Goal: Register for event/course: Register for event/course

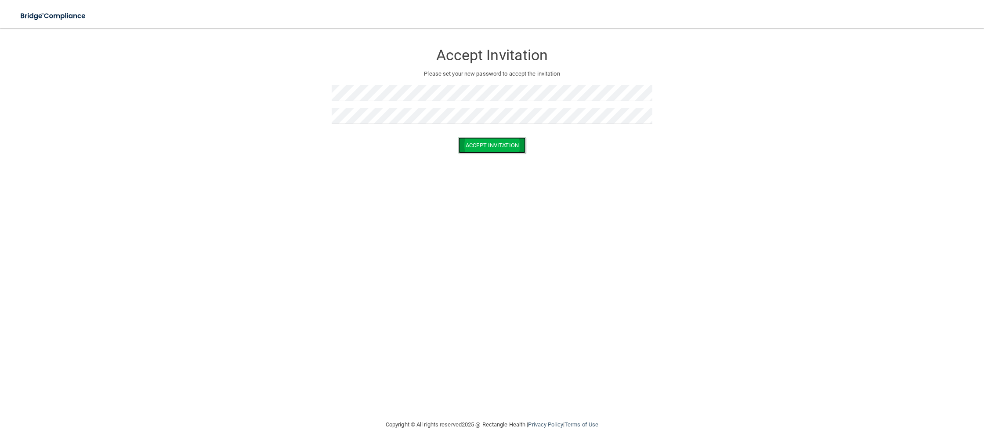
click at [512, 140] on button "Accept Invitation" at bounding box center [492, 145] width 68 height 16
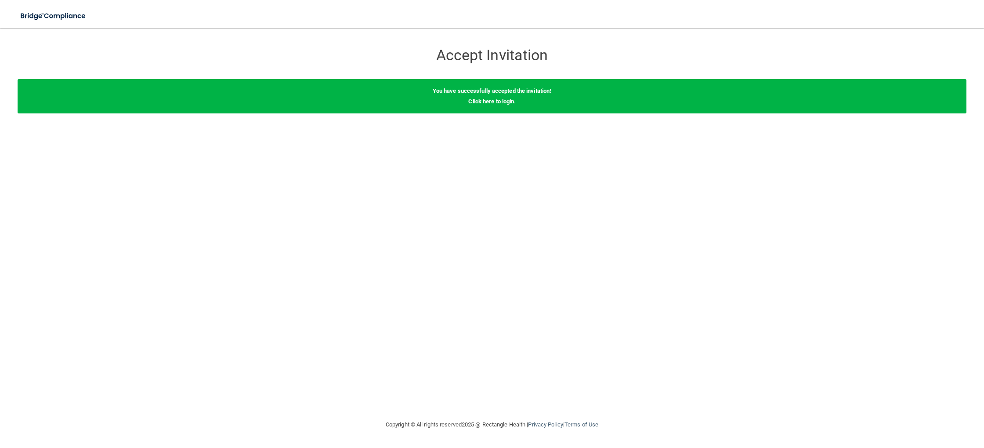
click at [499, 105] on div "You have successfully accepted the invitation! Click here to login ." at bounding box center [492, 96] width 949 height 34
click at [503, 104] on link "Click here to login" at bounding box center [492, 101] width 46 height 7
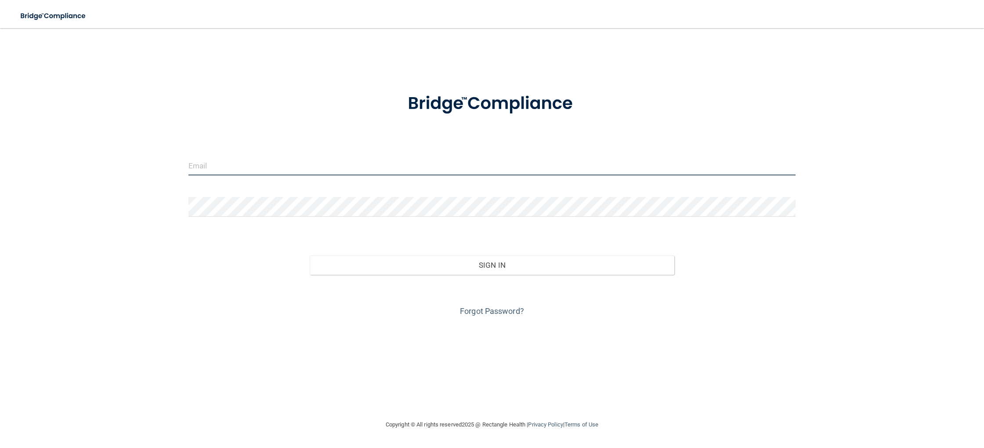
click at [260, 163] on input "email" at bounding box center [492, 166] width 607 height 20
type input "[EMAIL_ADDRESS][DOMAIN_NAME]"
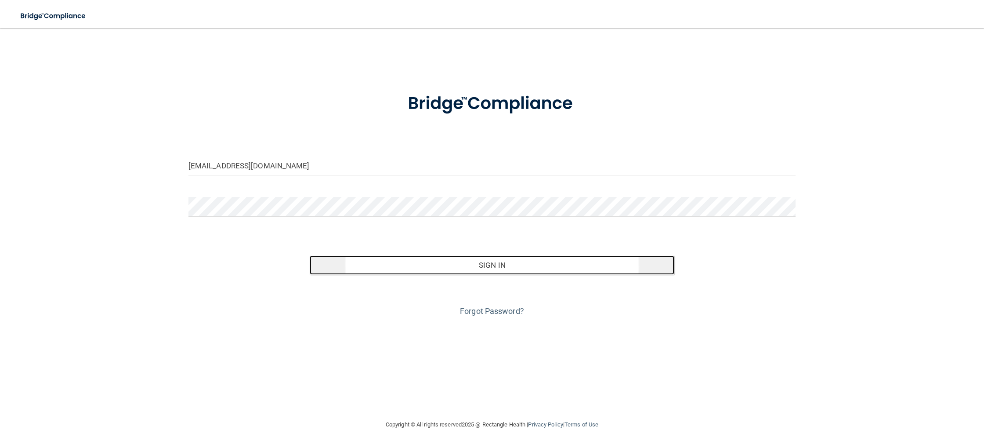
click at [413, 269] on button "Sign In" at bounding box center [492, 264] width 364 height 19
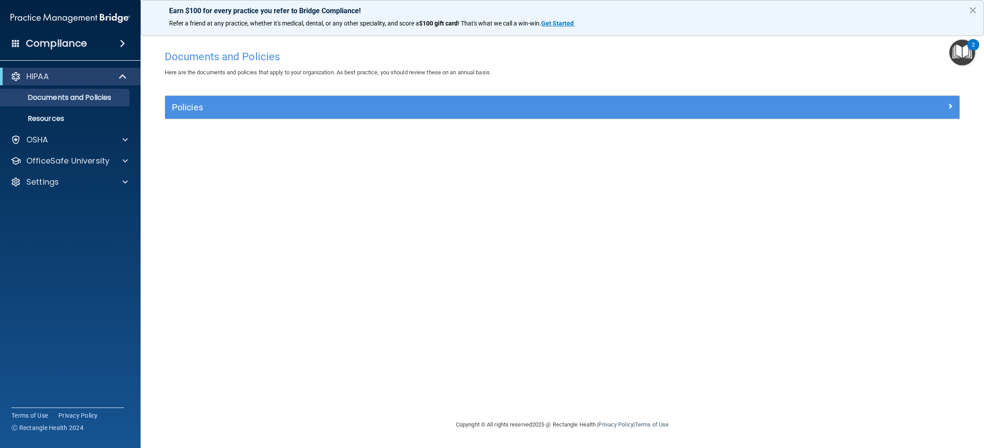
click at [967, 57] on img "Open Resource Center, 2 new notifications" at bounding box center [963, 53] width 26 height 26
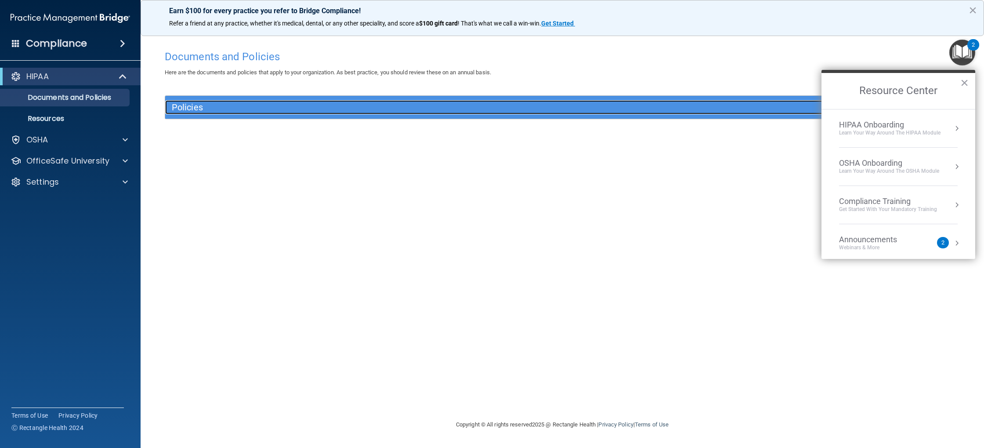
click at [257, 110] on h5 "Policies" at bounding box center [463, 107] width 583 height 10
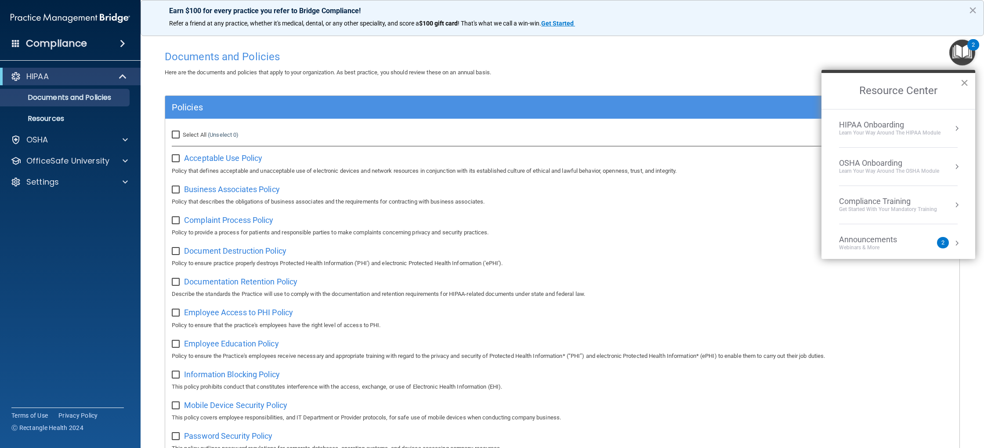
click at [961, 87] on button "×" at bounding box center [965, 83] width 8 height 14
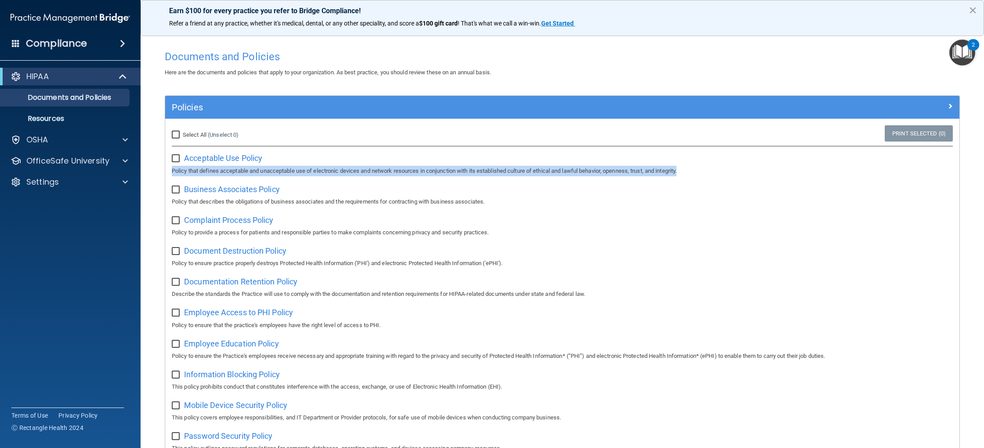
drag, startPoint x: 981, startPoint y: 156, endPoint x: 984, endPoint y: 173, distance: 17.1
click at [980, 174] on main "Documents and Policies Here are the documents and policies that apply to your o…" at bounding box center [563, 238] width 844 height 420
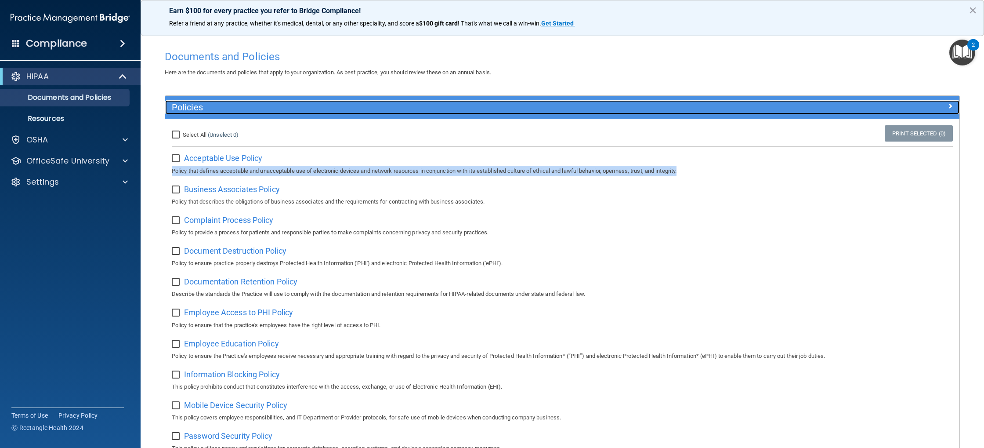
click at [757, 102] on div "Policies" at bounding box center [463, 107] width 596 height 14
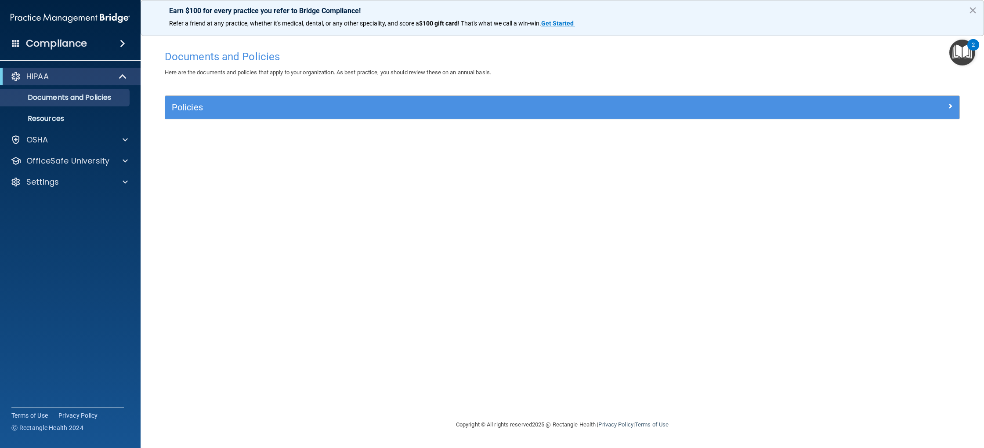
click at [621, 118] on div "Policies" at bounding box center [562, 107] width 795 height 23
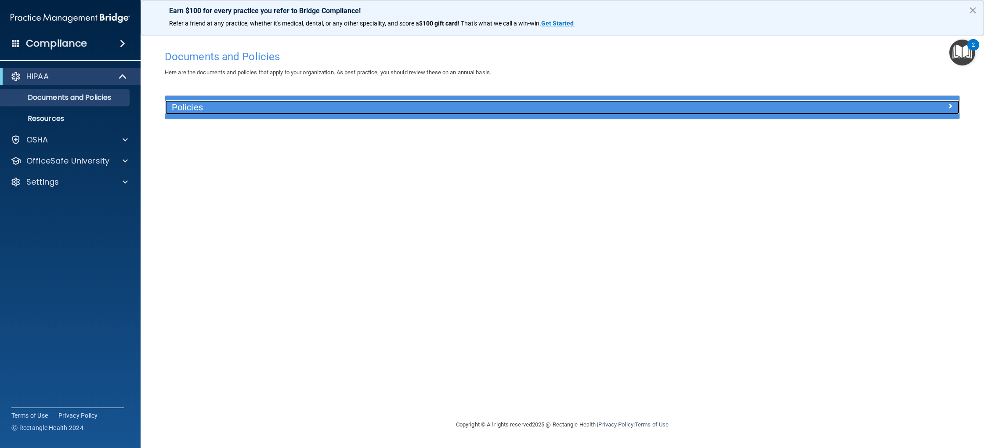
drag, startPoint x: 628, startPoint y: 114, endPoint x: 646, endPoint y: 134, distance: 26.8
click at [628, 114] on div "Policies" at bounding box center [463, 107] width 596 height 14
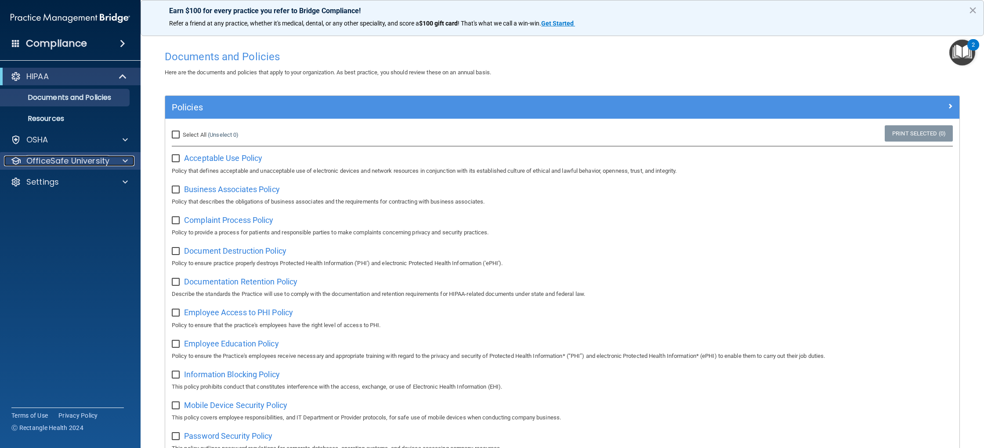
click at [108, 163] on p "OfficeSafe University" at bounding box center [67, 161] width 83 height 11
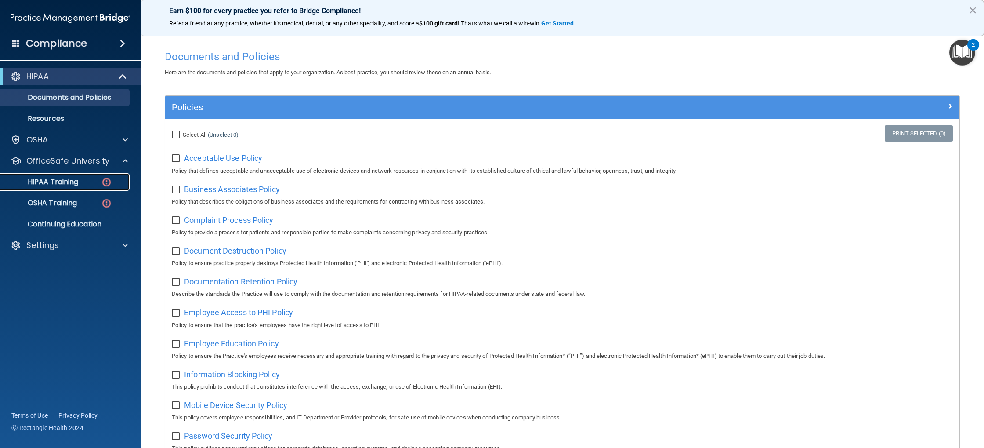
click at [80, 182] on div "HIPAA Training" at bounding box center [66, 182] width 120 height 9
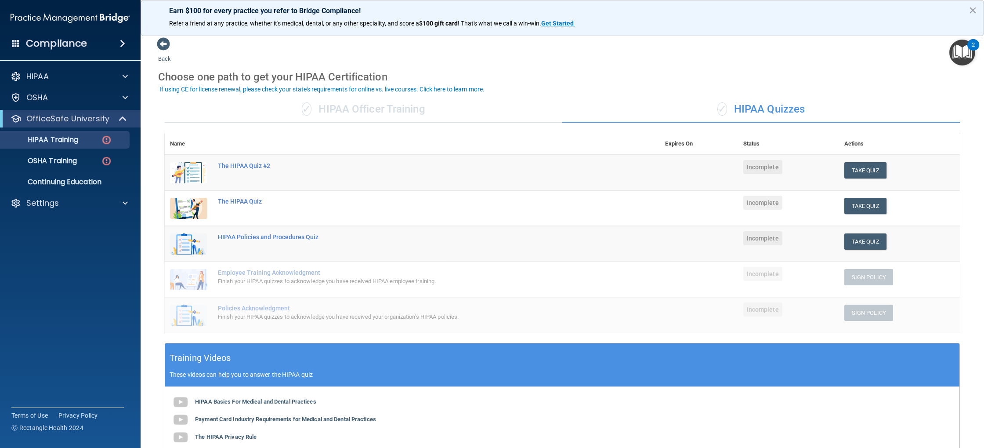
click at [979, 178] on main "Back Choose one path to get your HIPAA Certification ✓ HIPAA Officer Training ✓…" at bounding box center [563, 238] width 844 height 420
drag, startPoint x: 984, startPoint y: 270, endPoint x: 976, endPoint y: 250, distance: 21.9
click at [976, 250] on main "Back Choose one path to get your HIPAA Certification ✓ HIPAA Officer Training ✓…" at bounding box center [563, 238] width 844 height 420
drag, startPoint x: 972, startPoint y: 290, endPoint x: 969, endPoint y: 269, distance: 21.3
click at [969, 269] on main "Back Choose one path to get your HIPAA Certification ✓ HIPAA Officer Training ✓…" at bounding box center [563, 238] width 844 height 420
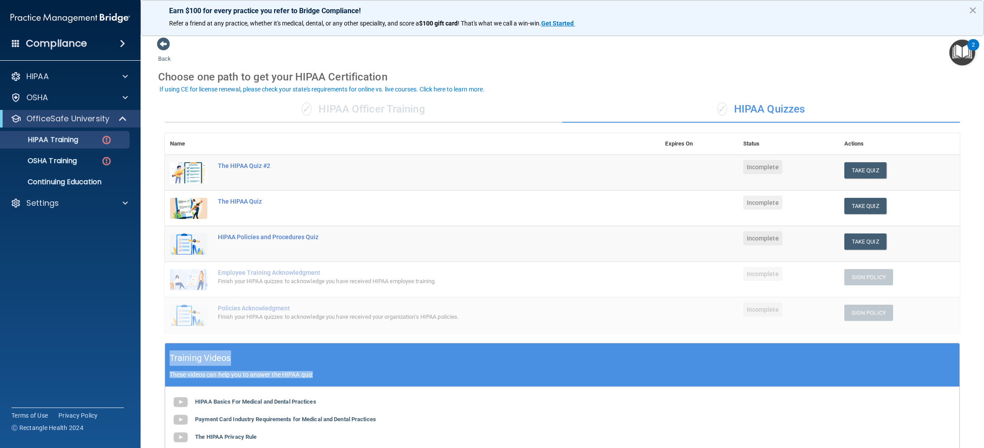
drag, startPoint x: 154, startPoint y: 378, endPoint x: 156, endPoint y: 369, distance: 8.8
click at [157, 369] on main "Back Choose one path to get your HIPAA Certification ✓ HIPAA Officer Training ✓…" at bounding box center [563, 238] width 844 height 420
click at [977, 277] on main "Back Choose one path to get your HIPAA Certification ✓ HIPAA Officer Training ✓…" at bounding box center [563, 238] width 844 height 420
drag, startPoint x: 973, startPoint y: 281, endPoint x: 977, endPoint y: 244, distance: 36.7
click at [977, 244] on main "Back Choose one path to get your HIPAA Certification ✓ HIPAA Officer Training ✓…" at bounding box center [563, 238] width 844 height 420
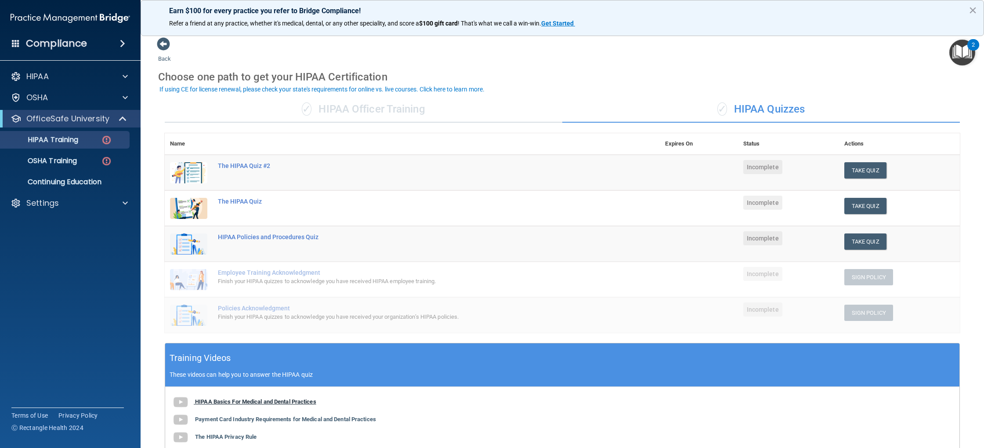
click at [224, 400] on b "HIPAA Basics For Medical and Dental Practices" at bounding box center [255, 401] width 121 height 7
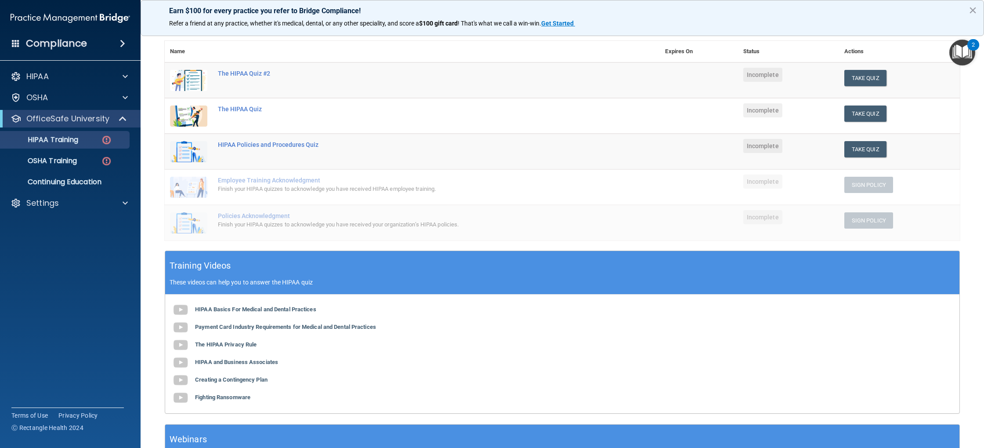
scroll to position [97, 0]
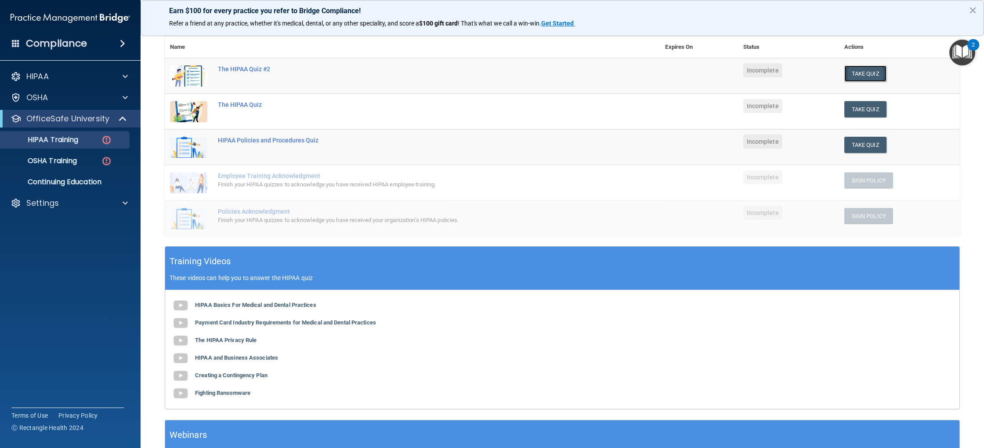
click at [868, 72] on button "Take Quiz" at bounding box center [866, 73] width 42 height 16
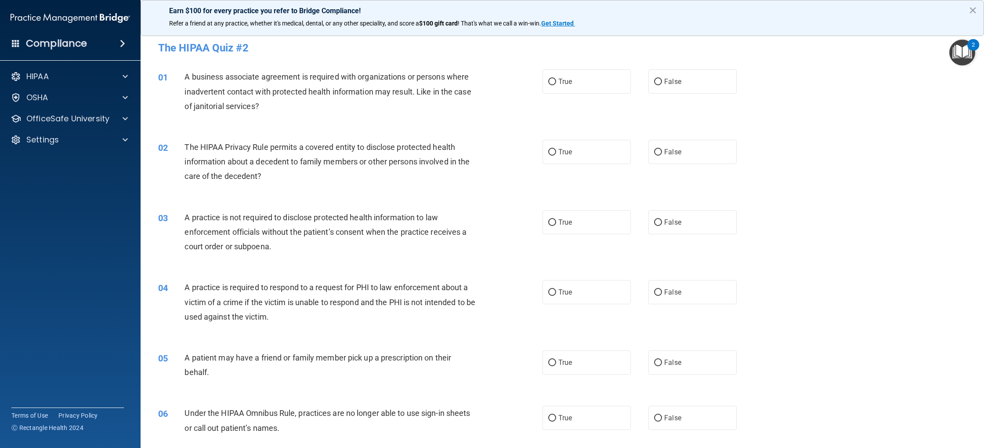
drag, startPoint x: 979, startPoint y: 140, endPoint x: 961, endPoint y: 137, distance: 18.4
click at [972, 143] on main "- The HIPAA Quiz #2 This quiz doesn’t expire until . Are you sure you want to t…" at bounding box center [563, 238] width 844 height 420
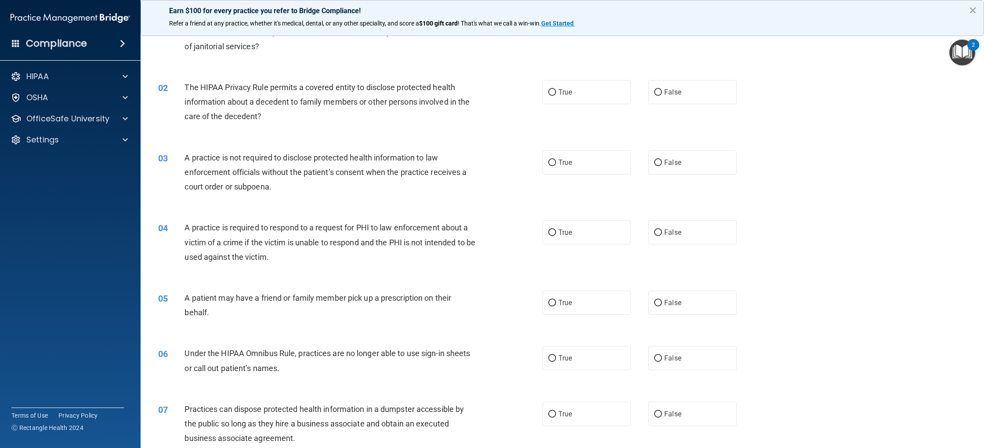
scroll to position [61, 0]
drag, startPoint x: 982, startPoint y: 135, endPoint x: 980, endPoint y: 130, distance: 6.1
click at [980, 130] on main "- The HIPAA Quiz #2 This quiz doesn’t expire until . Are you sure you want to t…" at bounding box center [563, 238] width 844 height 420
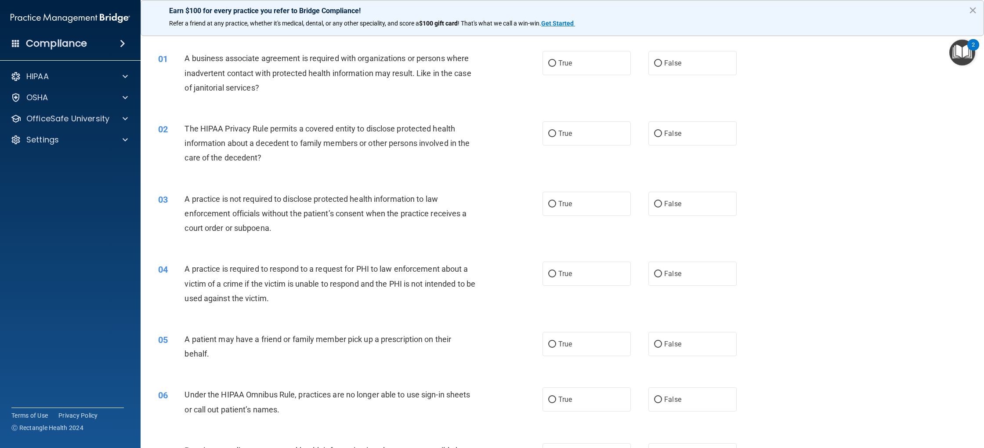
scroll to position [0, 0]
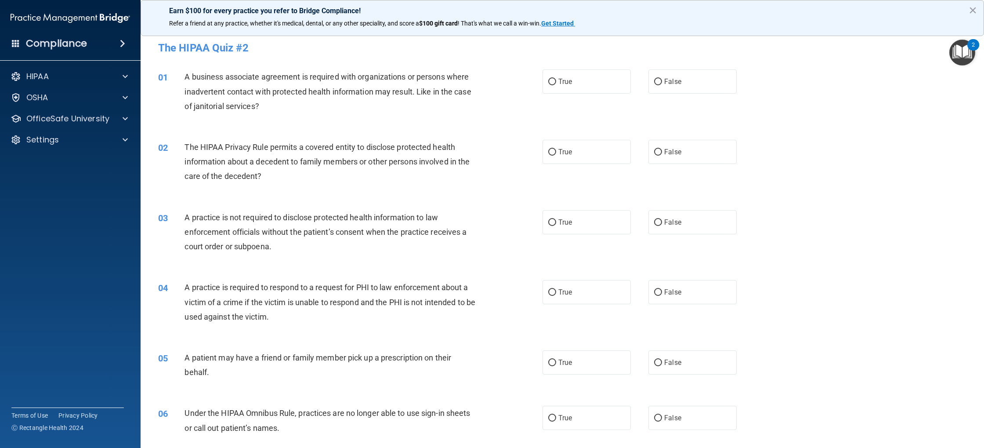
drag, startPoint x: 668, startPoint y: 87, endPoint x: 661, endPoint y: 99, distance: 13.9
click at [668, 87] on label "False" at bounding box center [693, 81] width 88 height 24
click at [662, 85] on input "False" at bounding box center [658, 82] width 8 height 7
radio input "true"
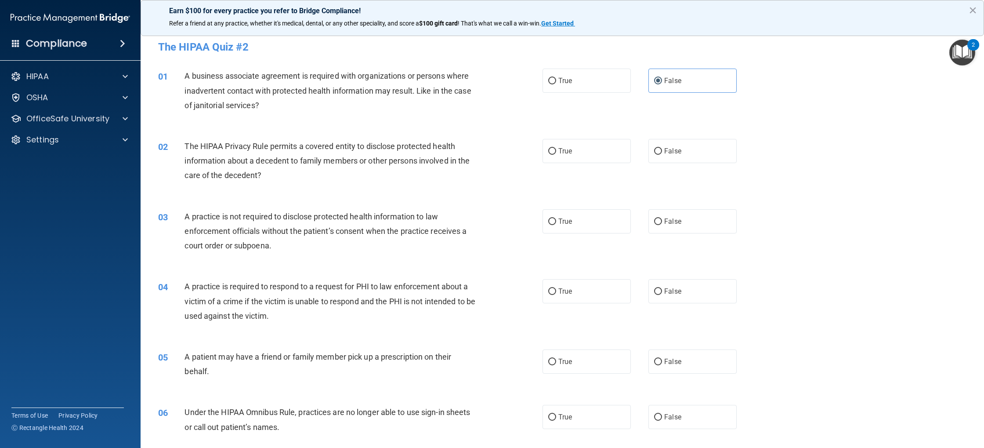
drag, startPoint x: 560, startPoint y: 149, endPoint x: 646, endPoint y: 171, distance: 88.8
click at [560, 149] on span "True" at bounding box center [566, 151] width 14 height 8
click at [556, 149] on input "True" at bounding box center [552, 151] width 8 height 7
radio input "true"
click at [657, 225] on label "False" at bounding box center [693, 221] width 88 height 24
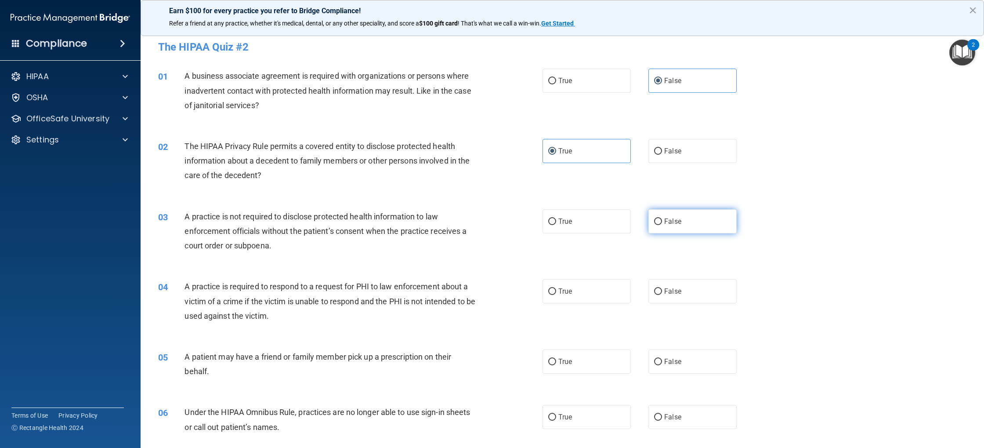
click at [657, 225] on input "False" at bounding box center [658, 221] width 8 height 7
radio input "true"
click at [979, 198] on main "- The HIPAA Quiz #2 This quiz doesn’t expire until . Are you sure you want to t…" at bounding box center [563, 238] width 844 height 420
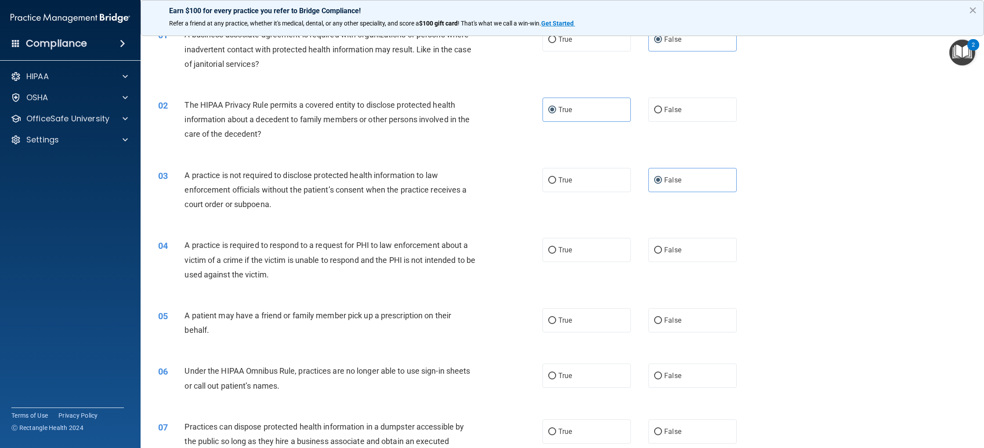
scroll to position [61, 0]
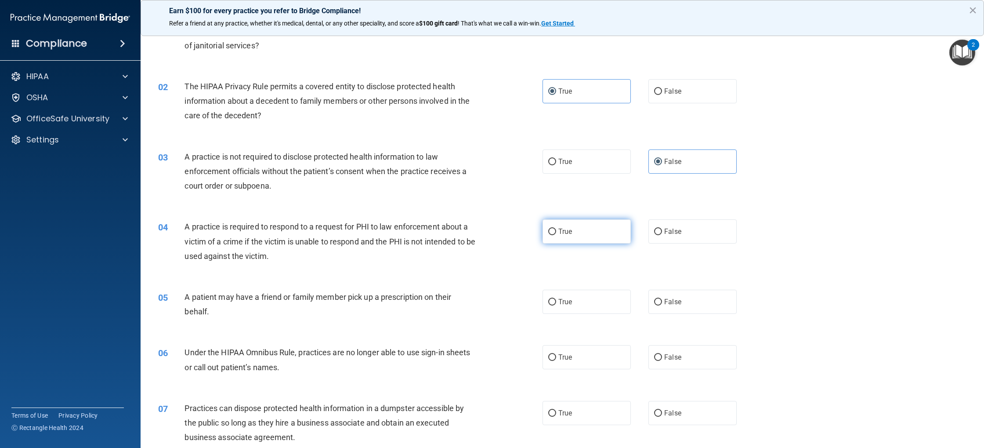
click at [605, 238] on label "True" at bounding box center [587, 231] width 88 height 24
click at [556, 235] on input "True" at bounding box center [552, 232] width 8 height 7
radio input "true"
click at [614, 304] on label "True" at bounding box center [587, 302] width 88 height 24
click at [556, 304] on input "True" at bounding box center [552, 302] width 8 height 7
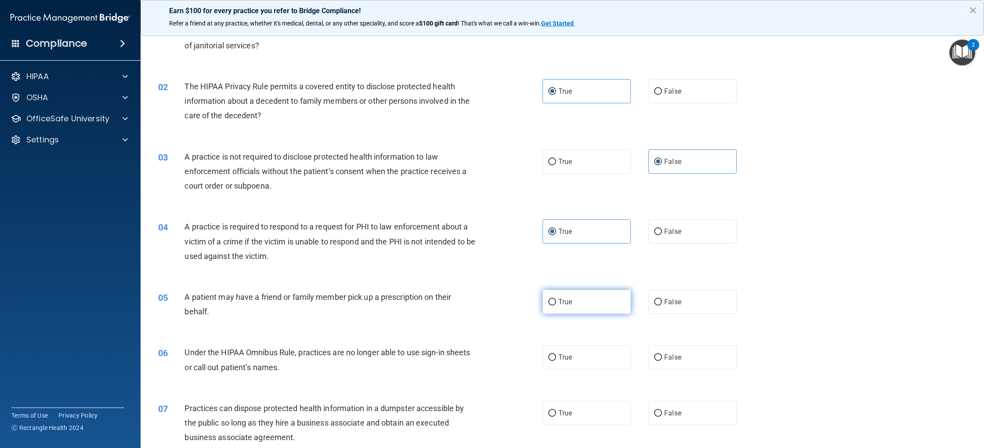
radio input "true"
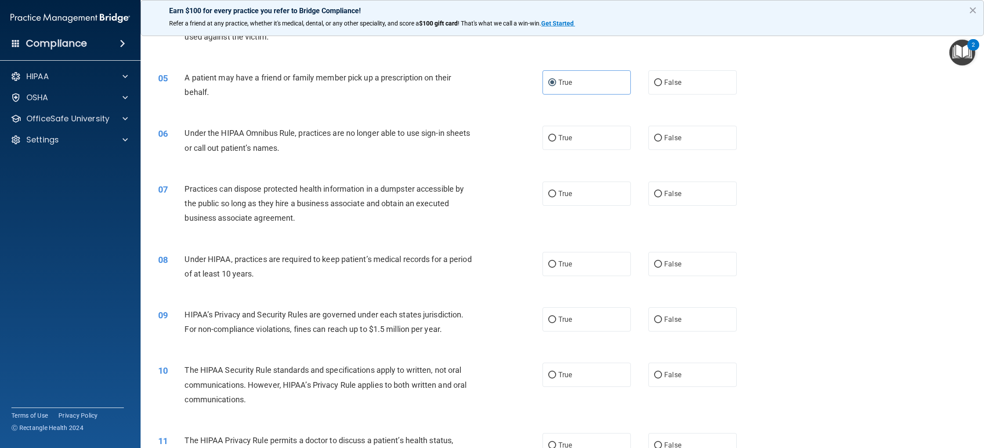
scroll to position [279, 0]
click at [690, 145] on label "False" at bounding box center [693, 139] width 88 height 24
click at [662, 142] on input "False" at bounding box center [658, 139] width 8 height 7
radio input "true"
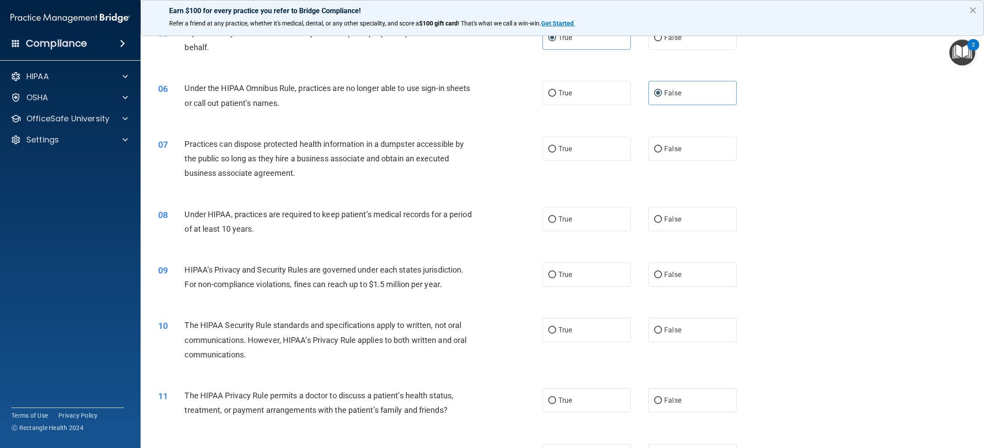
scroll to position [322, 0]
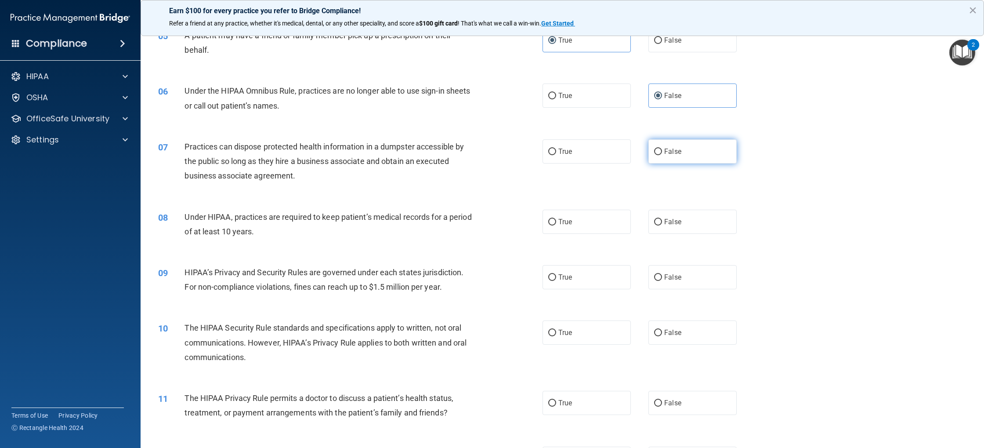
click at [669, 155] on span "False" at bounding box center [673, 151] width 17 height 8
click at [662, 155] on input "False" at bounding box center [658, 152] width 8 height 7
radio input "true"
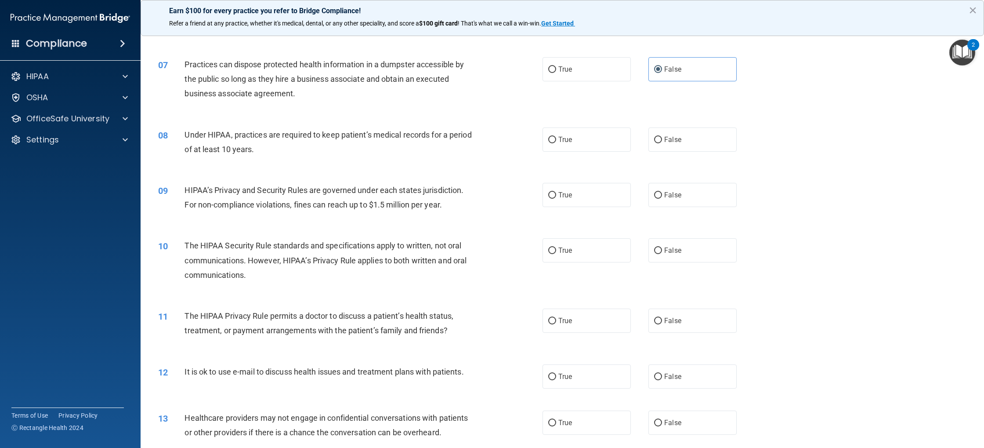
scroll to position [426, 0]
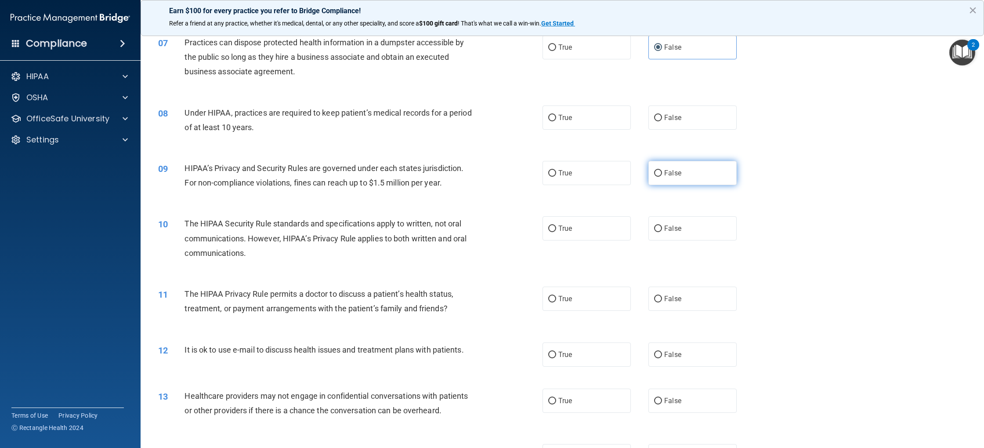
click at [661, 174] on input "False" at bounding box center [658, 173] width 8 height 7
radio input "true"
click at [660, 124] on label "False" at bounding box center [693, 117] width 88 height 24
click at [660, 121] on input "False" at bounding box center [658, 118] width 8 height 7
radio input "true"
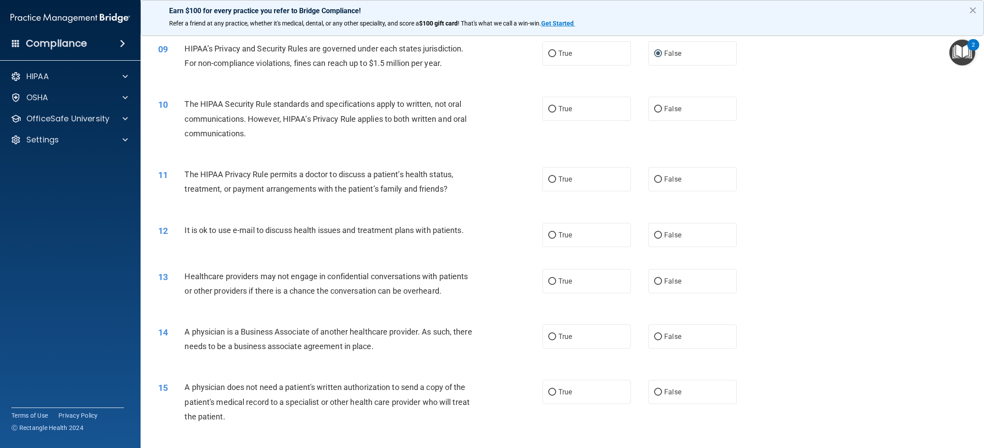
scroll to position [548, 0]
click at [660, 111] on label "False" at bounding box center [693, 107] width 88 height 24
click at [660, 111] on input "False" at bounding box center [658, 107] width 8 height 7
radio input "true"
click at [665, 180] on span "False" at bounding box center [673, 177] width 17 height 8
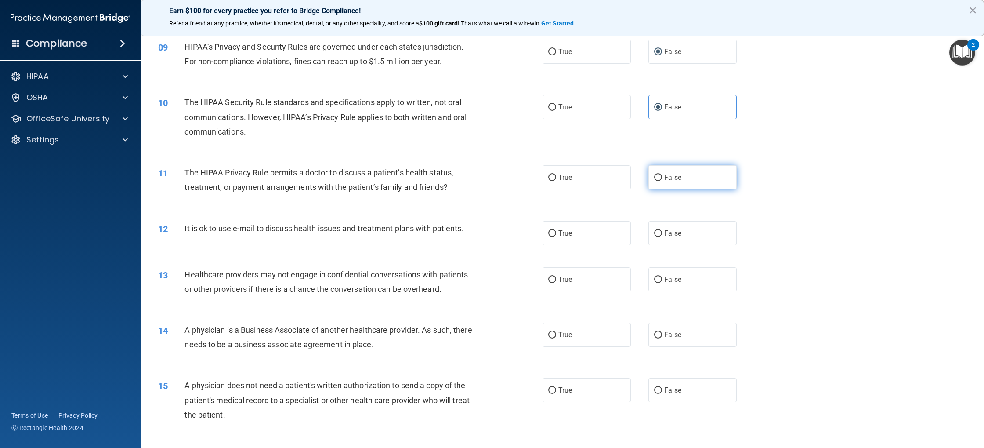
click at [662, 180] on input "False" at bounding box center [658, 177] width 8 height 7
radio input "true"
click at [574, 230] on label "True" at bounding box center [587, 233] width 88 height 24
click at [556, 230] on input "True" at bounding box center [552, 233] width 8 height 7
radio input "true"
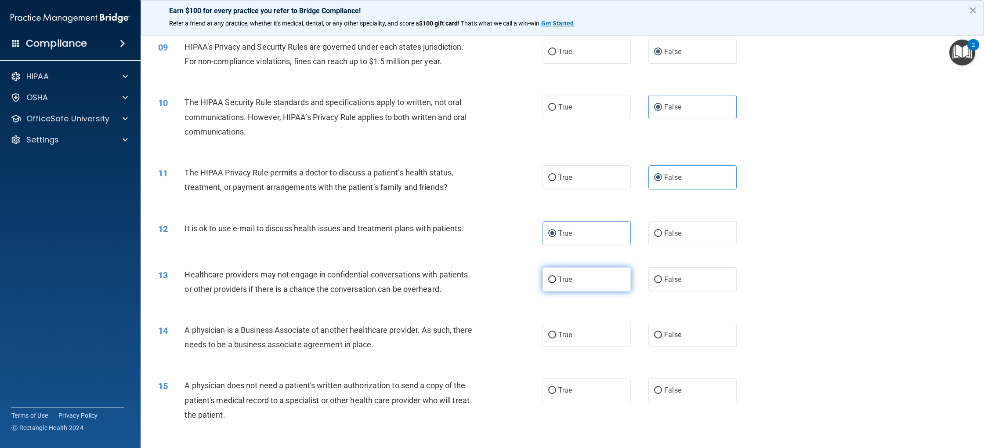
click at [588, 281] on label "True" at bounding box center [587, 279] width 88 height 24
click at [556, 281] on input "True" at bounding box center [552, 279] width 8 height 7
radio input "true"
drag, startPoint x: 972, startPoint y: 201, endPoint x: 970, endPoint y: 177, distance: 23.8
click at [970, 177] on div "11 The HIPAA Privacy Rule permits a doctor to discuss a patient’s health status…" at bounding box center [563, 181] width 822 height 55
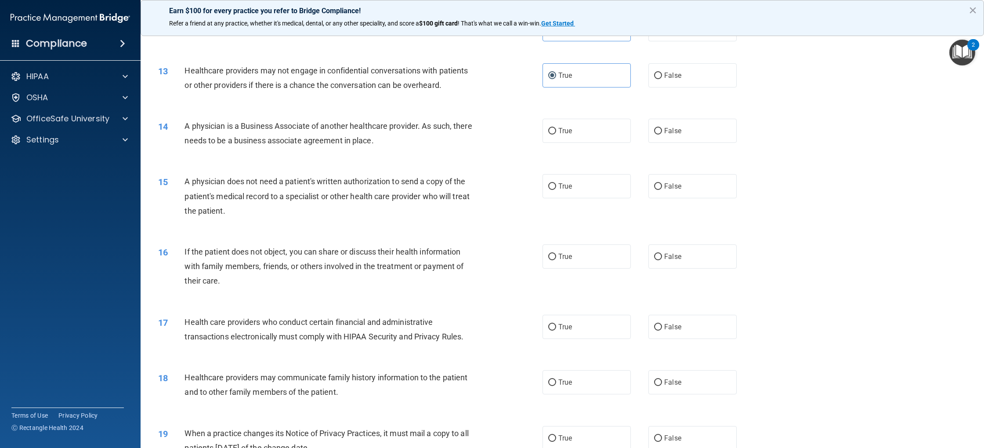
scroll to position [762, 0]
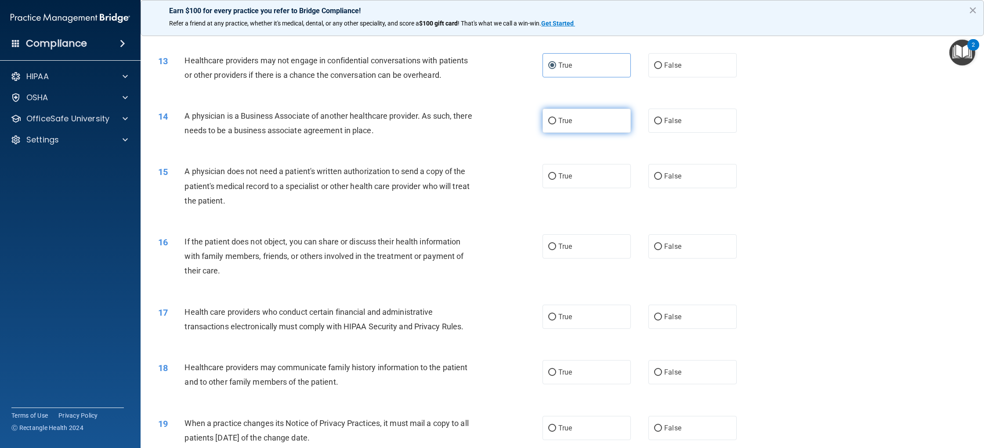
drag, startPoint x: 559, startPoint y: 120, endPoint x: 560, endPoint y: 129, distance: 9.4
click at [556, 121] on label "True" at bounding box center [587, 121] width 88 height 24
click at [549, 123] on input "True" at bounding box center [552, 121] width 8 height 7
radio input "true"
click at [599, 178] on label "True" at bounding box center [587, 176] width 88 height 24
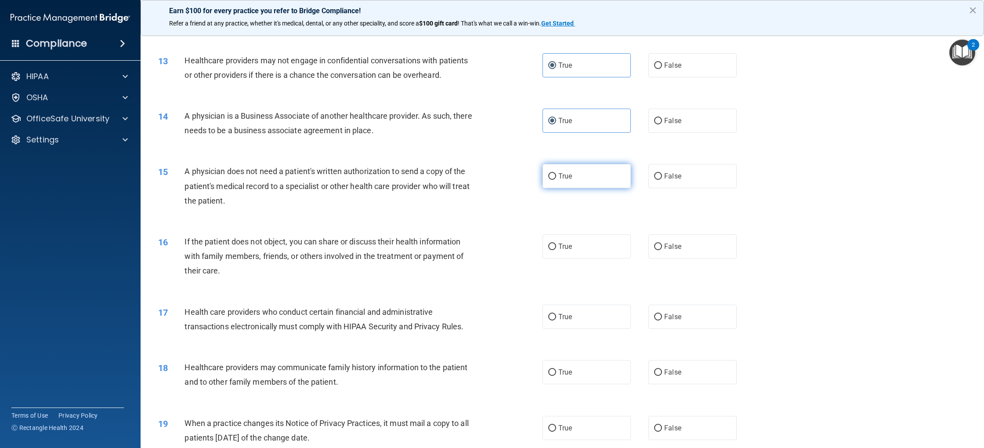
click at [556, 178] on input "True" at bounding box center [552, 176] width 8 height 7
radio input "true"
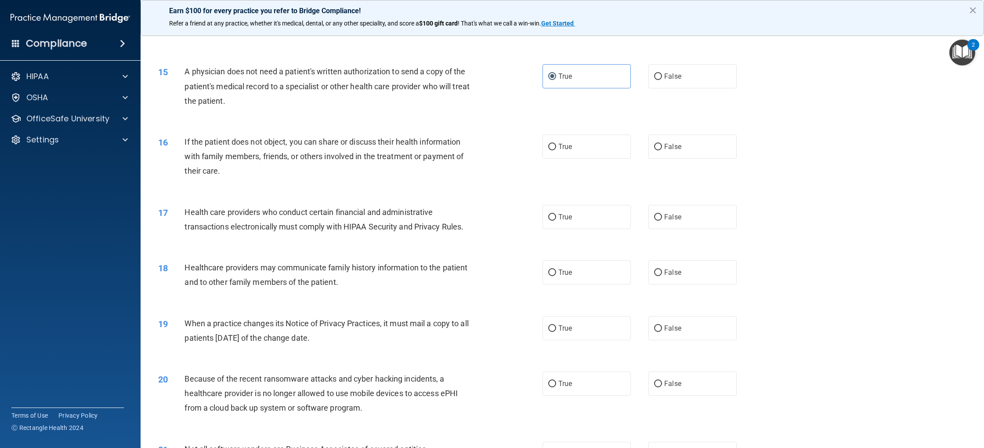
scroll to position [864, 0]
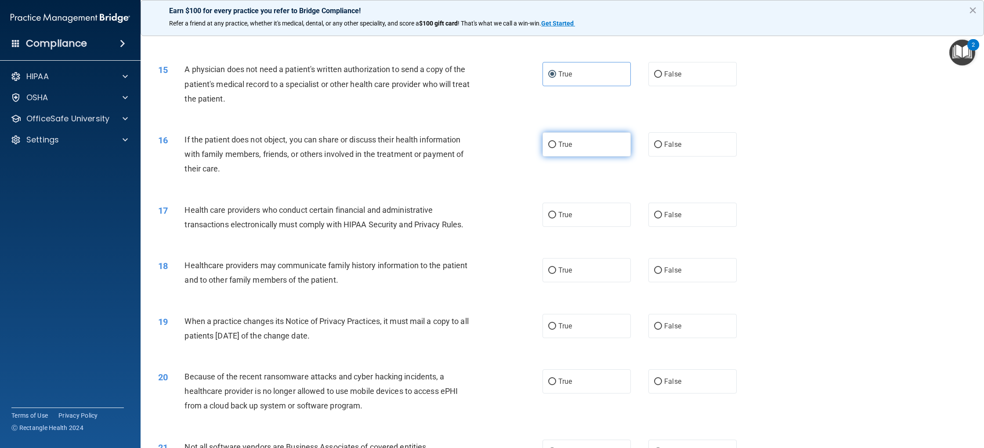
click at [570, 149] on label "True" at bounding box center [587, 144] width 88 height 24
click at [556, 148] on input "True" at bounding box center [552, 145] width 8 height 7
radio input "true"
click at [607, 217] on label "True" at bounding box center [587, 215] width 88 height 24
click at [556, 217] on input "True" at bounding box center [552, 215] width 8 height 7
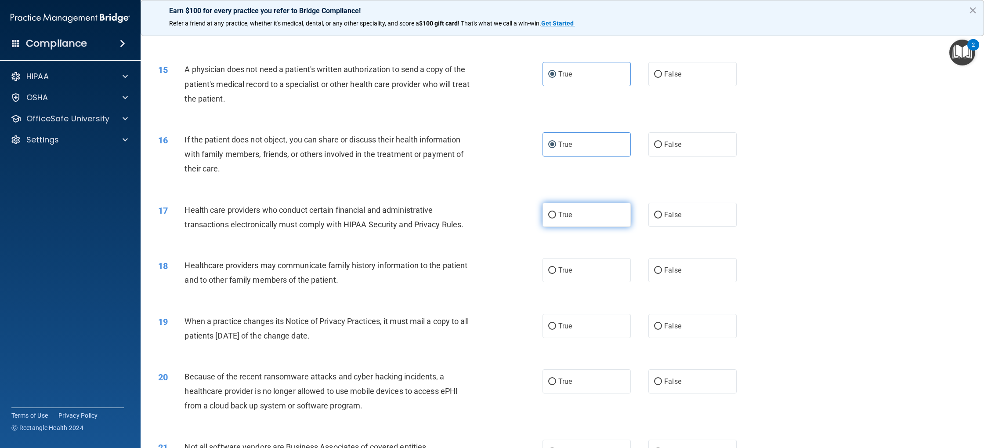
radio input "true"
click at [607, 221] on label "True" at bounding box center [587, 215] width 88 height 24
click at [556, 218] on input "True" at bounding box center [552, 215] width 8 height 7
drag, startPoint x: 556, startPoint y: 268, endPoint x: 536, endPoint y: 280, distance: 24.0
click at [556, 268] on label "True" at bounding box center [587, 270] width 88 height 24
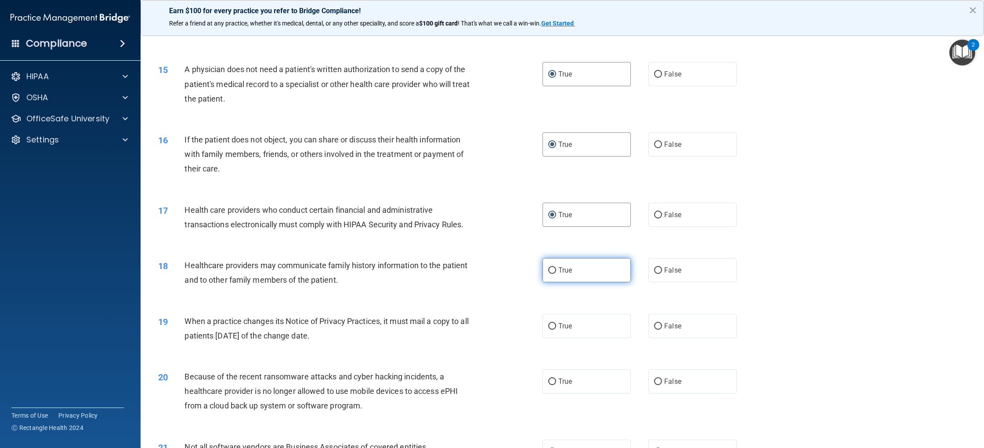
click at [571, 270] on span "True" at bounding box center [566, 270] width 14 height 8
click at [556, 270] on input "True" at bounding box center [552, 270] width 8 height 7
radio input "true"
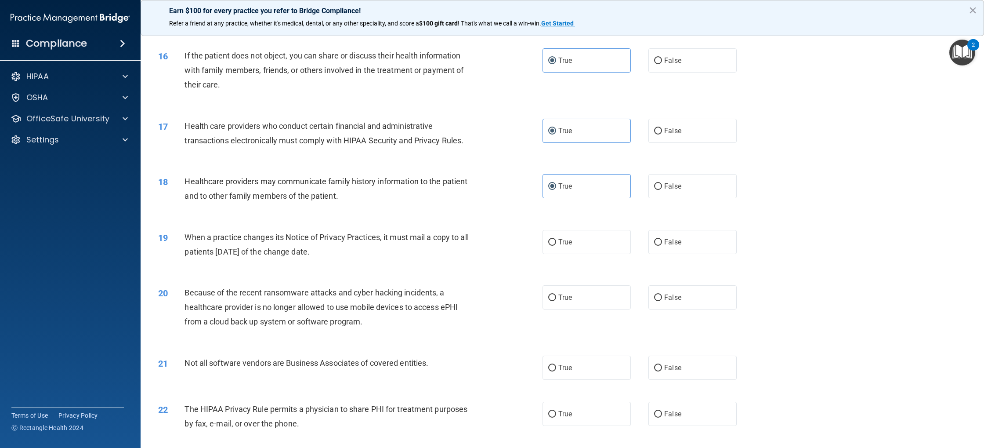
scroll to position [957, 0]
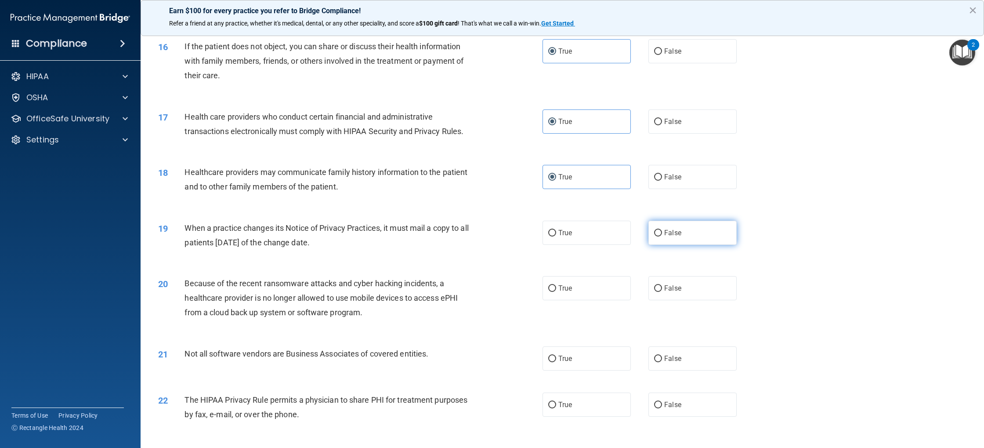
click at [656, 234] on input "False" at bounding box center [658, 233] width 8 height 7
radio input "true"
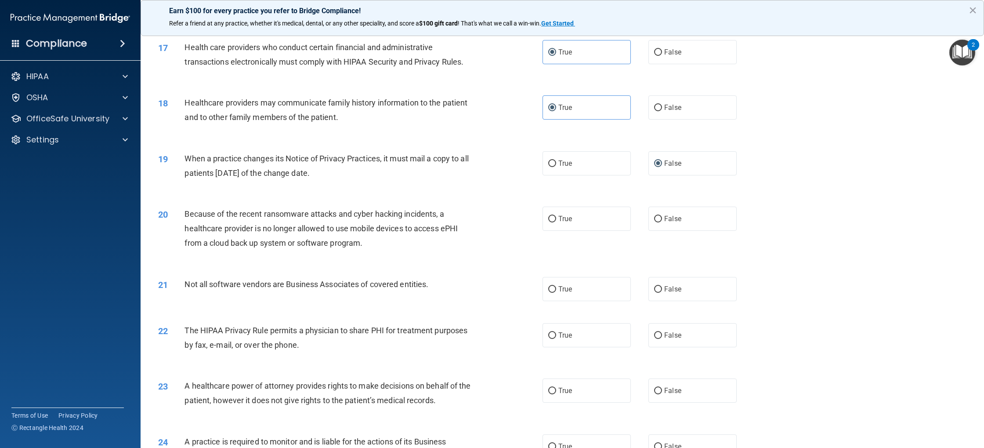
scroll to position [1028, 0]
drag, startPoint x: 551, startPoint y: 221, endPoint x: 549, endPoint y: 234, distance: 13.3
click at [551, 221] on input "True" at bounding box center [552, 217] width 8 height 7
radio input "true"
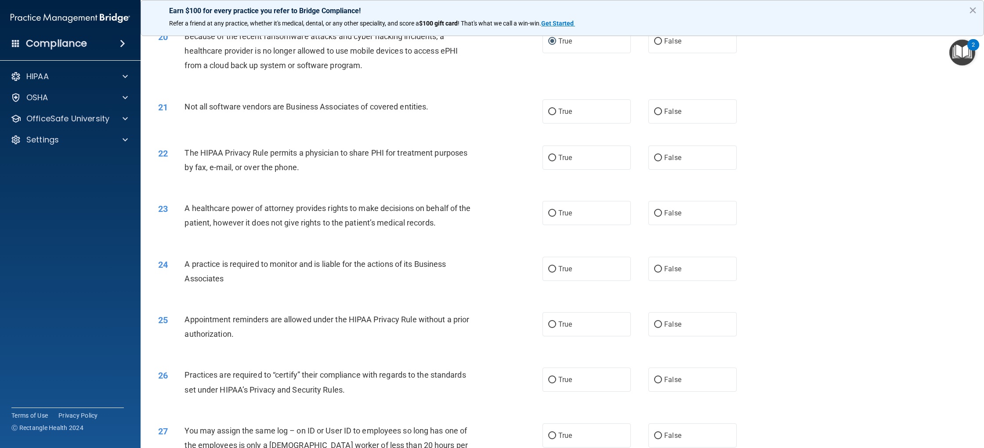
scroll to position [1197, 0]
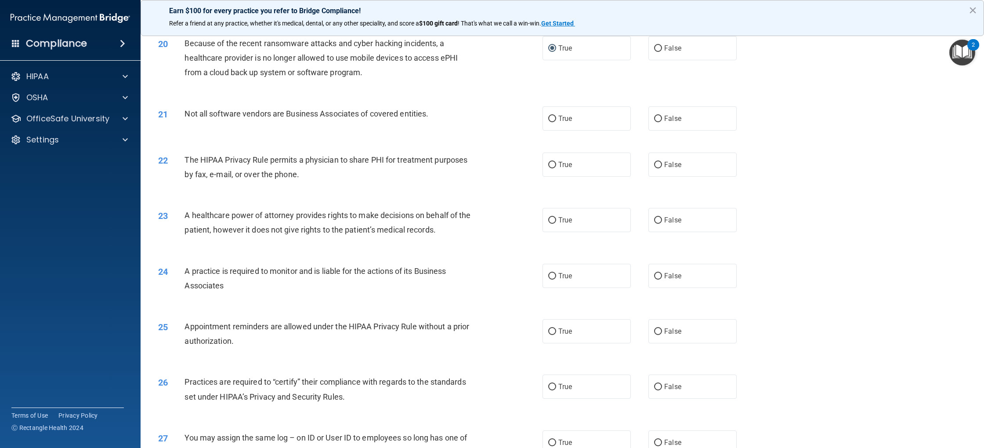
drag, startPoint x: 567, startPoint y: 123, endPoint x: 531, endPoint y: 154, distance: 47.4
click at [567, 123] on label "True" at bounding box center [587, 118] width 88 height 24
click at [556, 122] on input "True" at bounding box center [552, 119] width 8 height 7
radio input "true"
click at [556, 168] on input "True" at bounding box center [552, 165] width 8 height 7
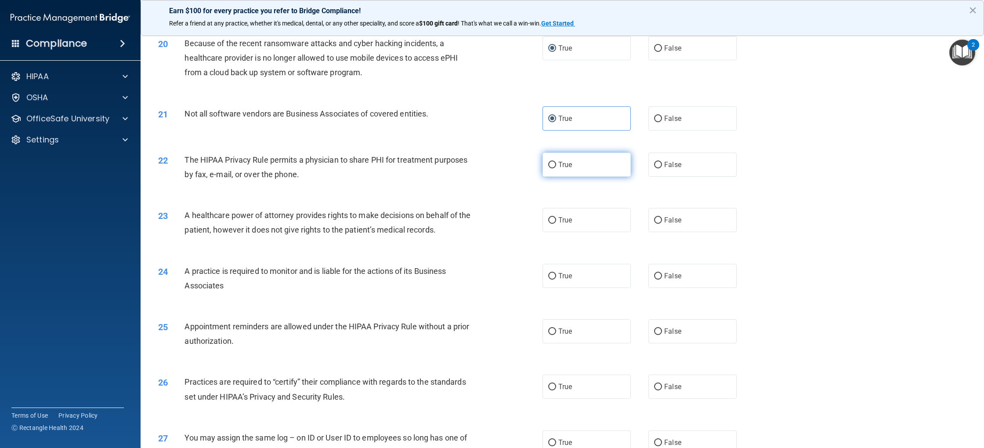
radio input "true"
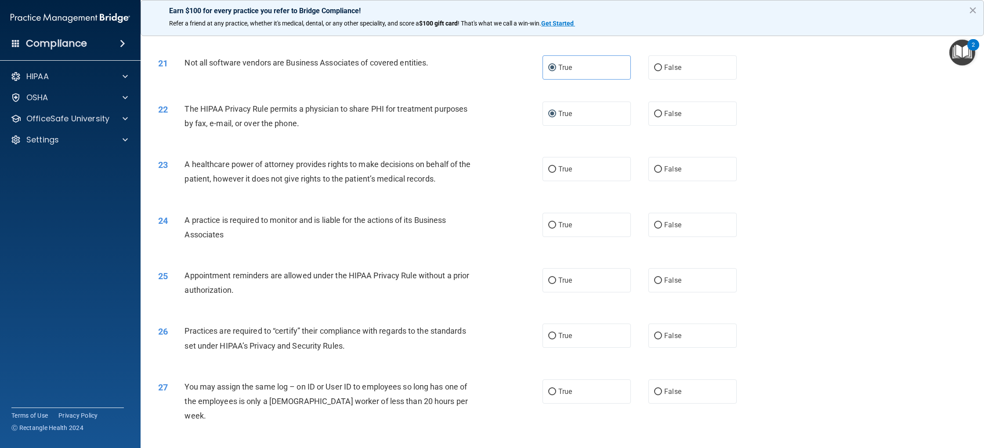
scroll to position [1251, 0]
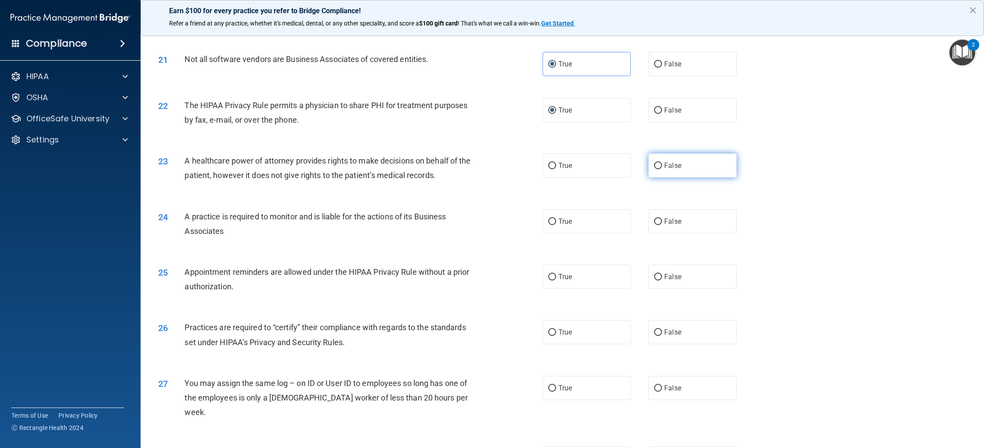
click at [661, 171] on label "False" at bounding box center [693, 165] width 88 height 24
click at [661, 169] on input "False" at bounding box center [658, 166] width 8 height 7
radio input "true"
click at [565, 228] on label "True" at bounding box center [587, 221] width 88 height 24
click at [556, 225] on input "True" at bounding box center [552, 221] width 8 height 7
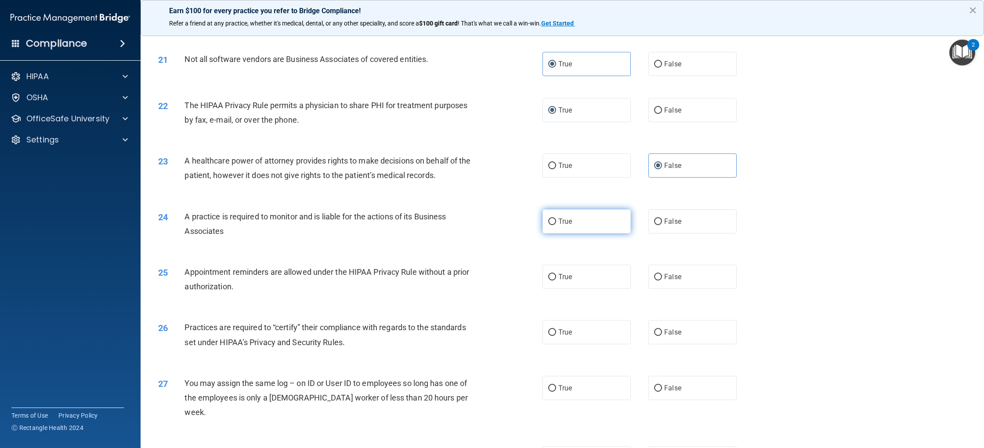
radio input "true"
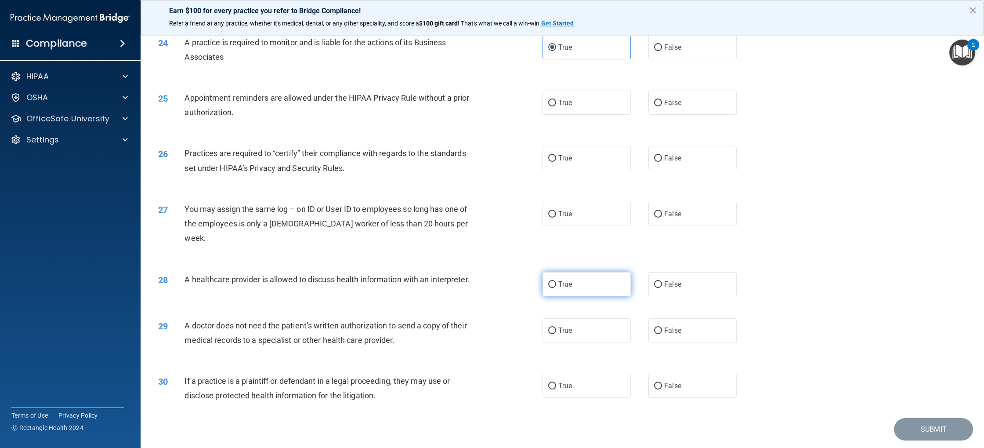
scroll to position [1438, 0]
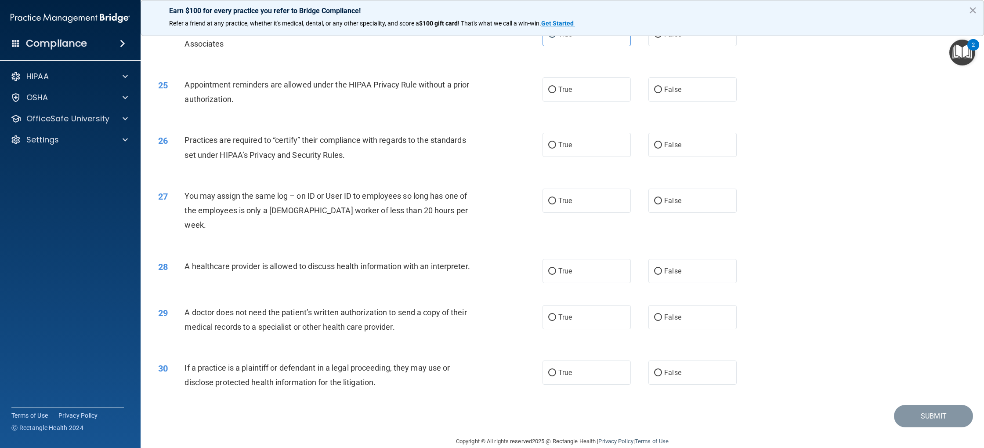
drag, startPoint x: 581, startPoint y: 97, endPoint x: 566, endPoint y: 169, distance: 73.8
click at [580, 97] on label "True" at bounding box center [587, 89] width 88 height 24
click at [556, 93] on input "True" at bounding box center [552, 90] width 8 height 7
radio input "true"
drag, startPoint x: 591, startPoint y: 139, endPoint x: 626, endPoint y: 152, distance: 38.0
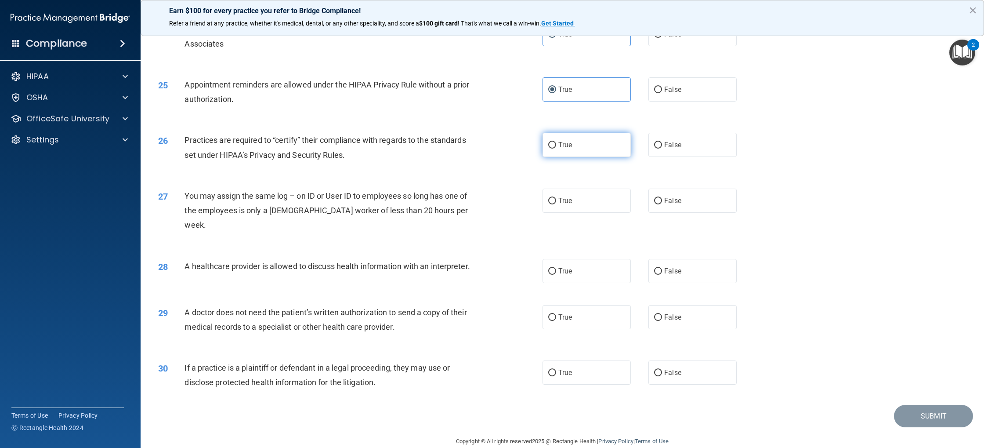
click at [591, 139] on label "True" at bounding box center [587, 145] width 88 height 24
click at [556, 142] on input "True" at bounding box center [552, 145] width 8 height 7
radio input "true"
click at [686, 201] on label "False" at bounding box center [693, 201] width 88 height 24
click at [662, 201] on input "False" at bounding box center [658, 201] width 8 height 7
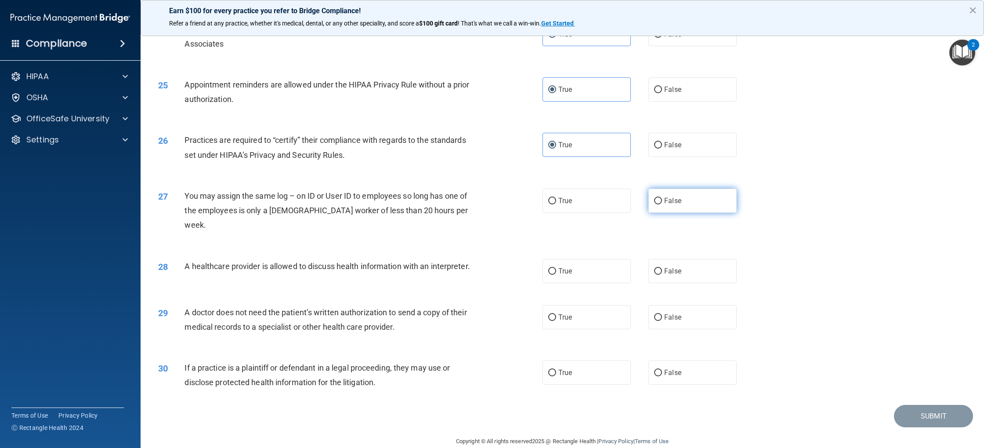
radio input "true"
click at [574, 261] on label "True" at bounding box center [587, 271] width 88 height 24
click at [556, 268] on input "True" at bounding box center [552, 271] width 8 height 7
radio input "true"
click at [574, 305] on label "True" at bounding box center [587, 317] width 88 height 24
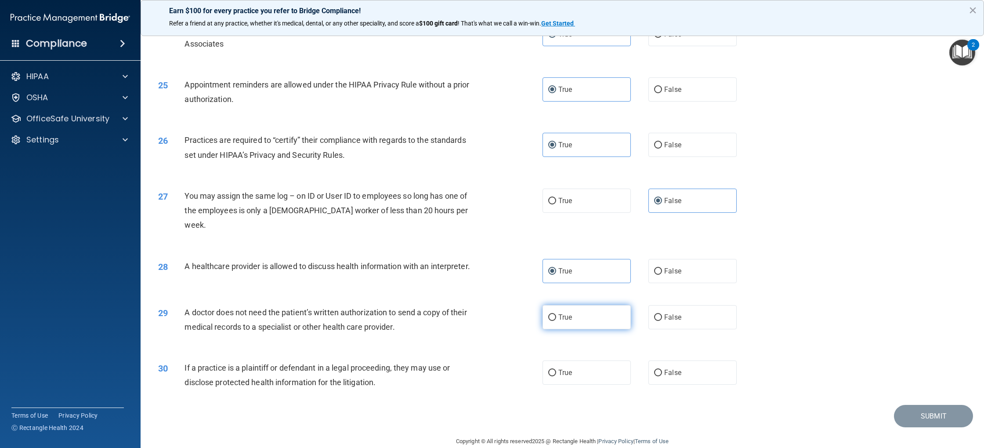
click at [556, 314] on input "True" at bounding box center [552, 317] width 8 height 7
radio input "true"
click at [657, 314] on input "False" at bounding box center [658, 317] width 8 height 7
radio input "true"
radio input "false"
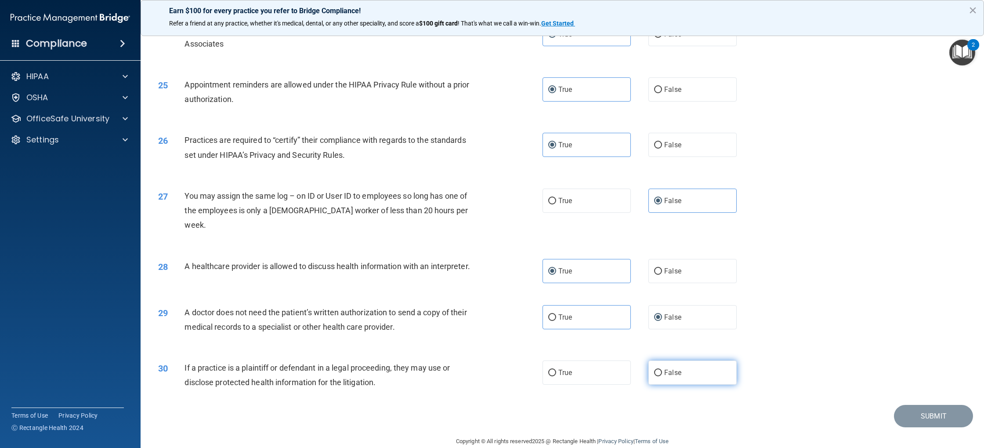
click at [657, 370] on input "False" at bounding box center [658, 373] width 8 height 7
radio input "true"
click at [944, 405] on button "Submit" at bounding box center [933, 416] width 79 height 22
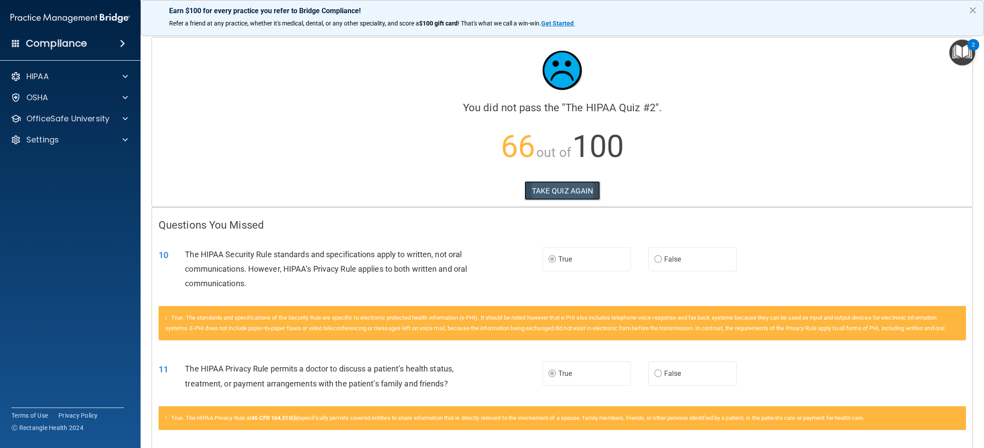
click at [591, 191] on button "TAKE QUIZ AGAIN" at bounding box center [563, 190] width 76 height 19
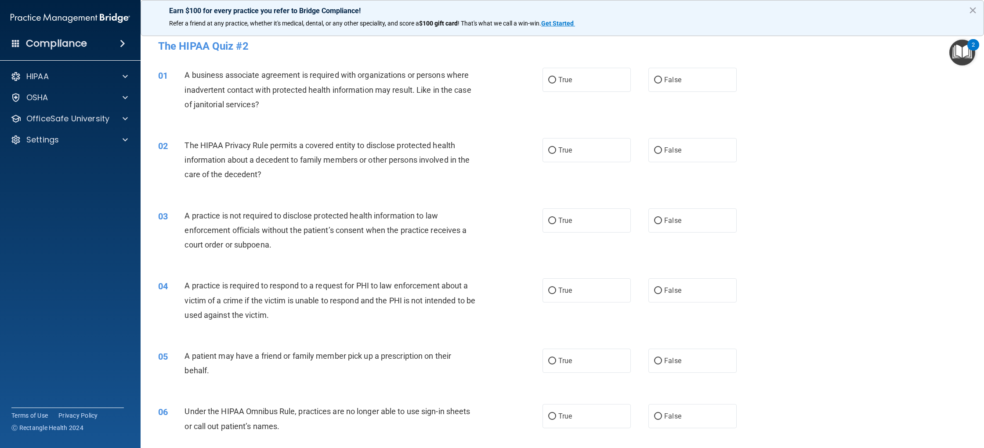
scroll to position [3, 0]
click at [660, 83] on label "False" at bounding box center [693, 79] width 88 height 24
click at [660, 83] on input "False" at bounding box center [658, 79] width 8 height 7
radio input "true"
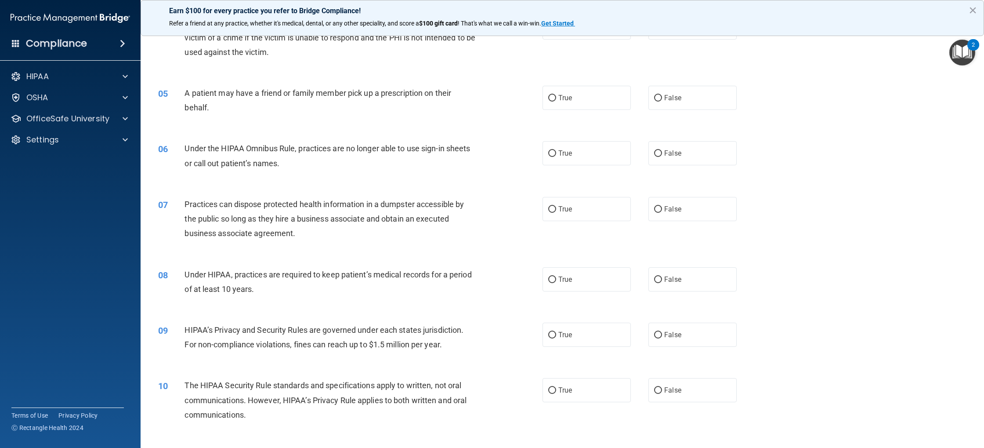
scroll to position [273, 0]
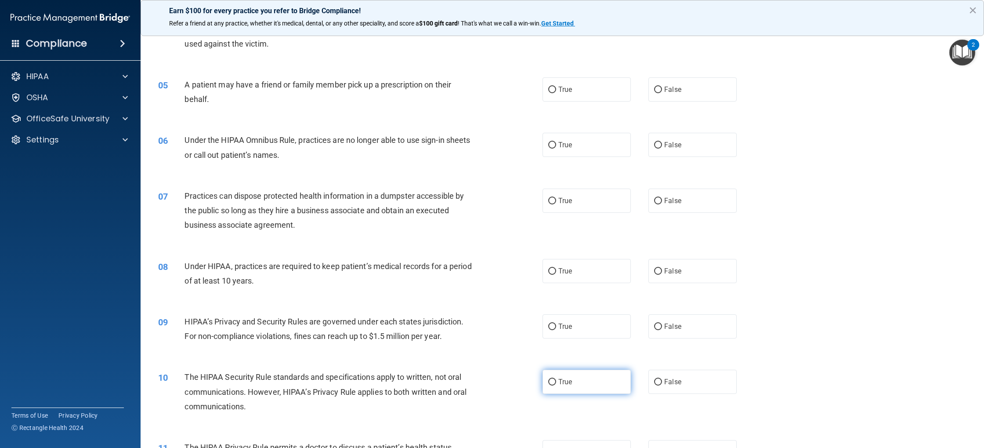
click at [557, 379] on label "True" at bounding box center [587, 382] width 88 height 24
click at [556, 379] on input "True" at bounding box center [552, 382] width 8 height 7
radio input "true"
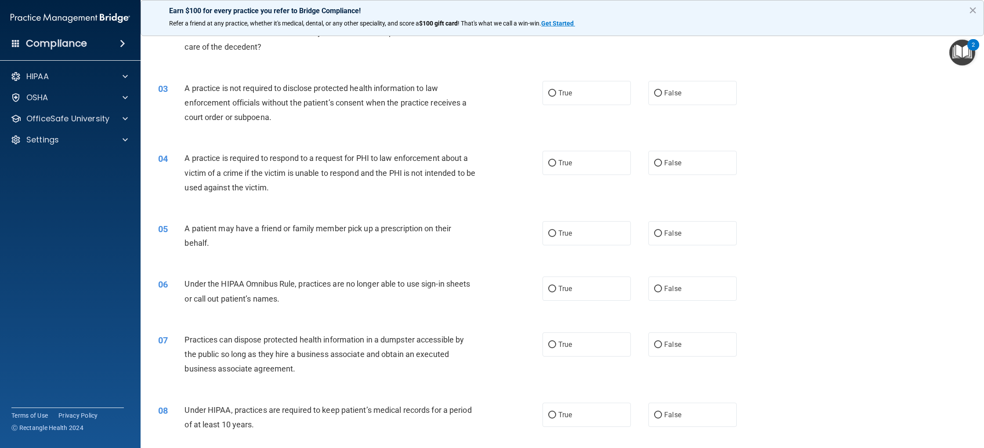
scroll to position [0, 0]
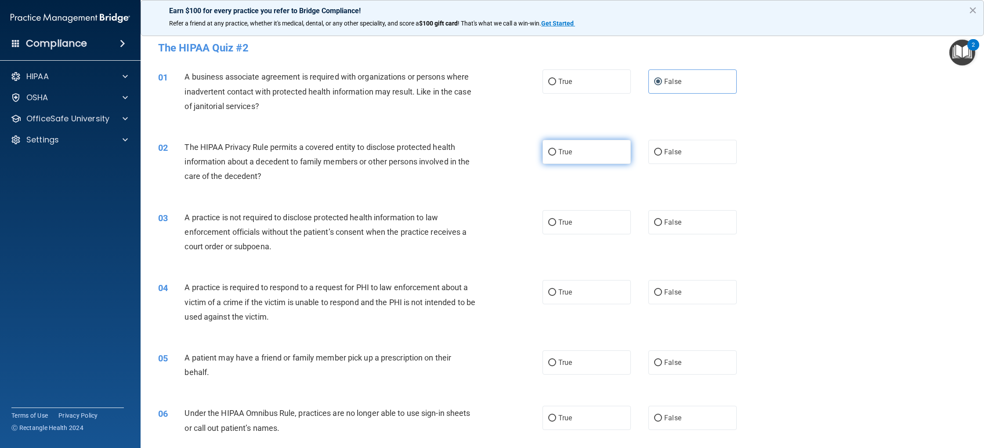
click at [556, 159] on label "True" at bounding box center [587, 152] width 88 height 24
click at [556, 156] on input "True" at bounding box center [552, 152] width 8 height 7
radio input "true"
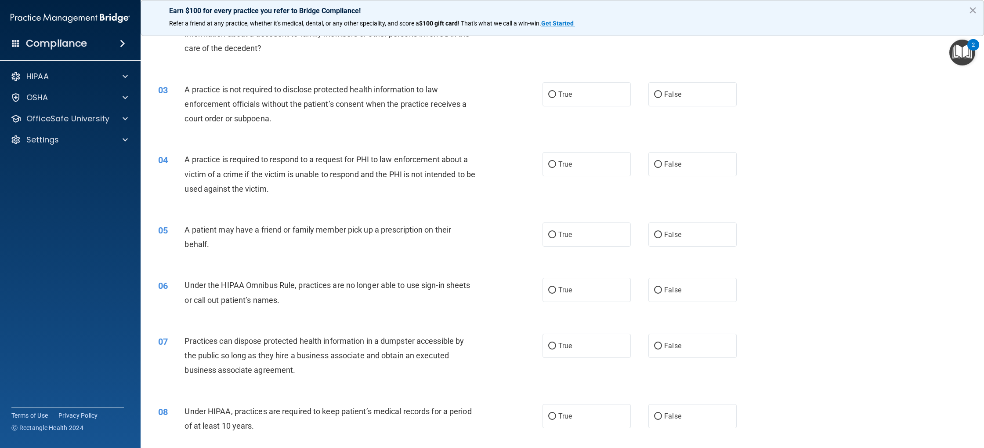
scroll to position [129, 0]
drag, startPoint x: 718, startPoint y: 92, endPoint x: 702, endPoint y: 146, distance: 56.3
click at [718, 92] on label "False" at bounding box center [693, 93] width 88 height 24
click at [662, 92] on input "False" at bounding box center [658, 94] width 8 height 7
radio input "true"
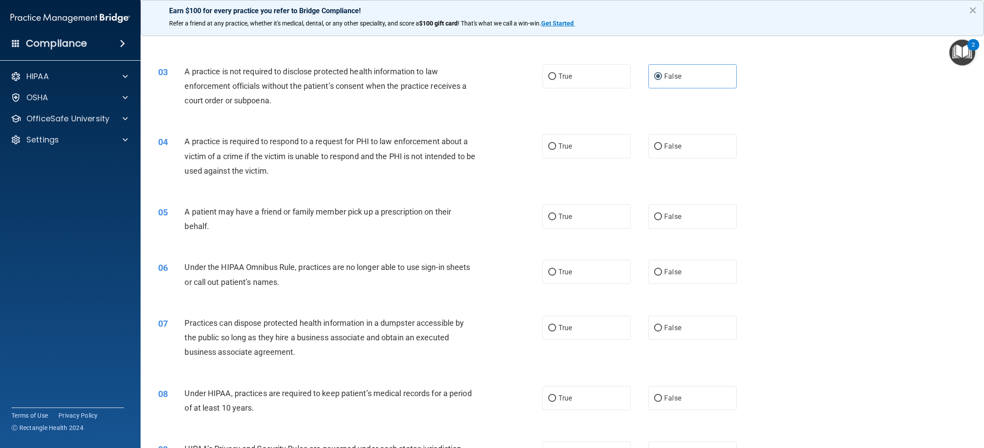
scroll to position [148, 0]
drag, startPoint x: 576, startPoint y: 154, endPoint x: 578, endPoint y: 163, distance: 9.1
click at [577, 154] on label "True" at bounding box center [587, 144] width 88 height 24
click at [556, 148] on input "True" at bounding box center [552, 145] width 8 height 7
radio input "true"
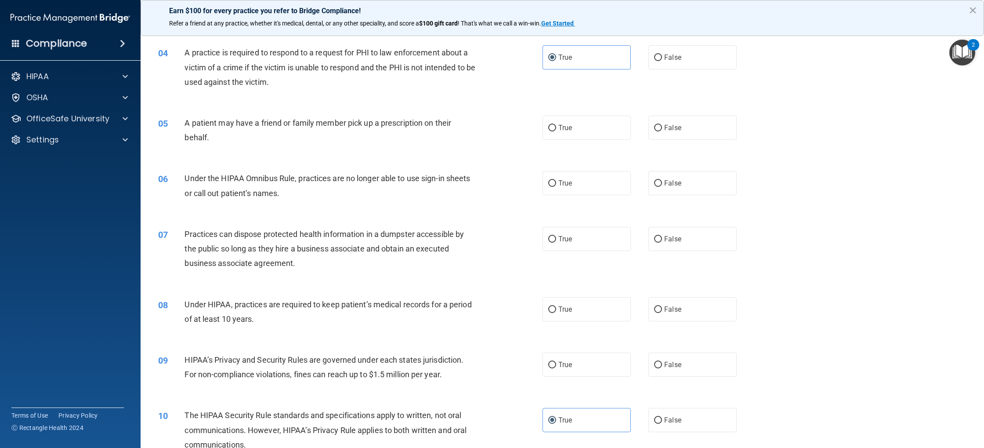
scroll to position [235, 0]
click at [558, 134] on label "True" at bounding box center [587, 127] width 88 height 24
click at [556, 131] on input "True" at bounding box center [552, 127] width 8 height 7
radio input "true"
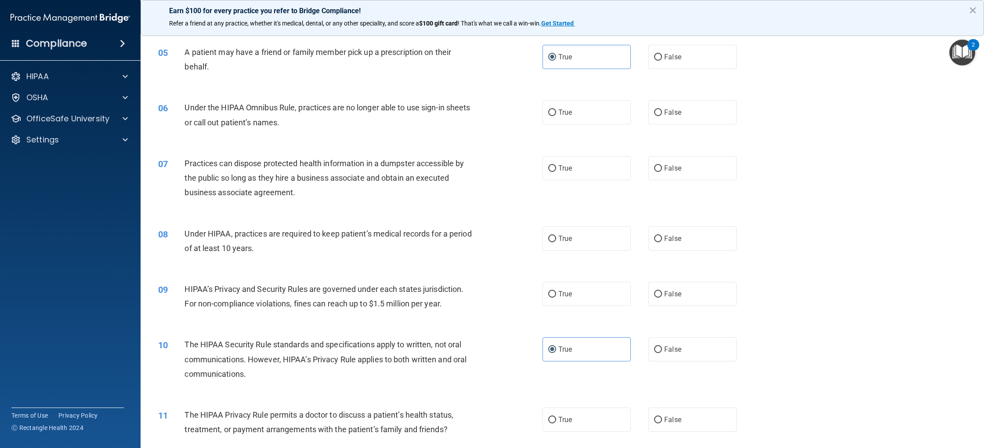
scroll to position [315, 0]
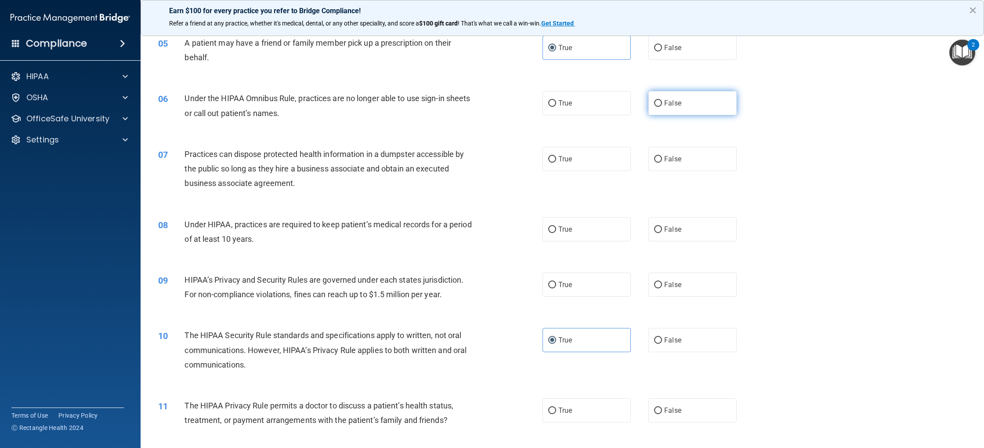
click at [695, 109] on label "False" at bounding box center [693, 103] width 88 height 24
click at [662, 107] on input "False" at bounding box center [658, 103] width 8 height 7
radio input "true"
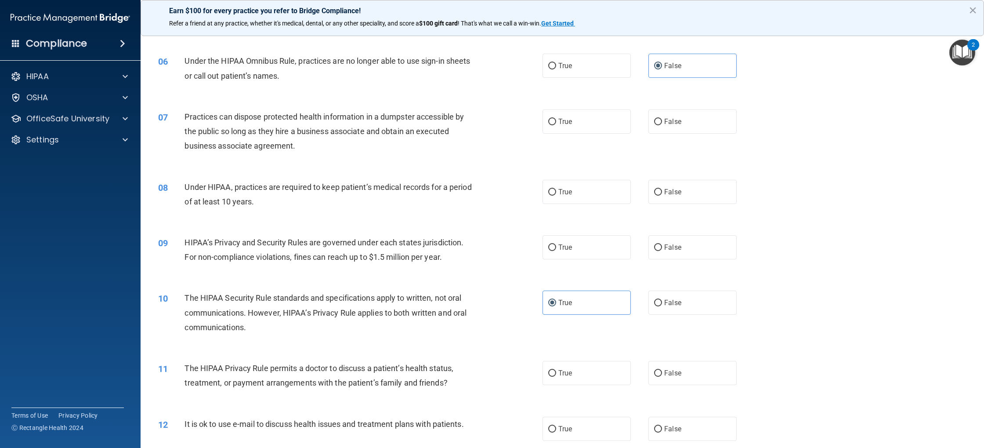
scroll to position [352, 0]
click at [668, 127] on label "False" at bounding box center [693, 121] width 88 height 24
click at [662, 125] on input "False" at bounding box center [658, 121] width 8 height 7
radio input "true"
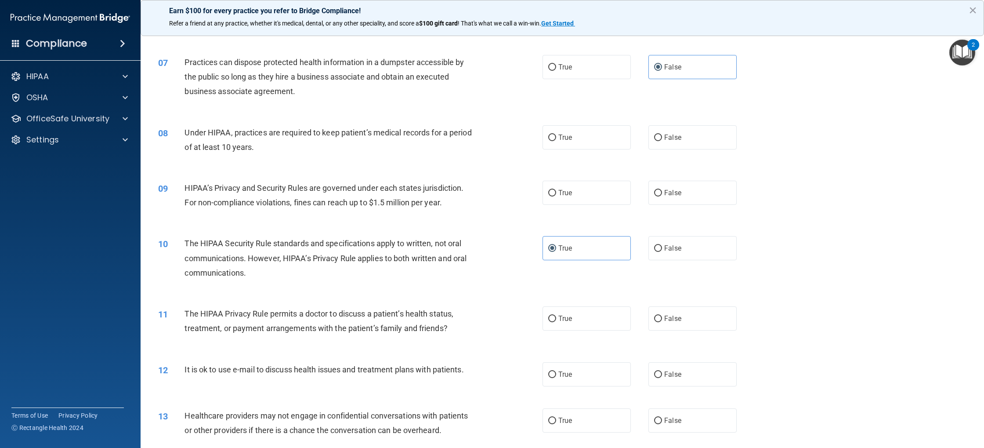
scroll to position [411, 0]
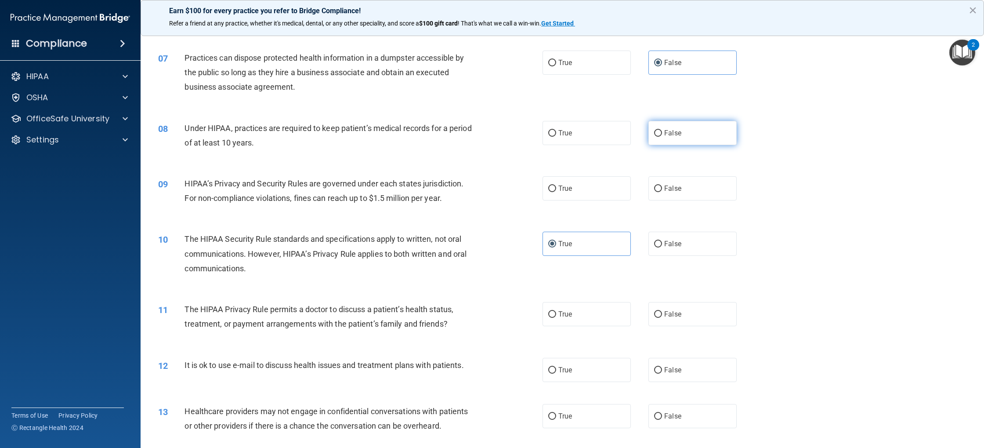
click at [661, 139] on label "False" at bounding box center [693, 133] width 88 height 24
click at [661, 137] on input "False" at bounding box center [658, 133] width 8 height 7
radio input "true"
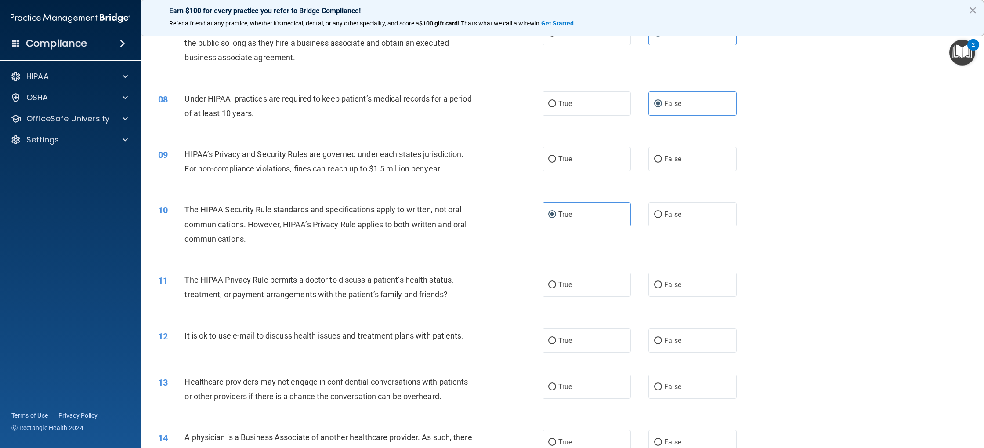
scroll to position [443, 0]
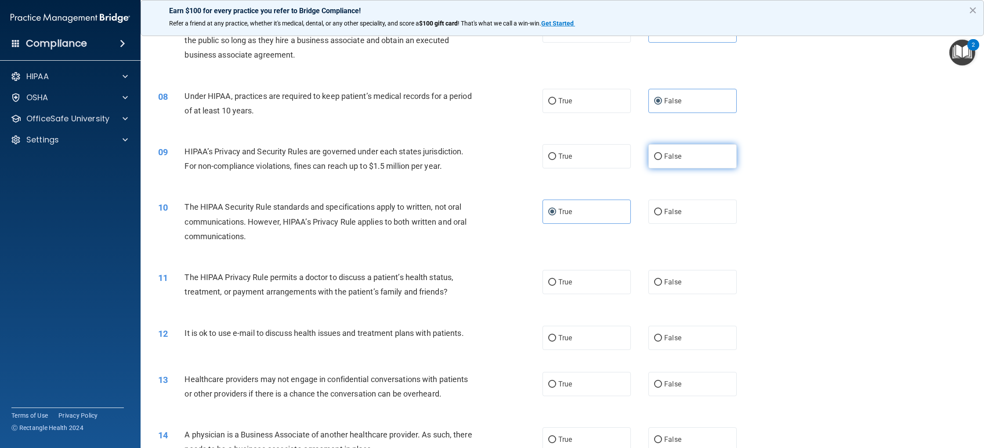
drag, startPoint x: 668, startPoint y: 165, endPoint x: 603, endPoint y: 186, distance: 68.0
click at [668, 166] on label "False" at bounding box center [693, 156] width 88 height 24
click at [662, 160] on input "False" at bounding box center [658, 156] width 8 height 7
radio input "true"
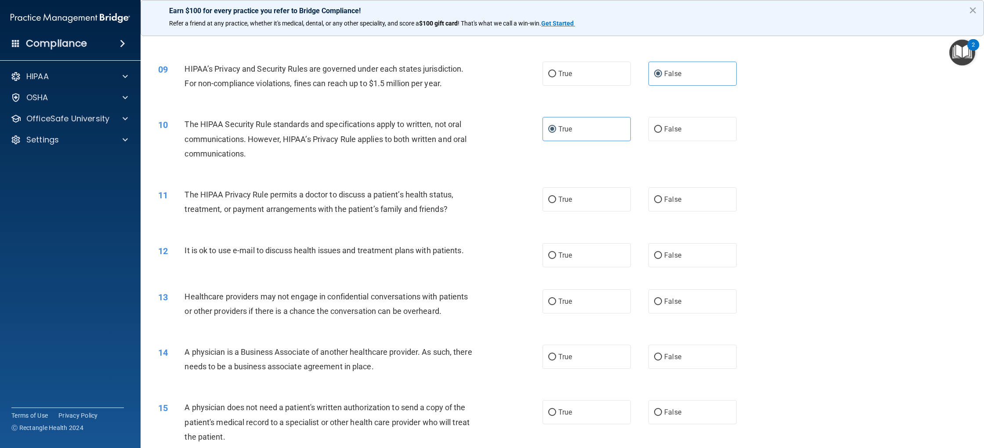
scroll to position [527, 0]
click at [556, 195] on input "True" at bounding box center [552, 198] width 8 height 7
radio input "true"
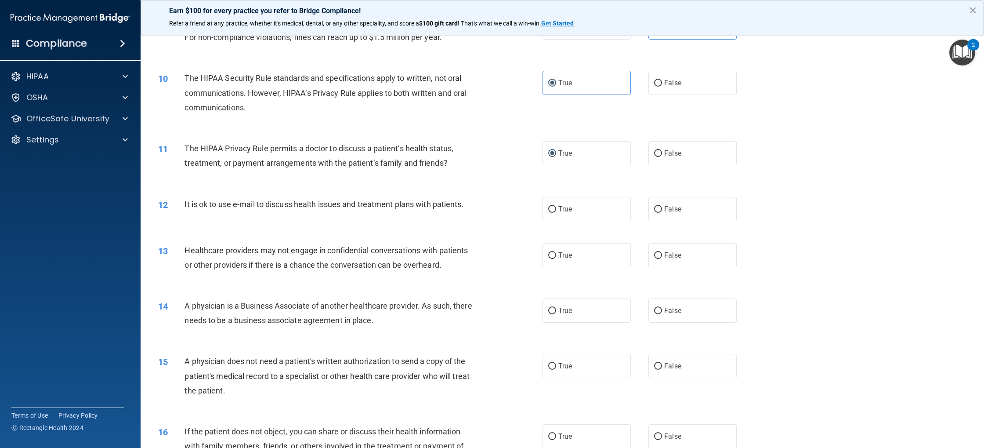
scroll to position [573, 0]
drag, startPoint x: 655, startPoint y: 210, endPoint x: 541, endPoint y: 229, distance: 114.9
click at [655, 211] on input "False" at bounding box center [658, 208] width 8 height 7
radio input "true"
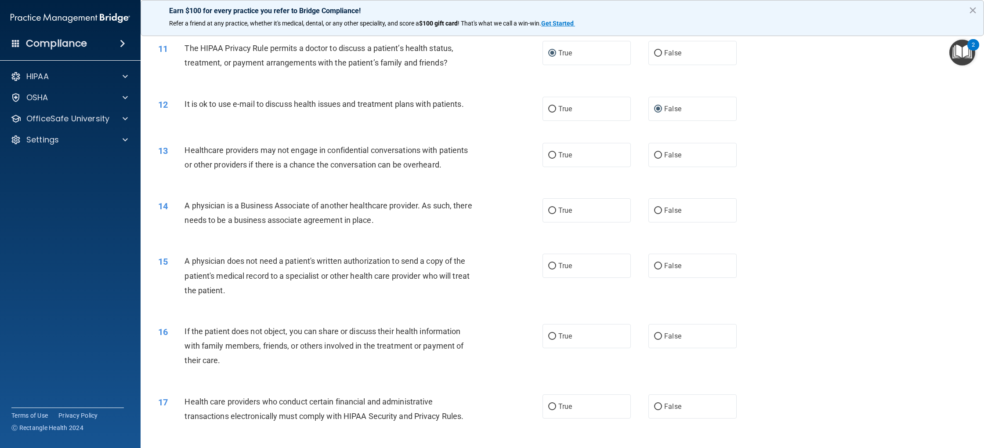
scroll to position [672, 0]
click at [657, 160] on label "False" at bounding box center [693, 154] width 88 height 24
click at [657, 158] on input "False" at bounding box center [658, 155] width 8 height 7
radio input "true"
click at [665, 216] on label "False" at bounding box center [693, 210] width 88 height 24
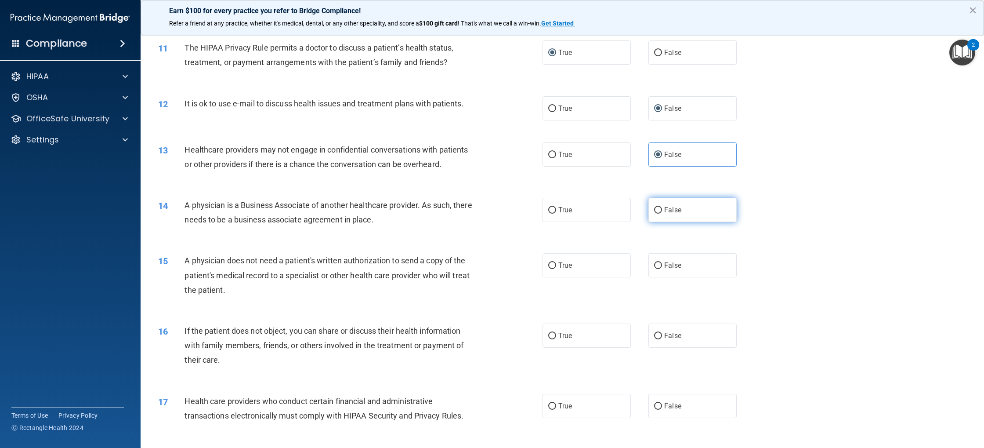
click at [662, 214] on input "False" at bounding box center [658, 210] width 8 height 7
radio input "true"
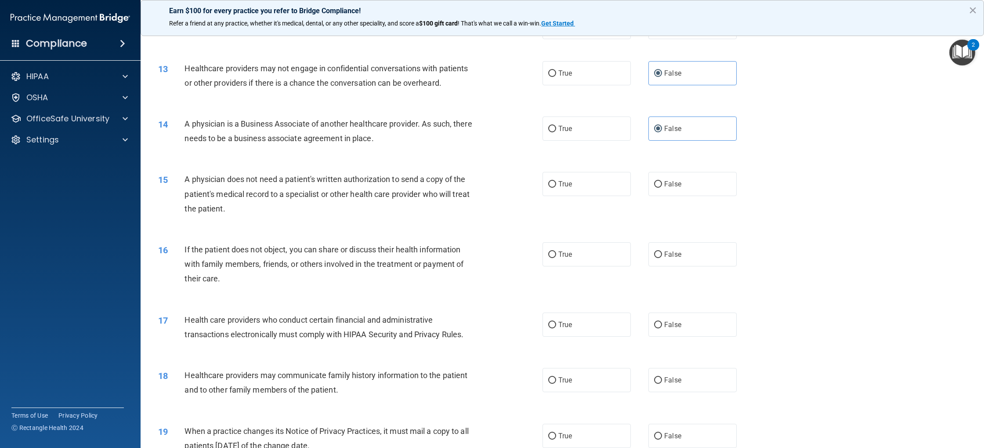
scroll to position [759, 0]
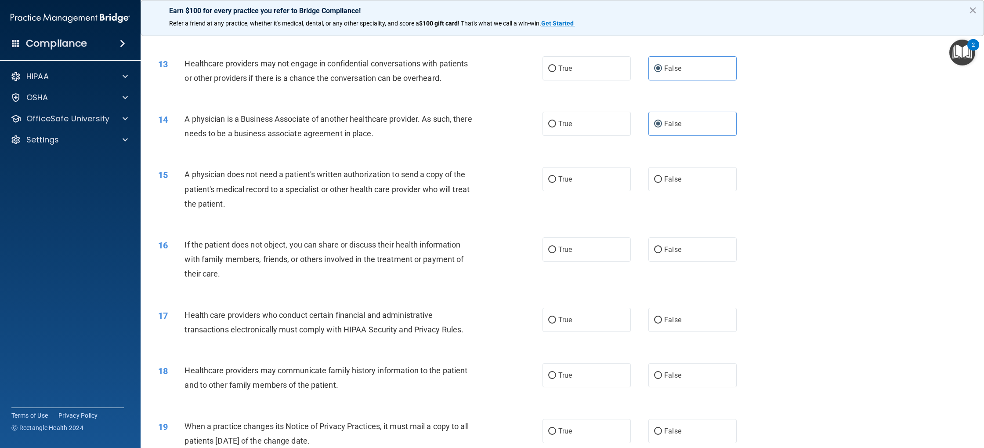
click at [678, 364] on label "False" at bounding box center [693, 375] width 88 height 24
click at [662, 372] on input "False" at bounding box center [658, 375] width 8 height 7
radio input "true"
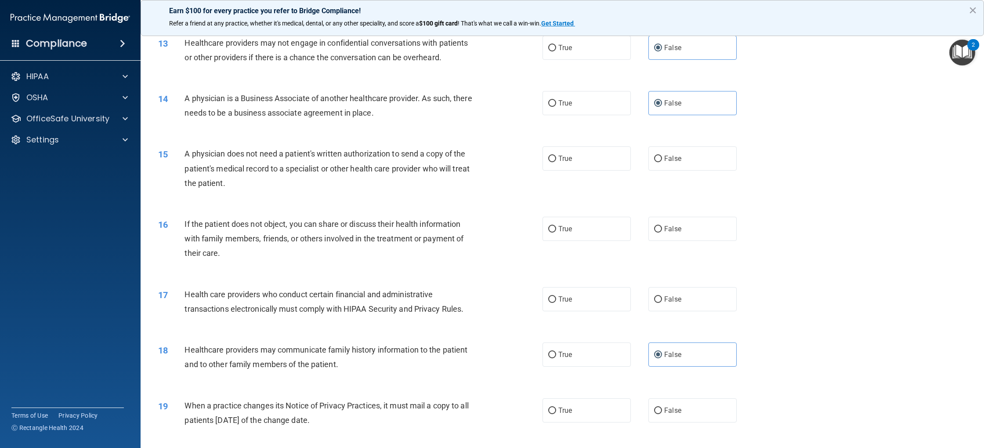
scroll to position [780, 0]
drag, startPoint x: 565, startPoint y: 164, endPoint x: 570, endPoint y: 176, distance: 13.1
click at [567, 166] on label "True" at bounding box center [587, 158] width 88 height 24
drag, startPoint x: 552, startPoint y: 156, endPoint x: 564, endPoint y: 203, distance: 48.9
click at [552, 156] on input "True" at bounding box center [552, 158] width 8 height 7
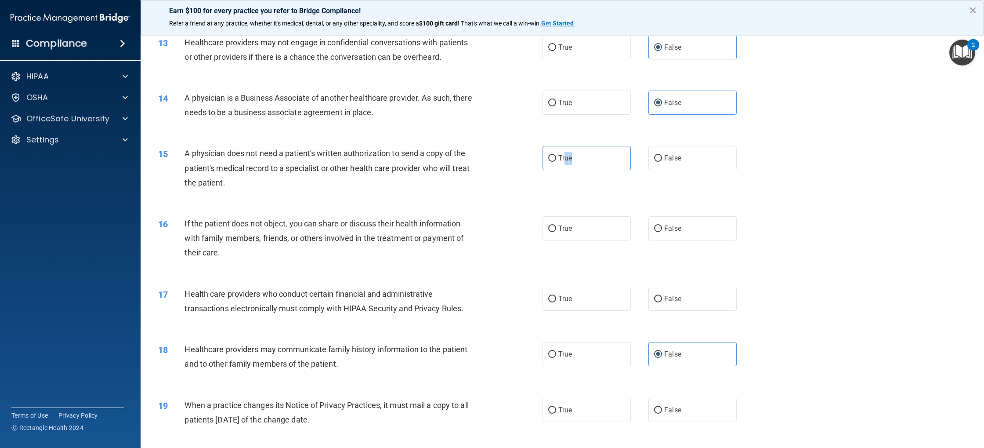
radio input "true"
drag, startPoint x: 603, startPoint y: 235, endPoint x: 605, endPoint y: 258, distance: 23.8
click at [603, 235] on label "True" at bounding box center [587, 228] width 88 height 24
click at [556, 232] on input "True" at bounding box center [552, 228] width 8 height 7
radio input "true"
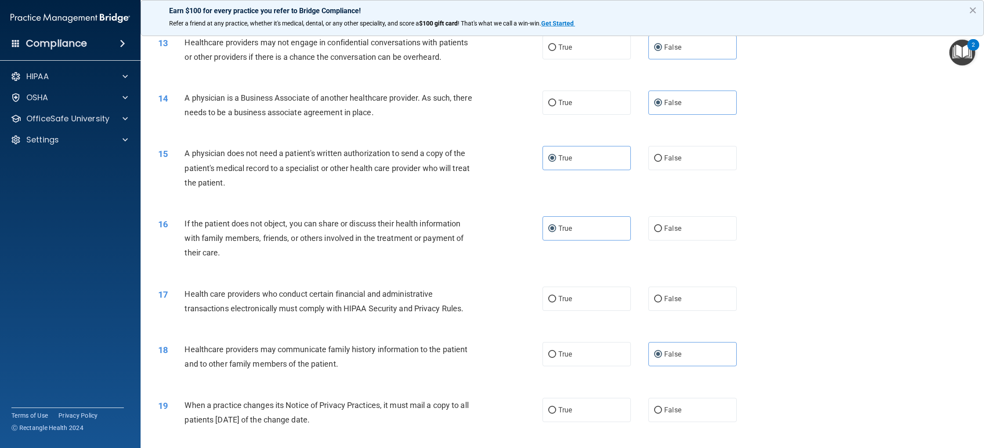
scroll to position [787, 0]
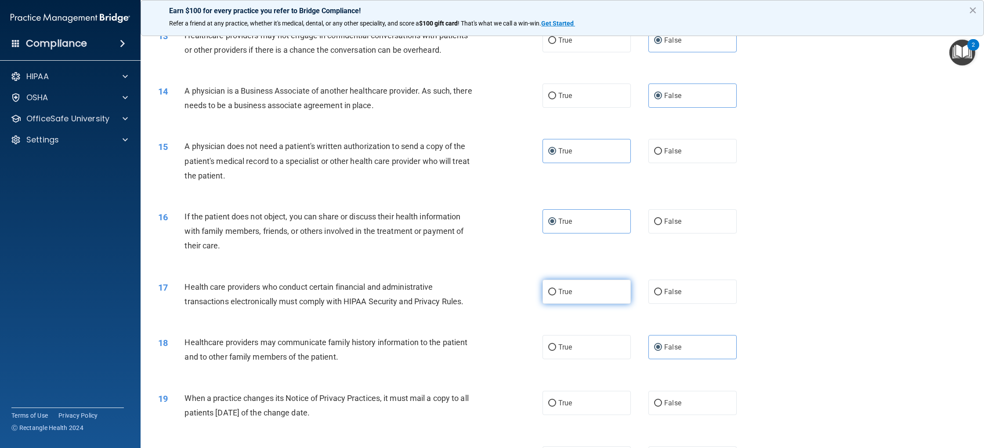
drag, startPoint x: 589, startPoint y: 291, endPoint x: 593, endPoint y: 292, distance: 4.5
click at [592, 292] on label "True" at bounding box center [587, 292] width 88 height 24
click at [556, 292] on input "True" at bounding box center [552, 292] width 8 height 7
radio input "true"
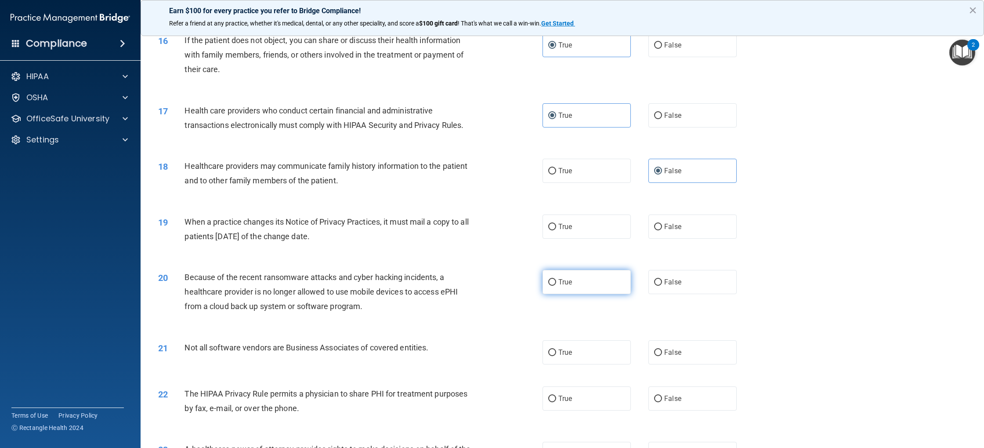
scroll to position [985, 0]
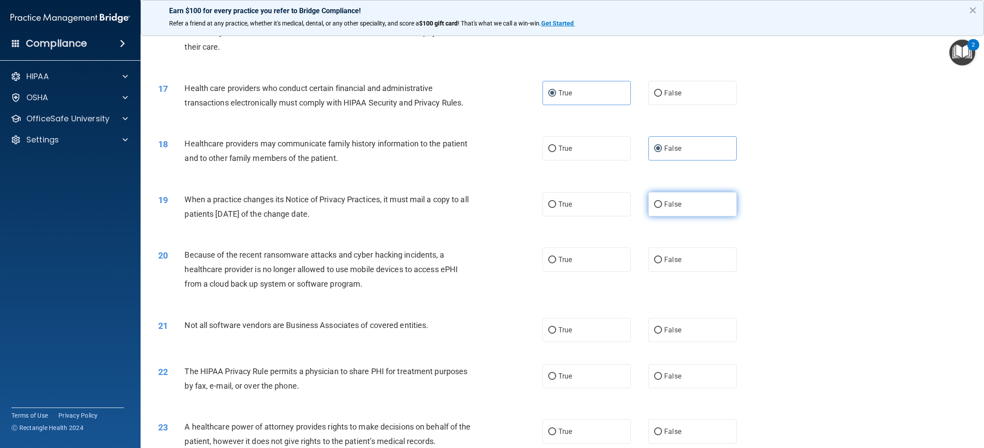
drag, startPoint x: 690, startPoint y: 209, endPoint x: 691, endPoint y: 214, distance: 5.3
click at [690, 209] on label "False" at bounding box center [693, 204] width 88 height 24
click at [662, 208] on input "False" at bounding box center [658, 204] width 8 height 7
radio input "true"
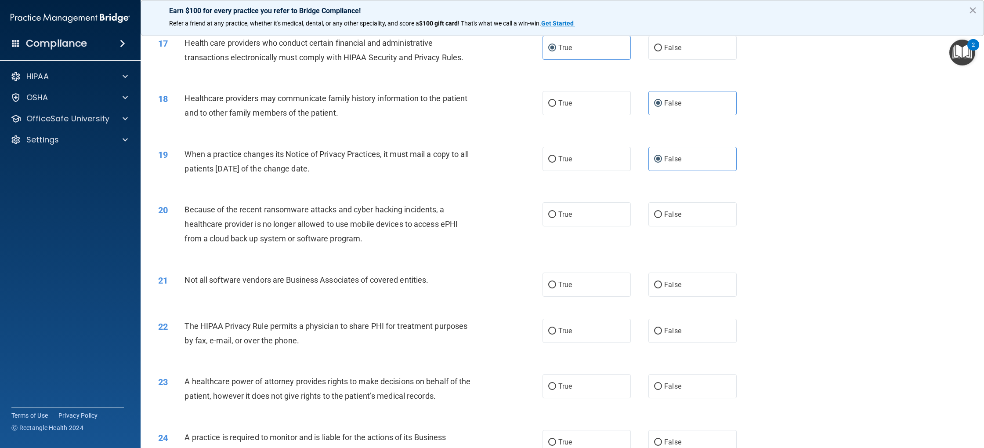
scroll to position [1068, 0]
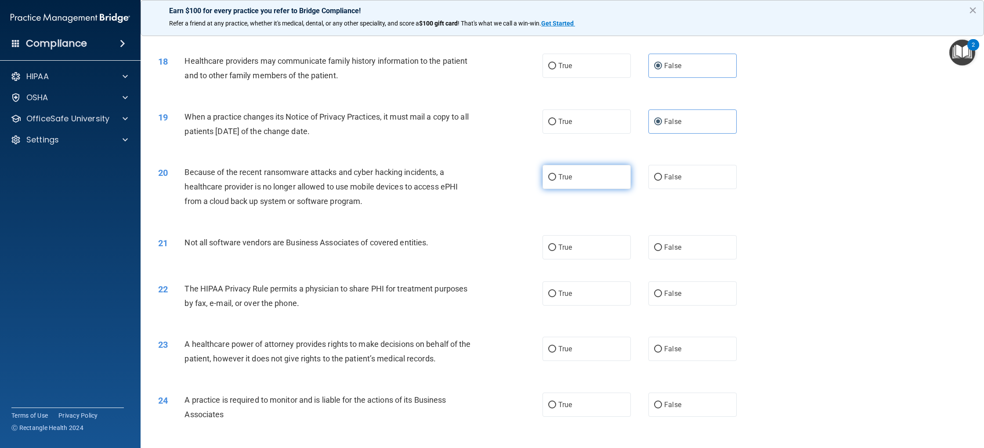
click at [598, 183] on label "True" at bounding box center [587, 177] width 88 height 24
click at [556, 181] on input "True" at bounding box center [552, 177] width 8 height 7
radio input "true"
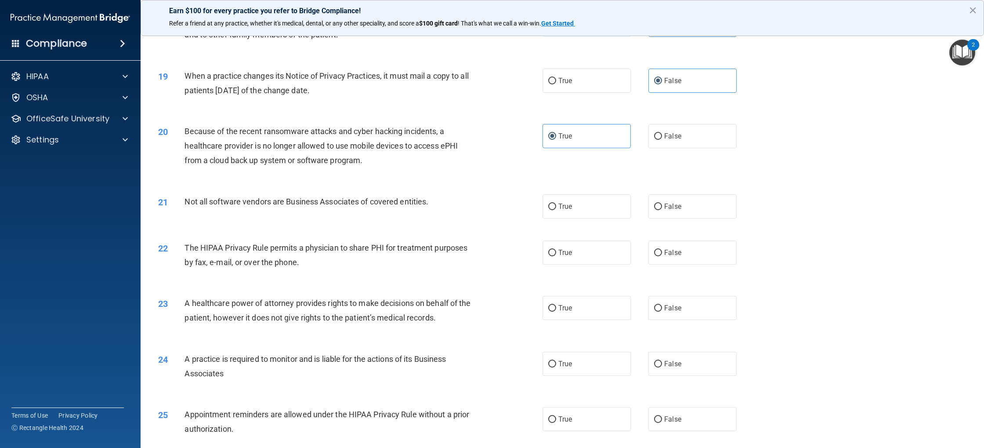
scroll to position [1121, 0]
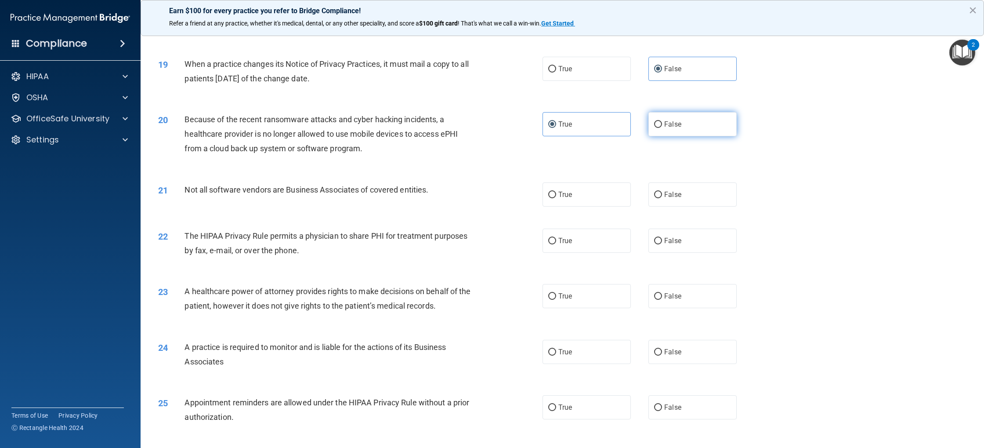
click at [674, 134] on label "False" at bounding box center [693, 124] width 88 height 24
click at [662, 128] on input "False" at bounding box center [658, 124] width 8 height 7
radio input "true"
radio input "false"
click at [658, 350] on input "False" at bounding box center [658, 352] width 8 height 7
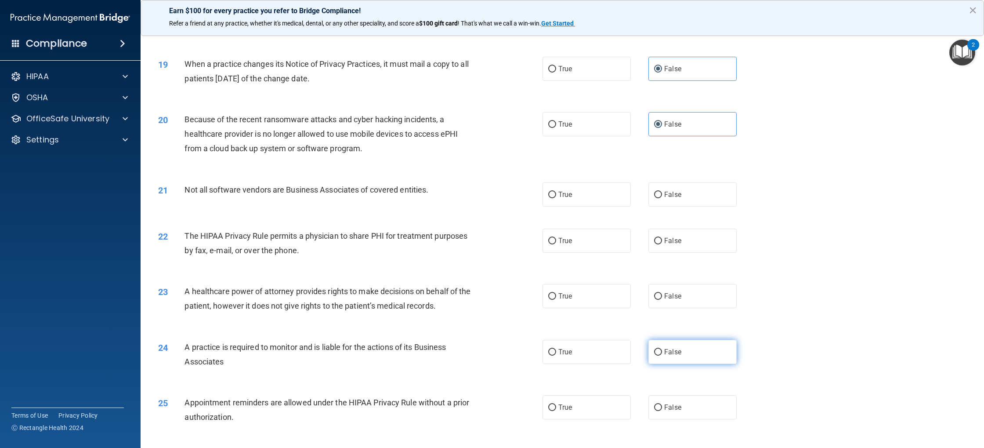
radio input "true"
click at [574, 247] on label "True" at bounding box center [587, 241] width 88 height 24
click at [556, 244] on input "True" at bounding box center [552, 241] width 8 height 7
radio input "true"
click at [665, 302] on label "False" at bounding box center [693, 296] width 88 height 24
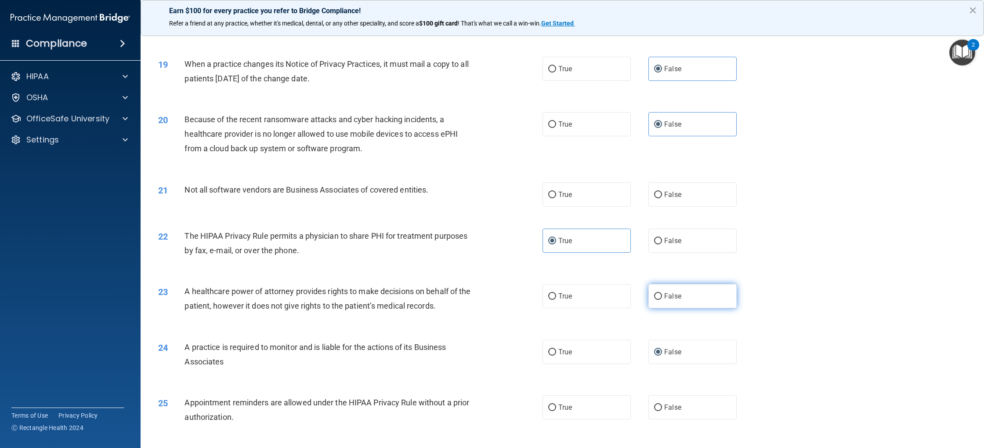
click at [662, 300] on input "False" at bounding box center [658, 296] width 8 height 7
radio input "true"
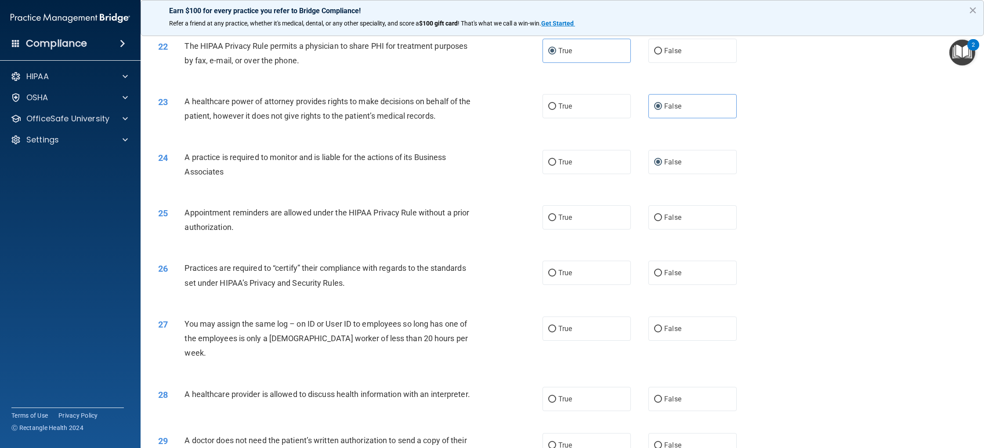
scroll to position [1314, 0]
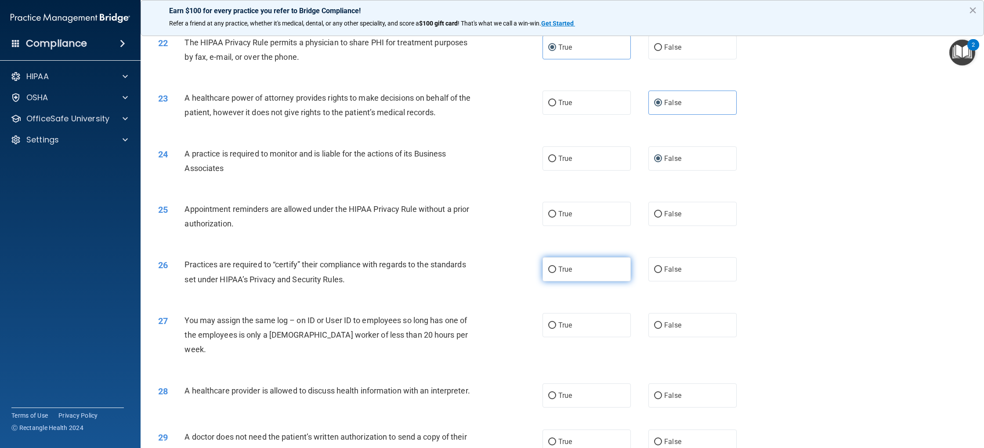
click at [574, 269] on label "True" at bounding box center [587, 269] width 88 height 24
click at [556, 269] on input "True" at bounding box center [552, 269] width 8 height 7
radio input "true"
click at [577, 220] on label "True" at bounding box center [587, 214] width 88 height 24
click at [556, 218] on input "True" at bounding box center [552, 214] width 8 height 7
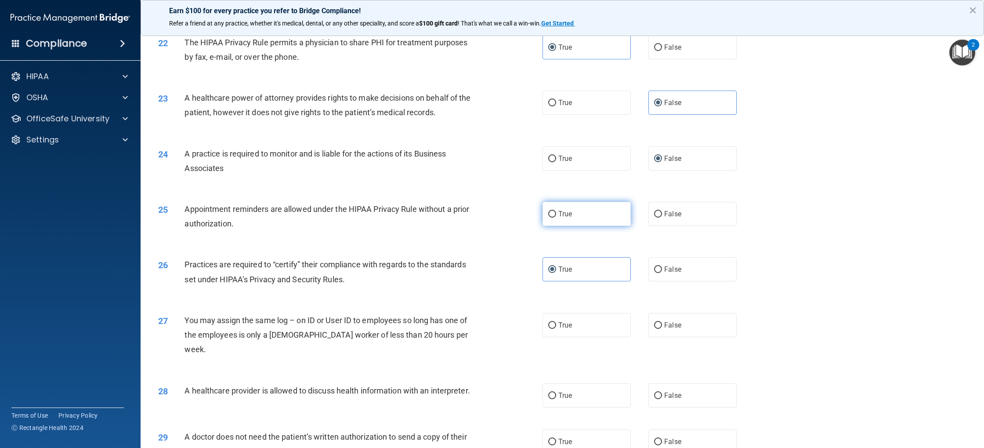
radio input "true"
click at [574, 267] on label "True" at bounding box center [587, 269] width 88 height 24
click at [556, 267] on input "True" at bounding box center [552, 269] width 8 height 7
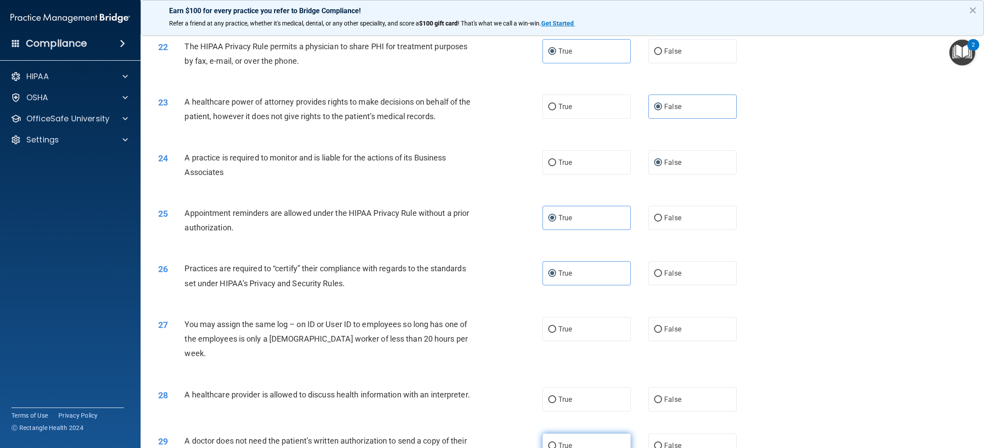
click at [571, 433] on label "True" at bounding box center [587, 445] width 88 height 24
click at [556, 443] on input "True" at bounding box center [552, 446] width 8 height 7
radio input "true"
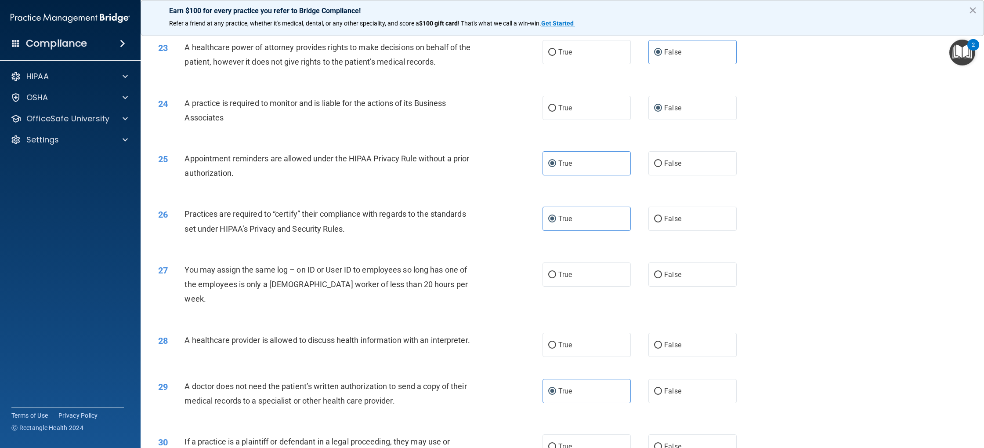
scroll to position [1366, 0]
click at [659, 281] on label "False" at bounding box center [693, 273] width 88 height 24
click at [659, 277] on input "False" at bounding box center [658, 274] width 8 height 7
radio input "true"
drag, startPoint x: 603, startPoint y: 337, endPoint x: 609, endPoint y: 341, distance: 6.9
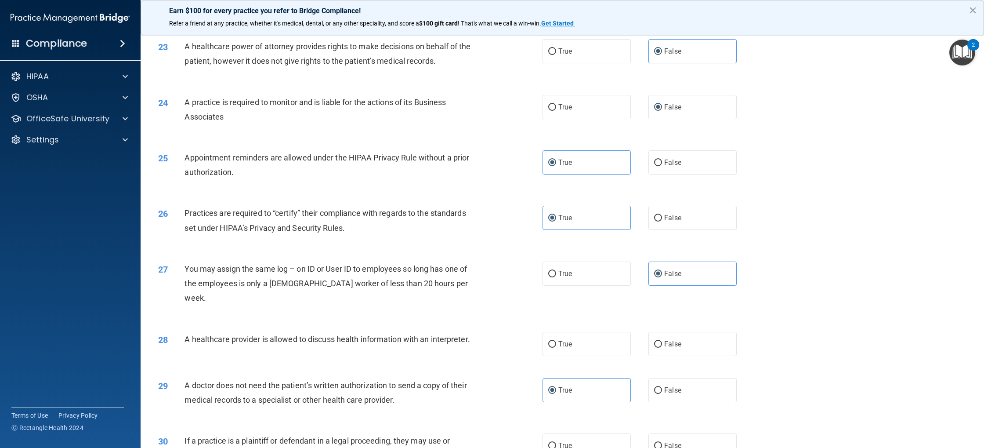
click at [604, 337] on label "True" at bounding box center [587, 344] width 88 height 24
click at [556, 341] on input "True" at bounding box center [552, 344] width 8 height 7
radio input "true"
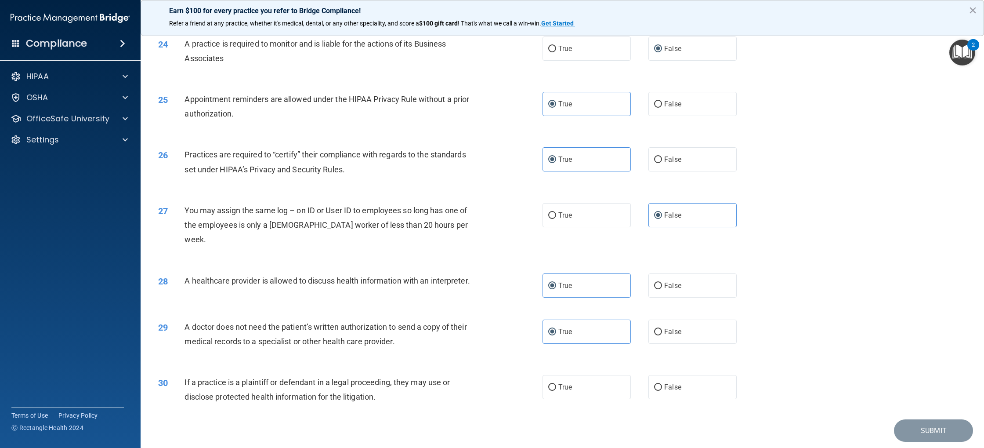
scroll to position [1438, 0]
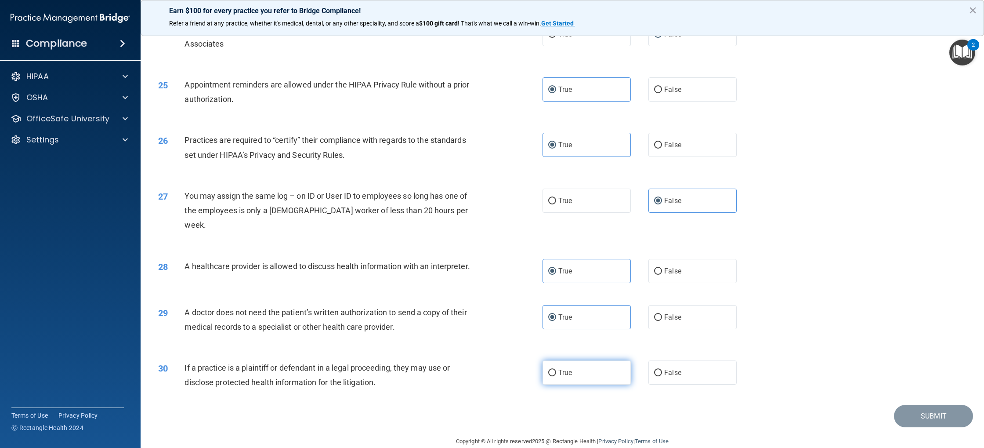
drag, startPoint x: 600, startPoint y: 363, endPoint x: 614, endPoint y: 367, distance: 14.2
click at [601, 363] on label "True" at bounding box center [587, 372] width 88 height 24
click at [556, 370] on input "True" at bounding box center [552, 373] width 8 height 7
radio input "true"
click at [801, 349] on div "30 If a practice is a plaintiff or defendant in a legal proceeding, they may us…" at bounding box center [563, 376] width 822 height 55
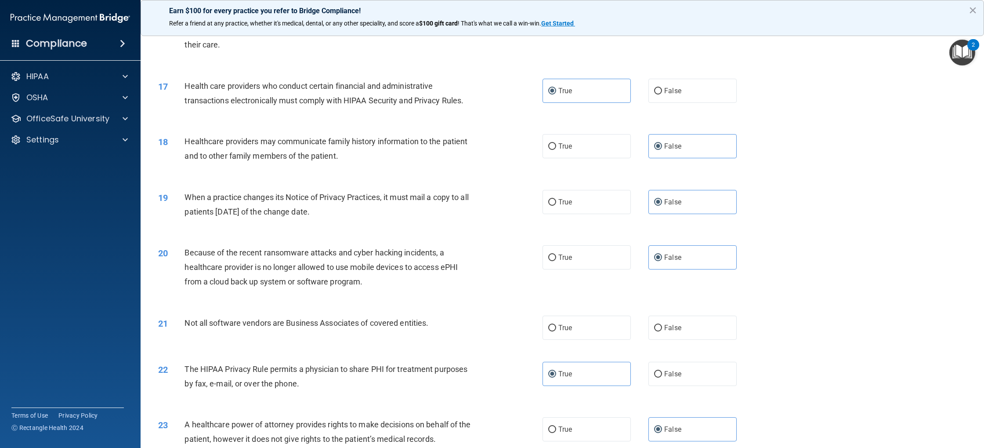
scroll to position [989, 0]
drag, startPoint x: 603, startPoint y: 334, endPoint x: 679, endPoint y: 348, distance: 76.3
click at [614, 337] on label "True" at bounding box center [587, 326] width 88 height 24
click at [556, 330] on input "True" at bounding box center [552, 326] width 8 height 7
radio input "true"
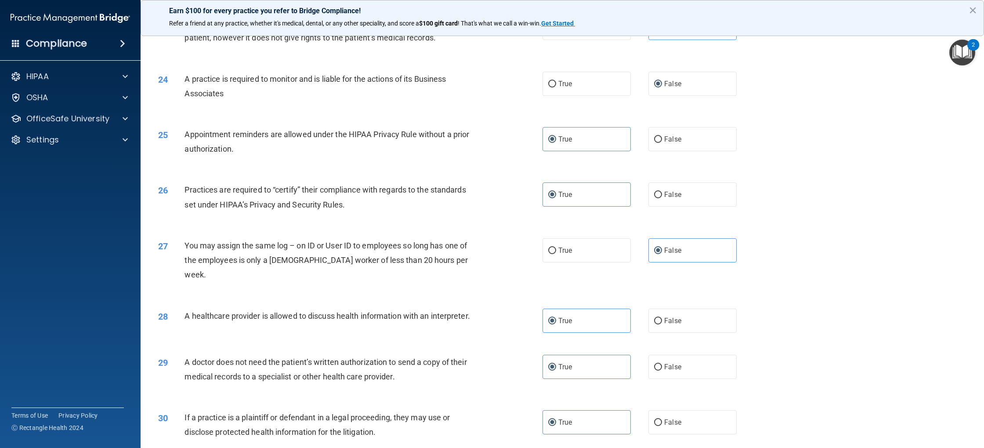
scroll to position [1438, 0]
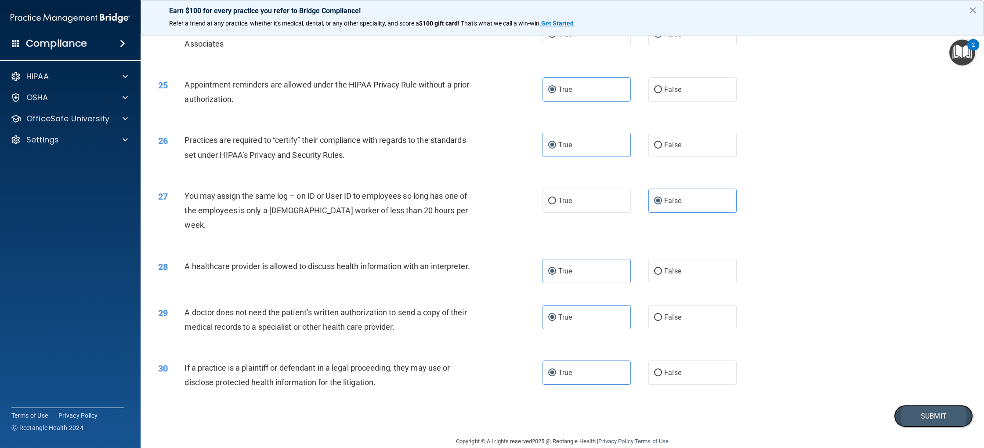
click at [915, 405] on button "Submit" at bounding box center [933, 416] width 79 height 22
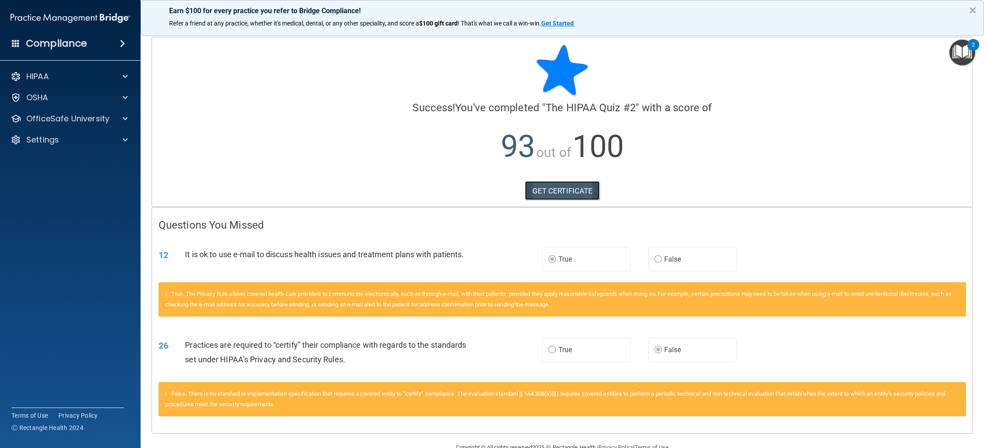
click at [552, 192] on link "GET CERTIFICATE" at bounding box center [562, 190] width 75 height 19
click at [101, 117] on p "OfficeSafe University" at bounding box center [67, 118] width 83 height 11
click at [78, 138] on p "HIPAA Training" at bounding box center [42, 139] width 73 height 9
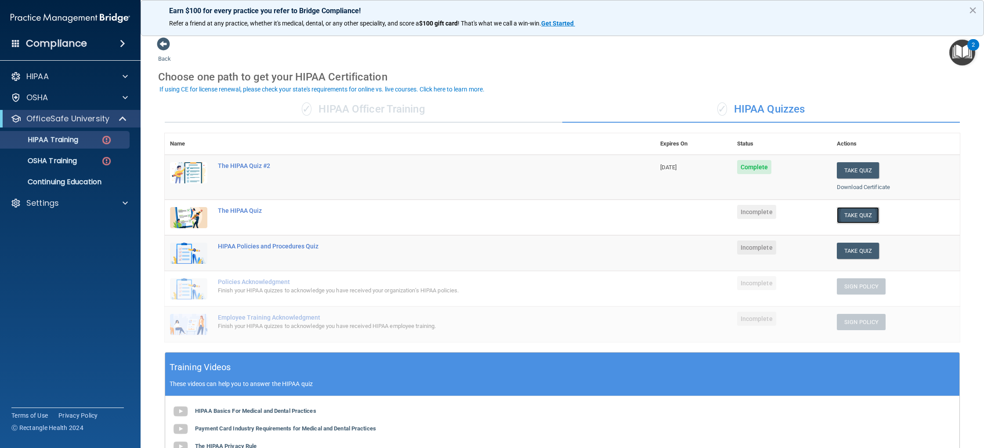
click at [860, 216] on button "Take Quiz" at bounding box center [858, 215] width 42 height 16
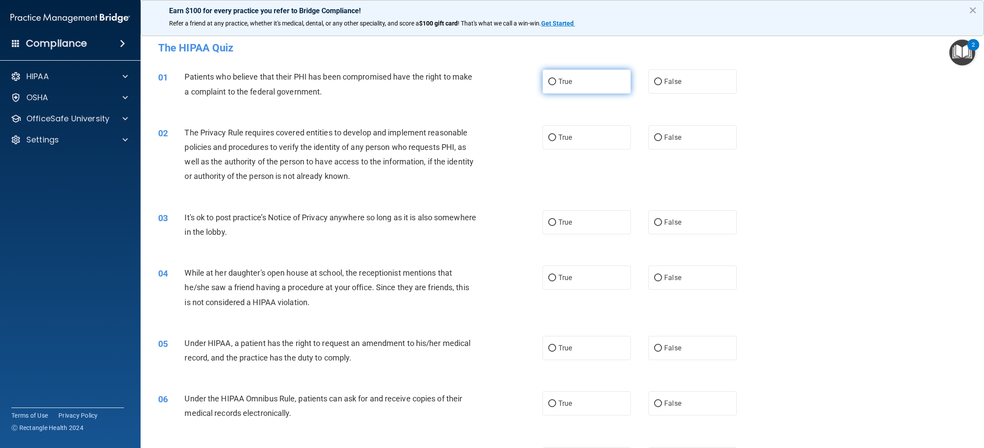
click at [584, 91] on label "True" at bounding box center [587, 81] width 88 height 24
click at [556, 85] on input "True" at bounding box center [552, 82] width 8 height 7
radio input "true"
click at [577, 146] on label "True" at bounding box center [587, 137] width 88 height 24
click at [556, 141] on input "True" at bounding box center [552, 137] width 8 height 7
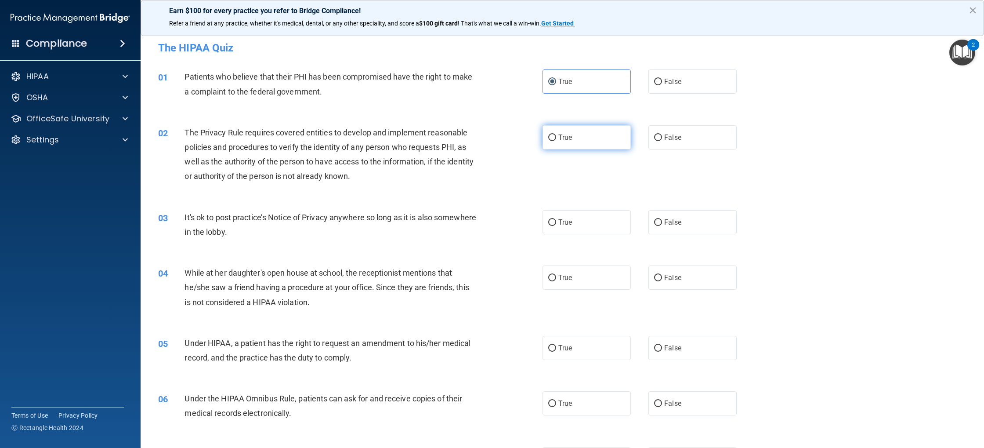
radio input "true"
drag, startPoint x: 584, startPoint y: 227, endPoint x: 606, endPoint y: 240, distance: 25.6
click at [584, 228] on label "True" at bounding box center [587, 222] width 88 height 24
click at [556, 226] on input "True" at bounding box center [552, 222] width 8 height 7
radio input "true"
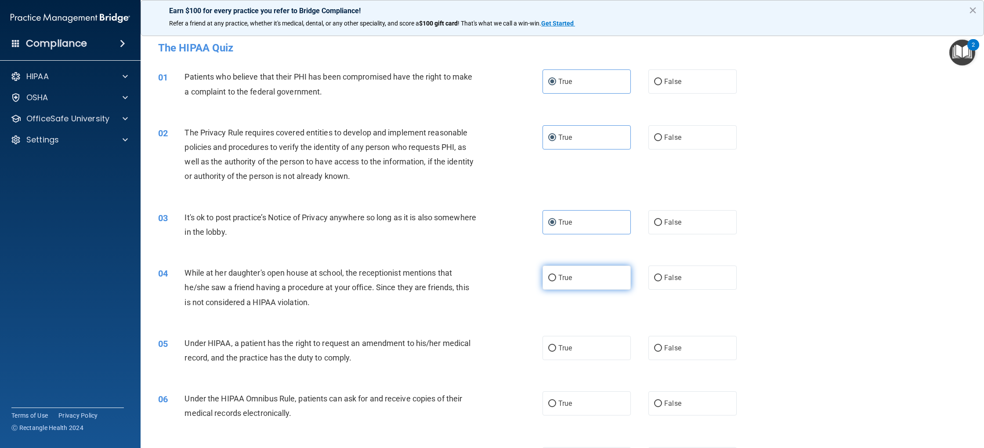
click at [612, 277] on label "True" at bounding box center [587, 277] width 88 height 24
click at [556, 277] on input "True" at bounding box center [552, 278] width 8 height 7
radio input "true"
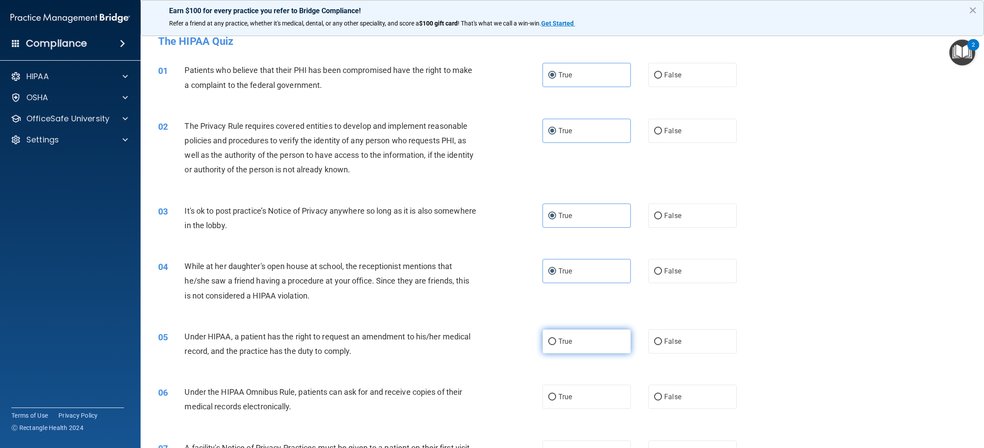
click at [585, 349] on label "True" at bounding box center [587, 341] width 88 height 24
click at [556, 345] on input "True" at bounding box center [552, 341] width 8 height 7
radio input "true"
drag, startPoint x: 593, startPoint y: 401, endPoint x: 666, endPoint y: 397, distance: 73.5
click at [596, 401] on label "True" at bounding box center [587, 397] width 88 height 24
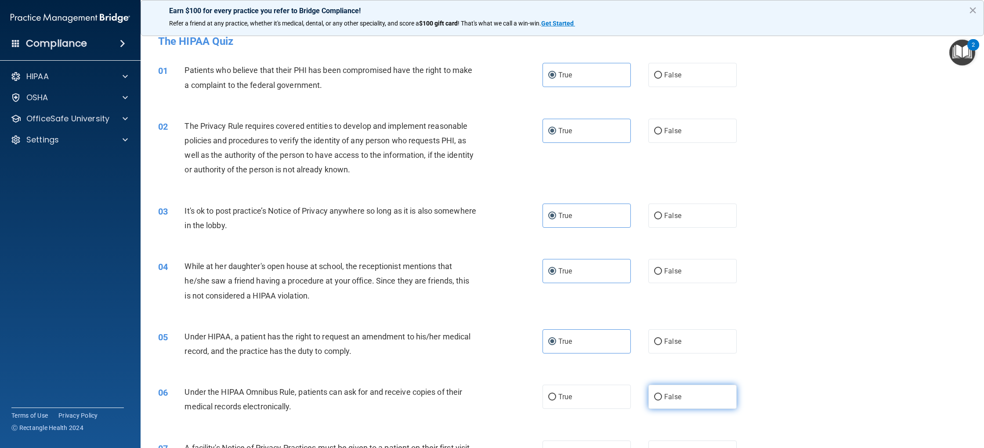
click at [556, 400] on input "True" at bounding box center [552, 397] width 8 height 7
radio input "true"
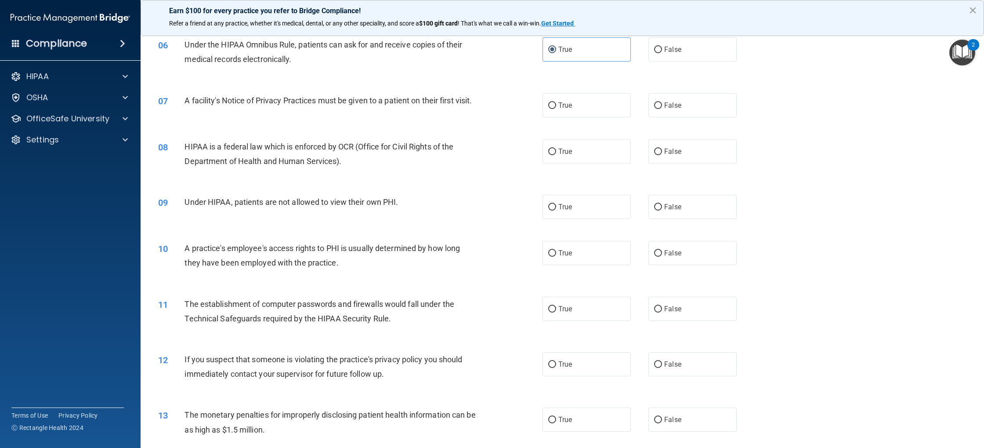
scroll to position [357, 0]
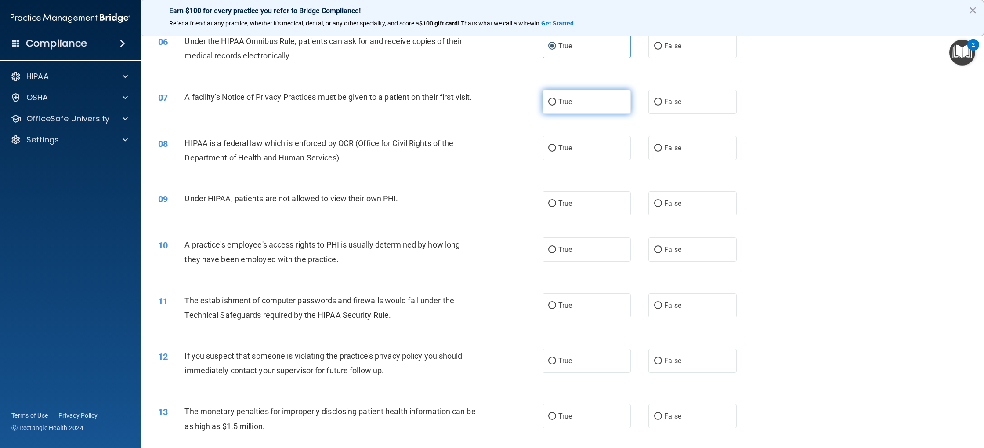
click at [562, 108] on label "True" at bounding box center [587, 102] width 88 height 24
click at [556, 105] on input "True" at bounding box center [552, 102] width 8 height 7
radio input "true"
click at [689, 160] on label "False" at bounding box center [693, 148] width 88 height 24
click at [662, 152] on input "False" at bounding box center [658, 148] width 8 height 7
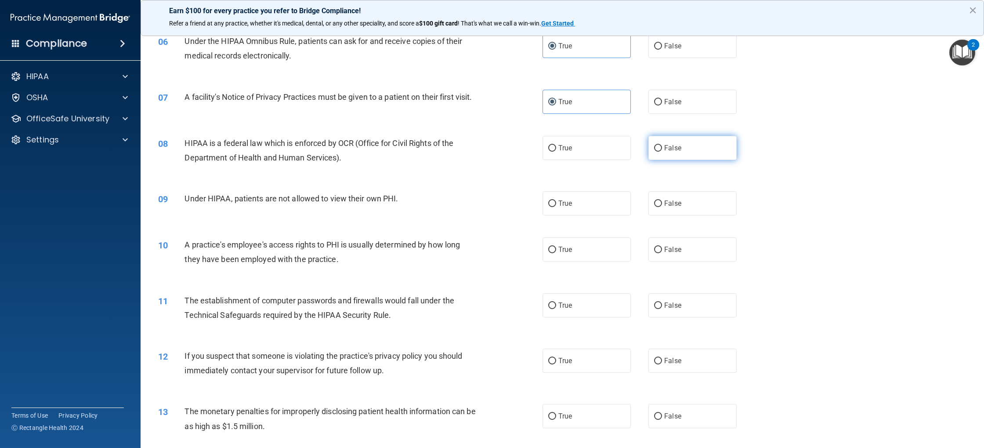
radio input "true"
click at [672, 215] on label "False" at bounding box center [693, 203] width 88 height 24
click at [662, 207] on input "False" at bounding box center [658, 203] width 8 height 7
radio input "true"
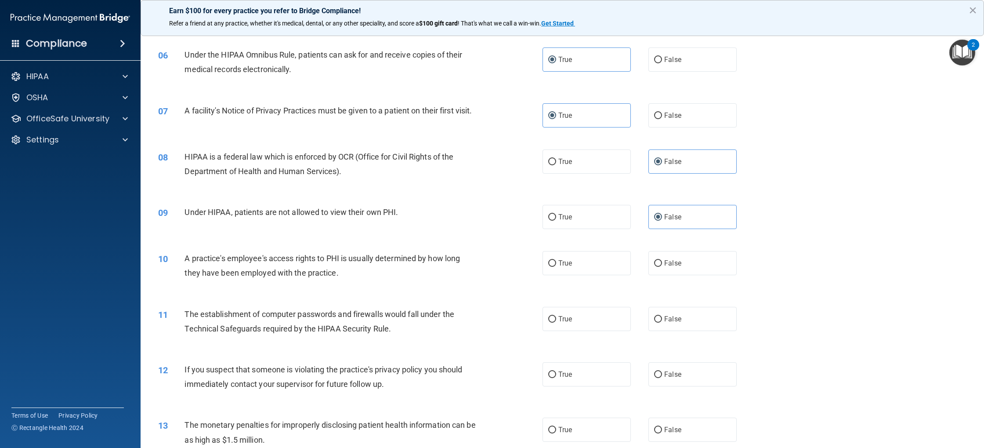
scroll to position [339, 0]
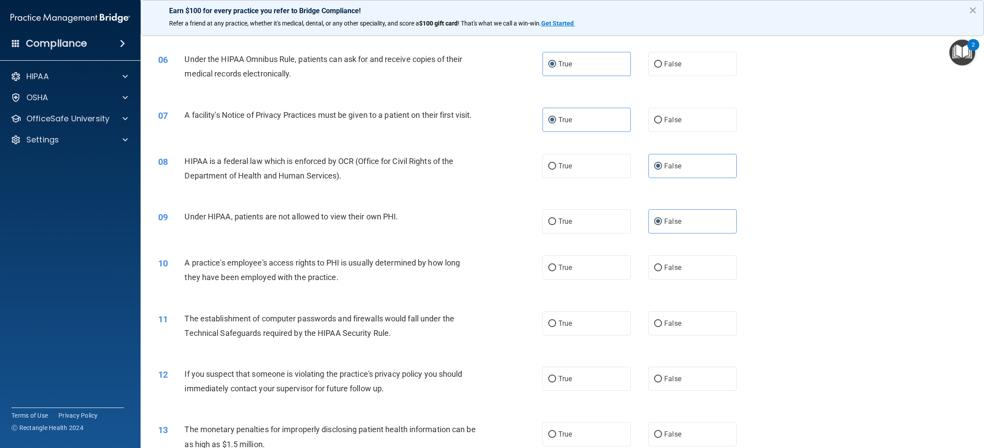
click at [653, 278] on label "False" at bounding box center [693, 267] width 88 height 24
click at [654, 271] on input "False" at bounding box center [658, 268] width 8 height 7
radio input "true"
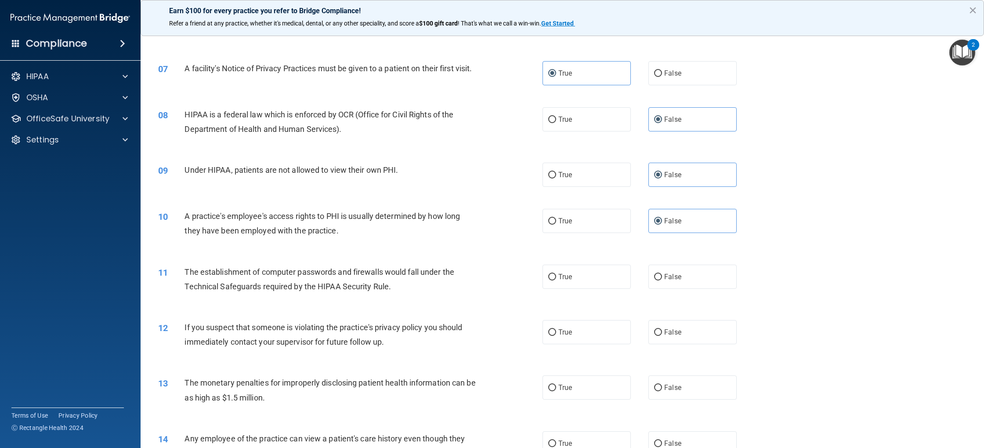
scroll to position [387, 0]
click at [577, 288] on label "True" at bounding box center [587, 276] width 88 height 24
click at [556, 280] on input "True" at bounding box center [552, 276] width 8 height 7
radio input "true"
click at [606, 343] on label "True" at bounding box center [587, 331] width 88 height 24
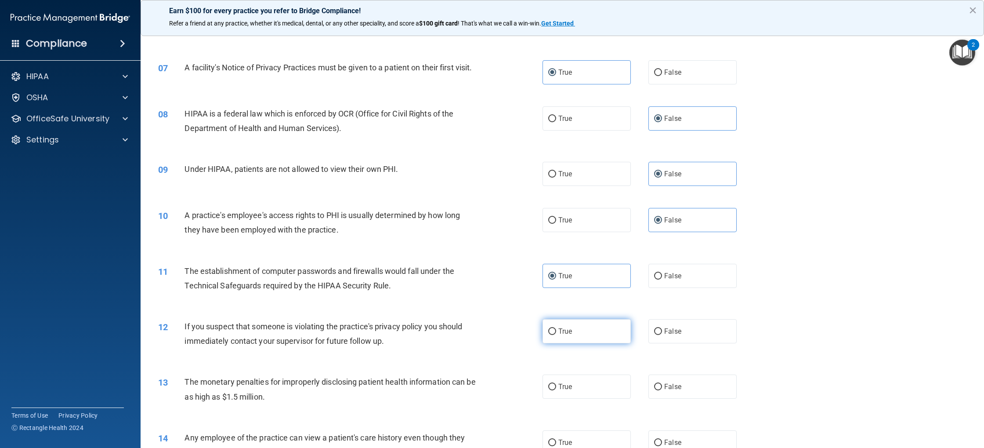
click at [556, 335] on input "True" at bounding box center [552, 331] width 8 height 7
radio input "true"
click at [581, 399] on label "True" at bounding box center [587, 386] width 88 height 24
click at [556, 390] on input "True" at bounding box center [552, 387] width 8 height 7
radio input "true"
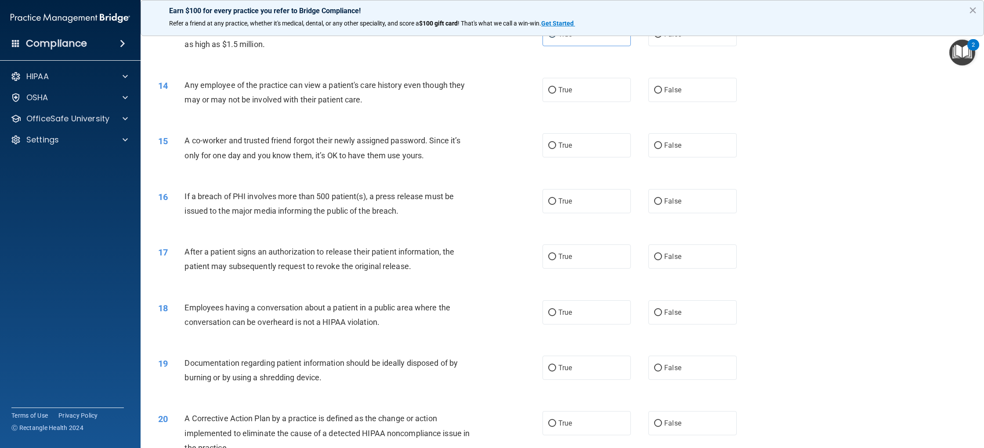
scroll to position [784, 0]
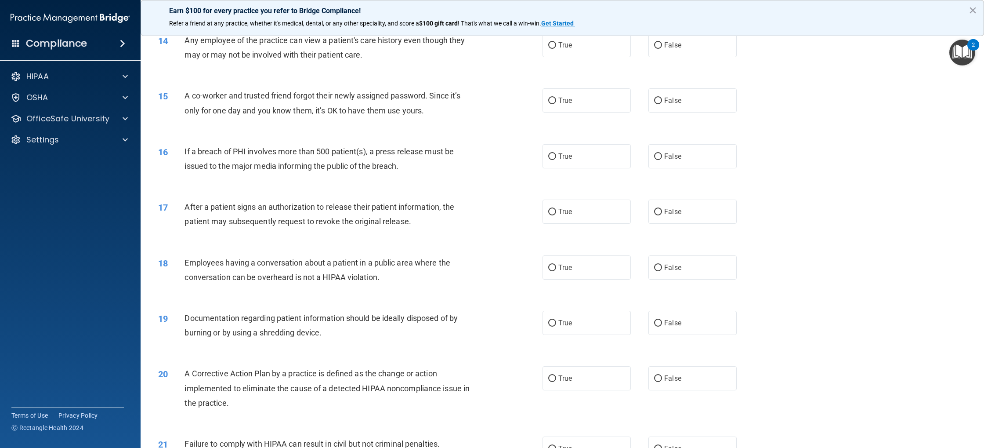
drag, startPoint x: 554, startPoint y: 54, endPoint x: 539, endPoint y: 94, distance: 43.4
click at [554, 49] on input "True" at bounding box center [552, 45] width 8 height 7
radio input "true"
drag, startPoint x: 662, startPoint y: 112, endPoint x: 576, endPoint y: 170, distance: 103.6
click at [657, 113] on label "False" at bounding box center [693, 100] width 88 height 24
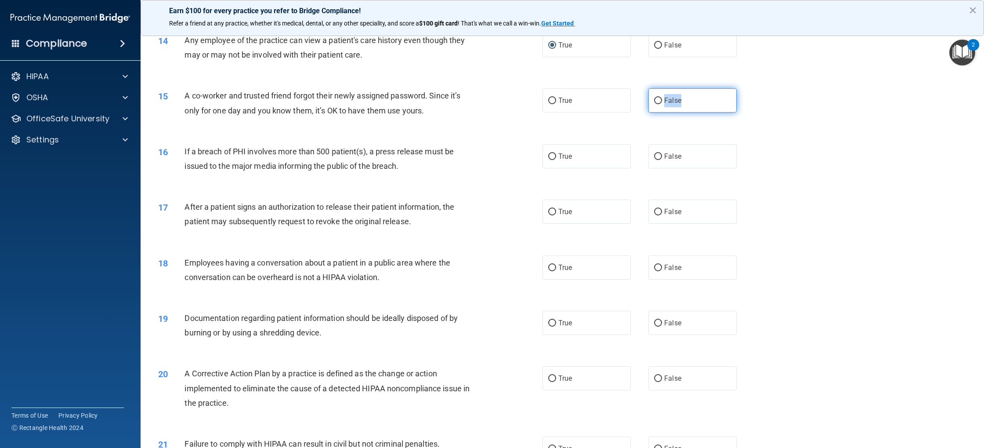
click at [673, 113] on label "False" at bounding box center [693, 100] width 88 height 24
click at [662, 104] on input "False" at bounding box center [658, 101] width 8 height 7
radio input "true"
click at [656, 160] on input "False" at bounding box center [658, 156] width 8 height 7
radio input "true"
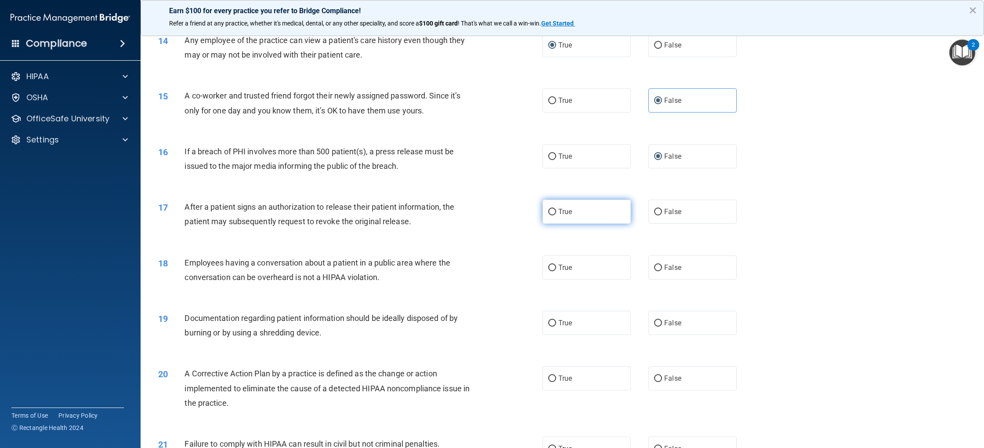
click at [597, 221] on label "True" at bounding box center [587, 212] width 88 height 24
click at [556, 215] on input "True" at bounding box center [552, 212] width 8 height 7
radio input "true"
click at [591, 279] on label "True" at bounding box center [587, 267] width 88 height 24
click at [556, 271] on input "True" at bounding box center [552, 268] width 8 height 7
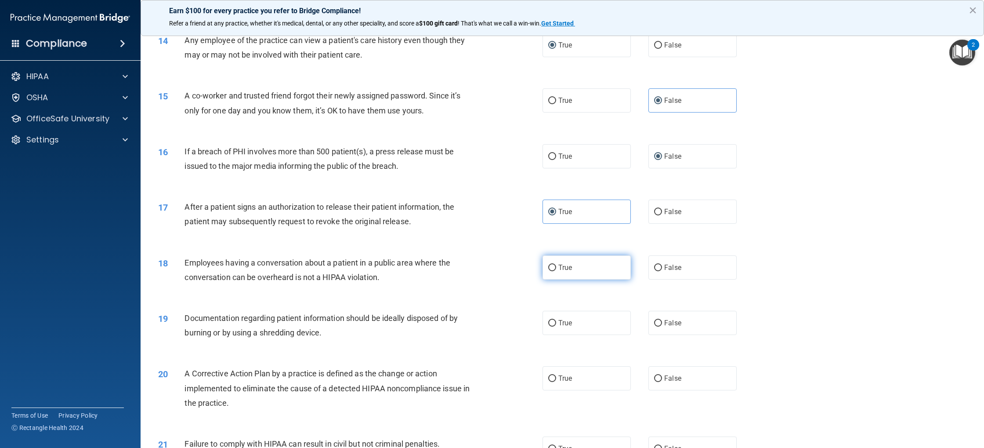
radio input "true"
click at [606, 335] on label "True" at bounding box center [587, 323] width 88 height 24
click at [556, 327] on input "True" at bounding box center [552, 323] width 8 height 7
radio input "true"
click at [582, 389] on label "True" at bounding box center [587, 378] width 88 height 24
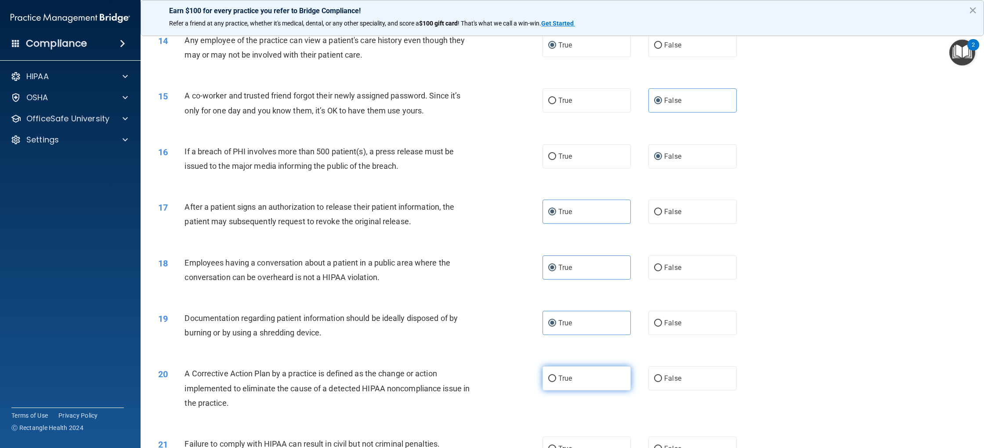
click at [556, 382] on input "True" at bounding box center [552, 378] width 8 height 7
radio input "true"
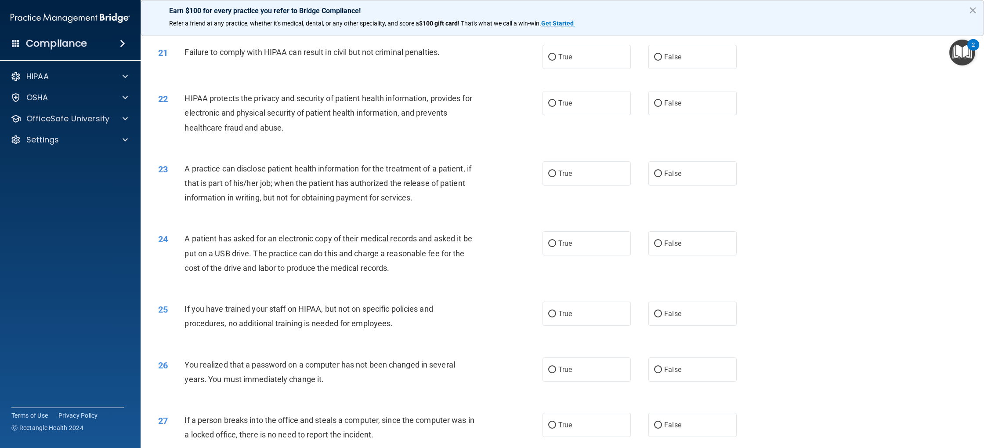
scroll to position [1177, 0]
click at [576, 68] on label "True" at bounding box center [587, 56] width 88 height 24
click at [556, 60] on input "True" at bounding box center [552, 56] width 8 height 7
radio input "true"
drag, startPoint x: 553, startPoint y: 117, endPoint x: 543, endPoint y: 156, distance: 39.7
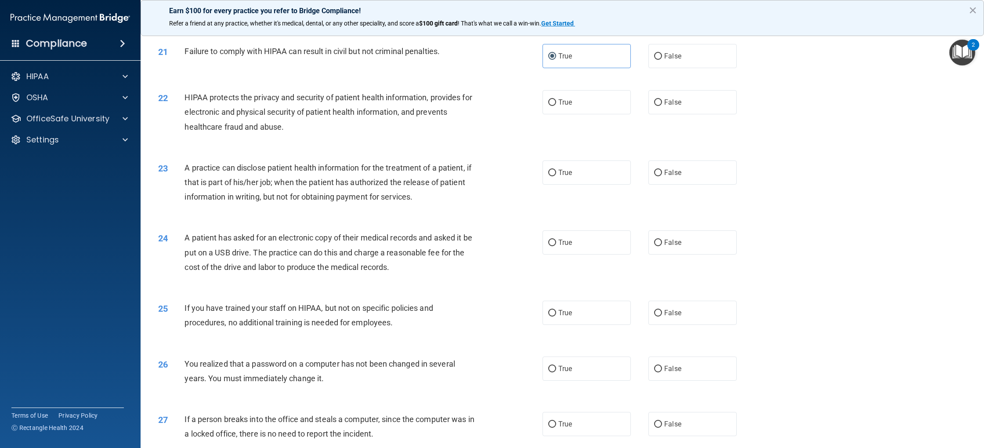
click at [553, 114] on label "True" at bounding box center [587, 102] width 88 height 24
click at [553, 106] on input "True" at bounding box center [552, 102] width 8 height 7
radio input "true"
click at [563, 185] on label "True" at bounding box center [587, 172] width 88 height 24
click at [556, 176] on input "True" at bounding box center [552, 173] width 8 height 7
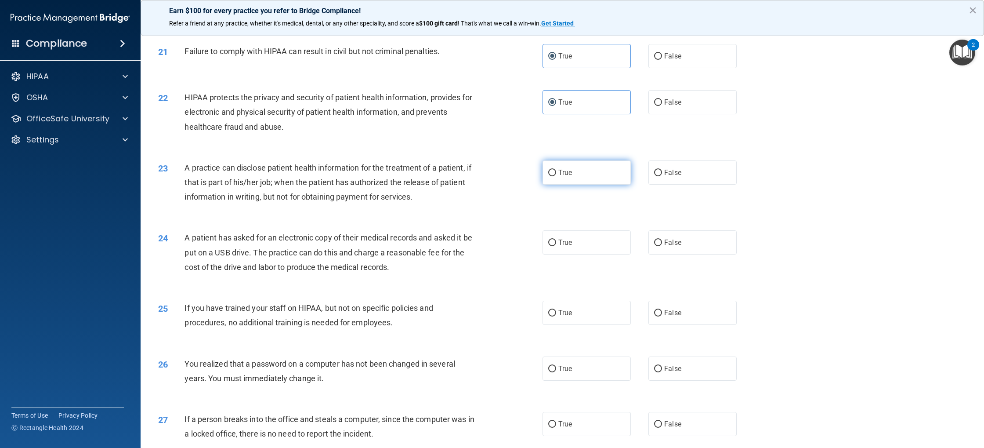
radio input "true"
drag, startPoint x: 577, startPoint y: 255, endPoint x: 585, endPoint y: 259, distance: 9.4
click at [577, 254] on label "True" at bounding box center [587, 242] width 88 height 24
click at [556, 246] on input "True" at bounding box center [552, 243] width 8 height 7
radio input "true"
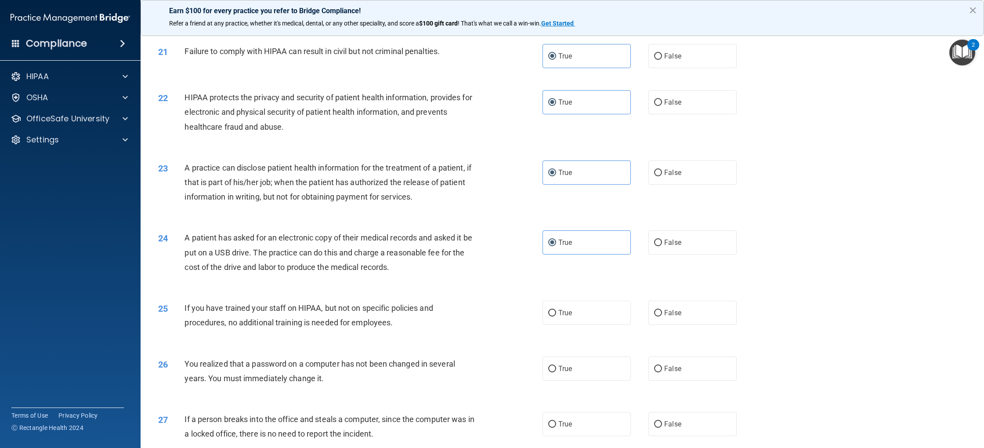
drag, startPoint x: 663, startPoint y: 329, endPoint x: 703, endPoint y: 336, distance: 40.3
click at [671, 325] on label "False" at bounding box center [693, 313] width 88 height 24
click at [662, 316] on input "False" at bounding box center [658, 313] width 8 height 7
radio input "true"
drag, startPoint x: 610, startPoint y: 378, endPoint x: 615, endPoint y: 378, distance: 4.8
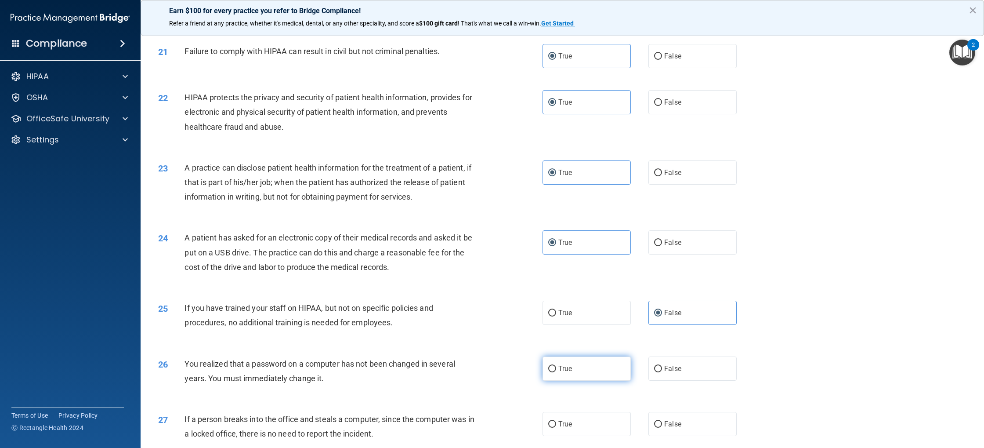
click at [610, 378] on label "True" at bounding box center [587, 368] width 88 height 24
click at [556, 372] on input "True" at bounding box center [552, 369] width 8 height 7
radio input "true"
drag, startPoint x: 615, startPoint y: 378, endPoint x: 632, endPoint y: 379, distance: 17.2
click at [615, 378] on label "True" at bounding box center [587, 368] width 88 height 24
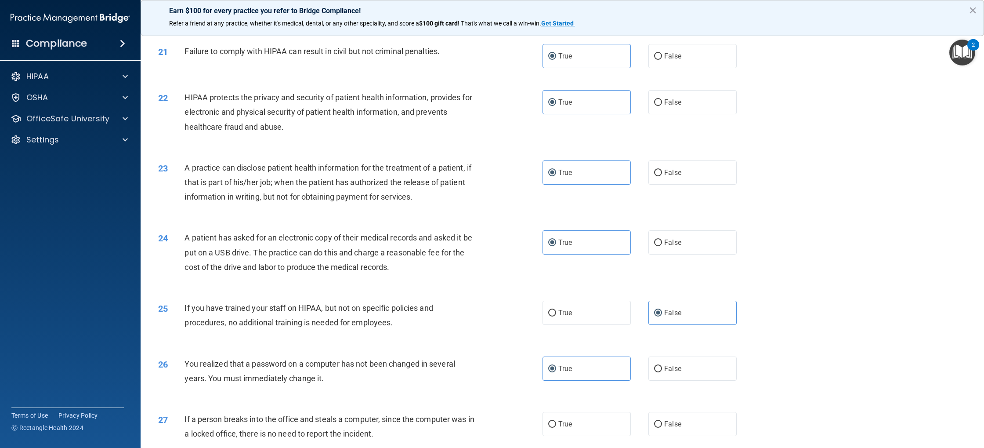
click at [556, 372] on input "True" at bounding box center [552, 369] width 8 height 7
click at [654, 379] on label "False" at bounding box center [693, 368] width 88 height 24
click at [654, 372] on input "False" at bounding box center [658, 369] width 8 height 7
radio input "true"
radio input "false"
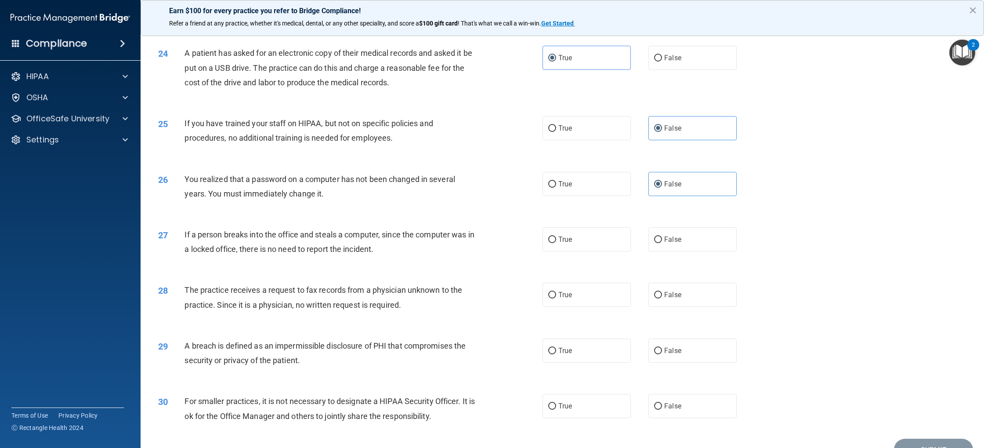
scroll to position [1419, 0]
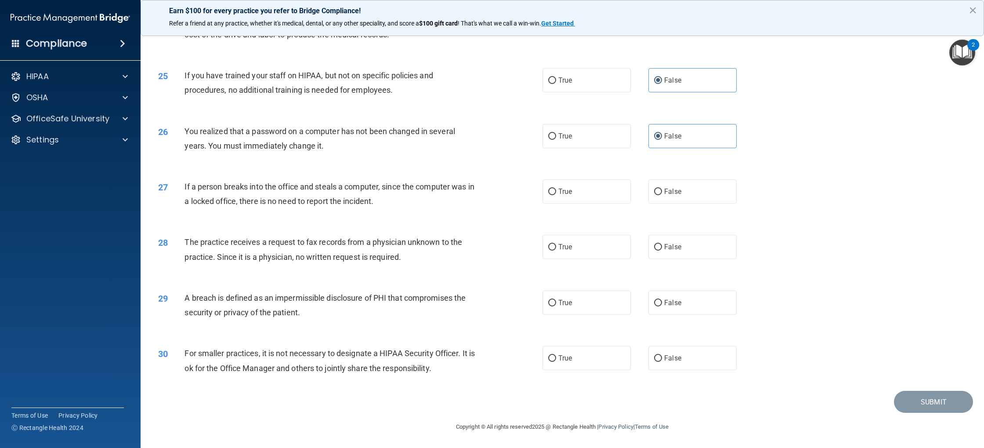
drag, startPoint x: 670, startPoint y: 190, endPoint x: 613, endPoint y: 231, distance: 69.9
click at [670, 191] on span "False" at bounding box center [673, 191] width 17 height 8
click at [662, 191] on input "False" at bounding box center [658, 192] width 8 height 7
radio input "true"
drag, startPoint x: 672, startPoint y: 247, endPoint x: 518, endPoint y: 296, distance: 161.8
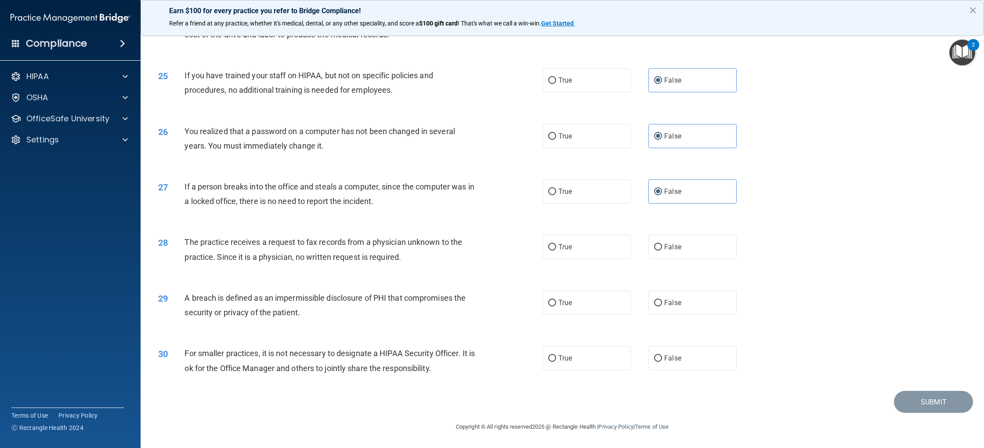
click at [672, 247] on span "False" at bounding box center [673, 247] width 17 height 8
click at [662, 247] on input "False" at bounding box center [658, 247] width 8 height 7
radio input "true"
drag, startPoint x: 614, startPoint y: 305, endPoint x: 596, endPoint y: 309, distance: 18.4
click at [614, 305] on label "True" at bounding box center [587, 303] width 88 height 24
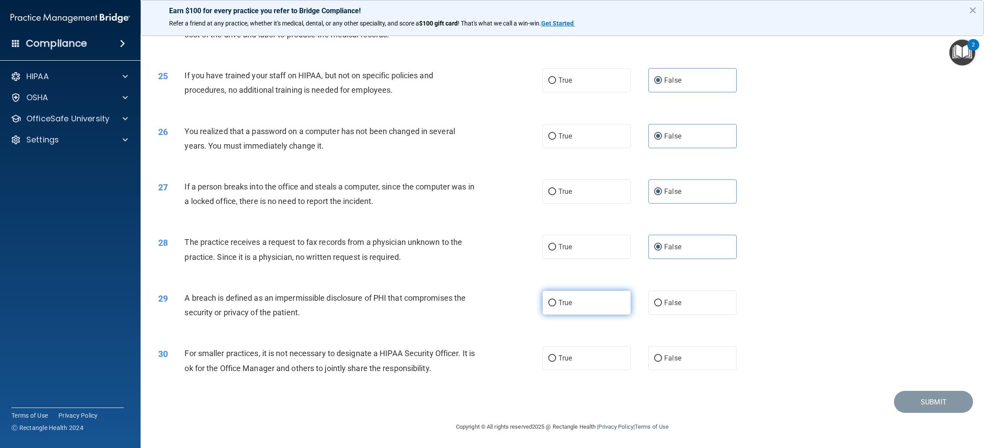
click at [556, 305] on input "True" at bounding box center [552, 303] width 8 height 7
radio input "true"
click at [657, 360] on input "False" at bounding box center [658, 358] width 8 height 7
radio input "true"
click at [915, 399] on button "Submit" at bounding box center [933, 402] width 79 height 22
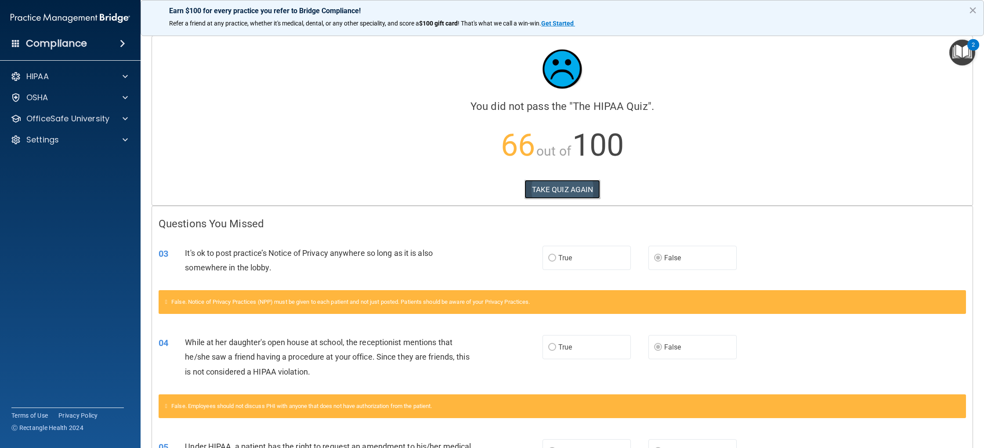
click at [582, 194] on button "TAKE QUIZ AGAIN" at bounding box center [563, 189] width 76 height 19
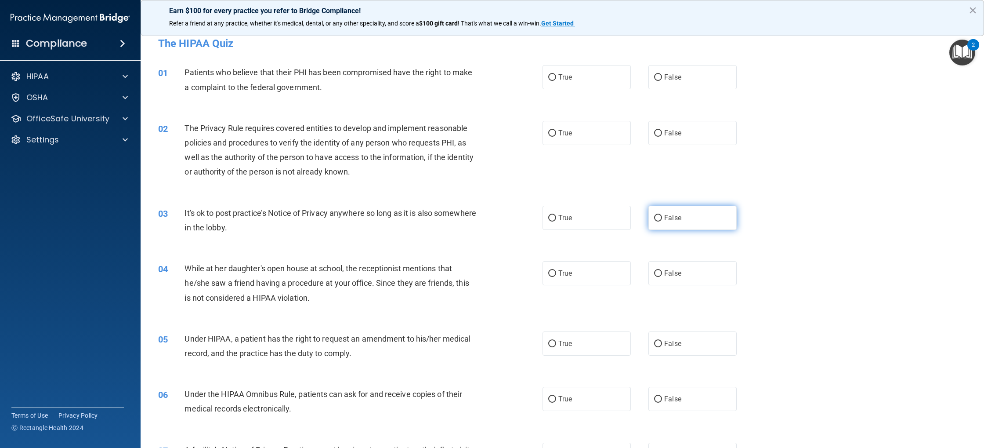
click at [657, 223] on label "False" at bounding box center [693, 218] width 88 height 24
click at [657, 222] on input "False" at bounding box center [658, 218] width 8 height 7
radio input "true"
drag, startPoint x: 657, startPoint y: 267, endPoint x: 657, endPoint y: 273, distance: 6.2
click at [657, 267] on label "False" at bounding box center [693, 273] width 88 height 24
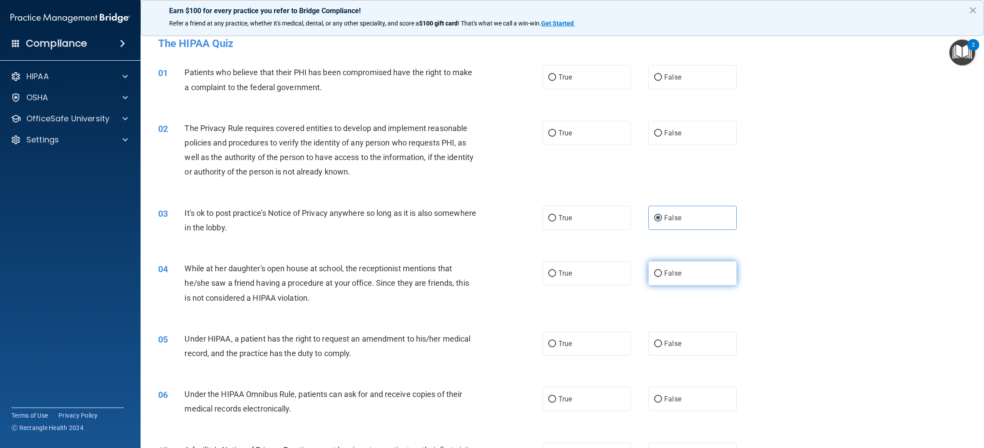
click at [657, 270] on input "False" at bounding box center [658, 273] width 8 height 7
radio input "true"
click at [665, 341] on span "False" at bounding box center [673, 343] width 17 height 8
click at [662, 341] on input "False" at bounding box center [658, 344] width 8 height 7
radio input "true"
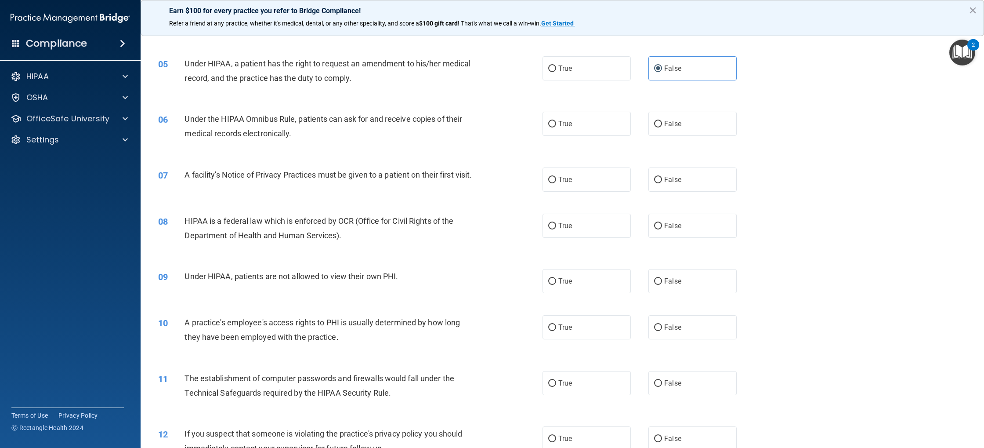
scroll to position [280, 0]
click at [556, 237] on label "True" at bounding box center [587, 225] width 88 height 24
click at [556, 229] on input "True" at bounding box center [552, 225] width 8 height 7
radio input "true"
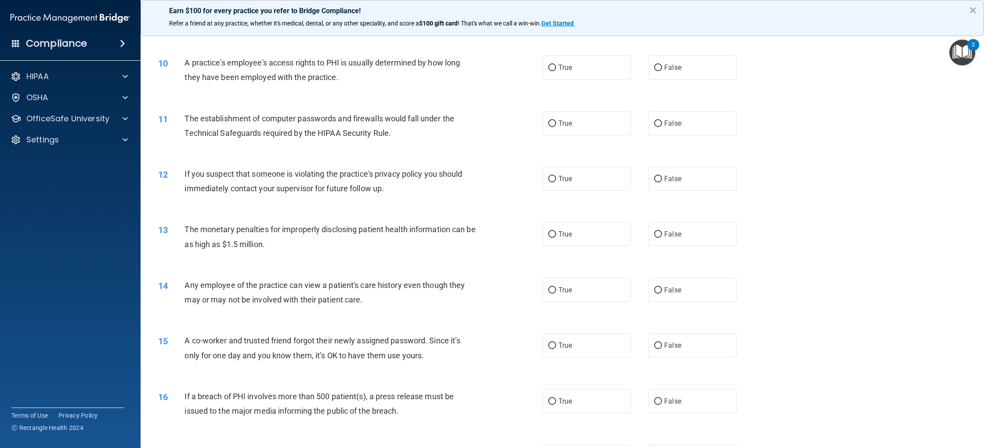
scroll to position [543, 0]
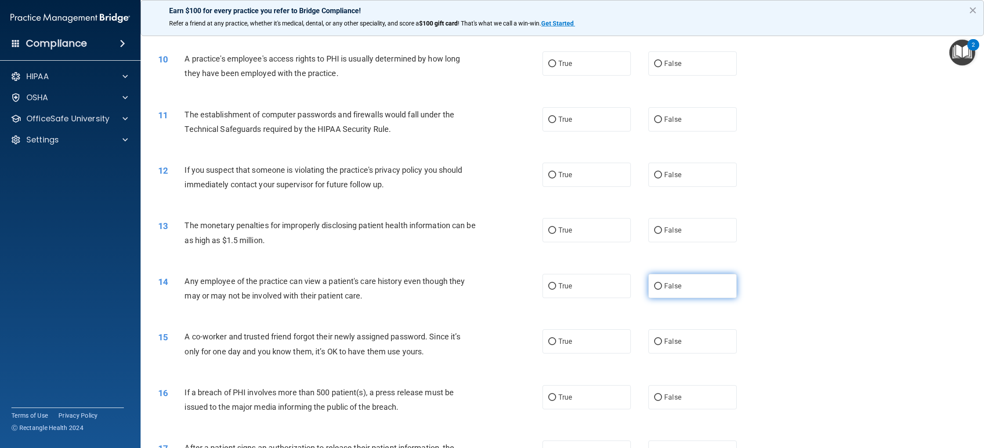
click at [658, 298] on label "False" at bounding box center [693, 286] width 88 height 24
click at [658, 290] on input "False" at bounding box center [658, 286] width 8 height 7
radio input "true"
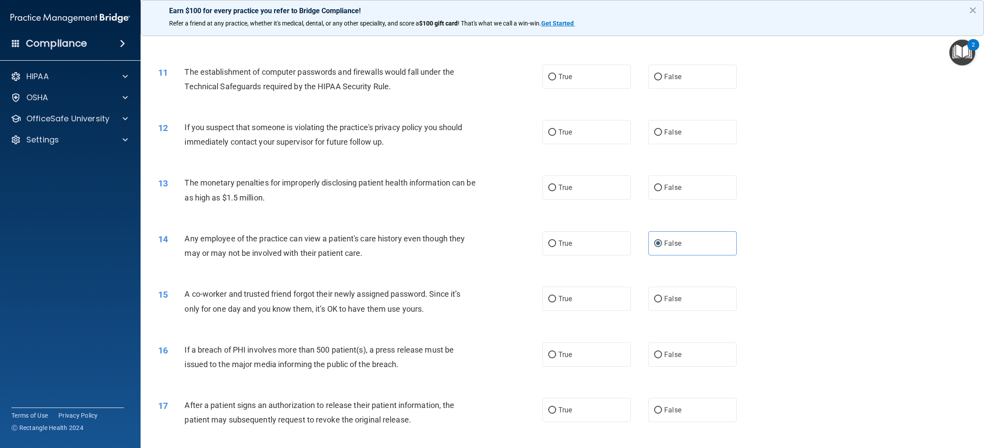
scroll to position [588, 0]
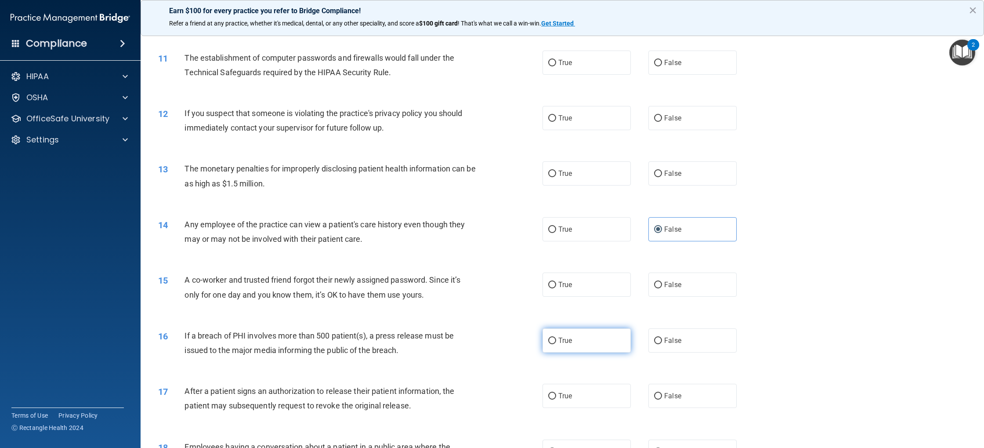
click at [562, 345] on span "True" at bounding box center [566, 340] width 14 height 8
click at [556, 344] on input "True" at bounding box center [552, 341] width 8 height 7
radio input "true"
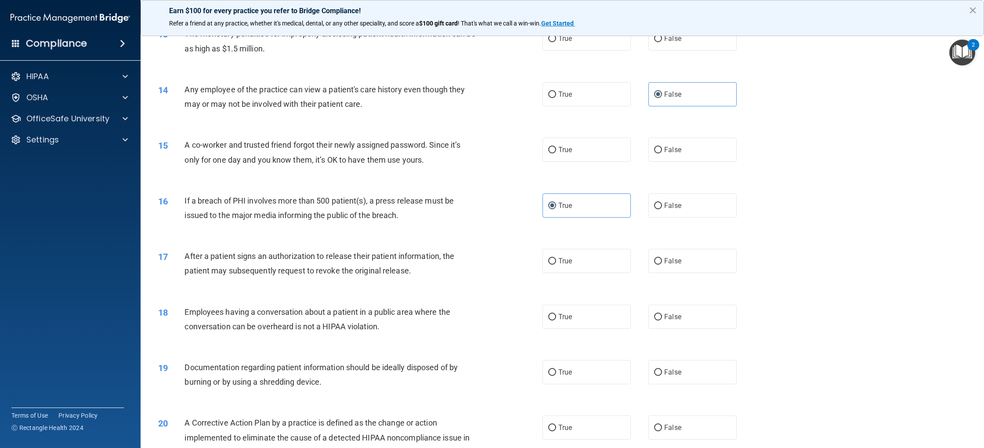
scroll to position [736, 0]
click at [652, 328] on label "False" at bounding box center [693, 316] width 88 height 24
click at [654, 320] on input "False" at bounding box center [658, 316] width 8 height 7
radio input "true"
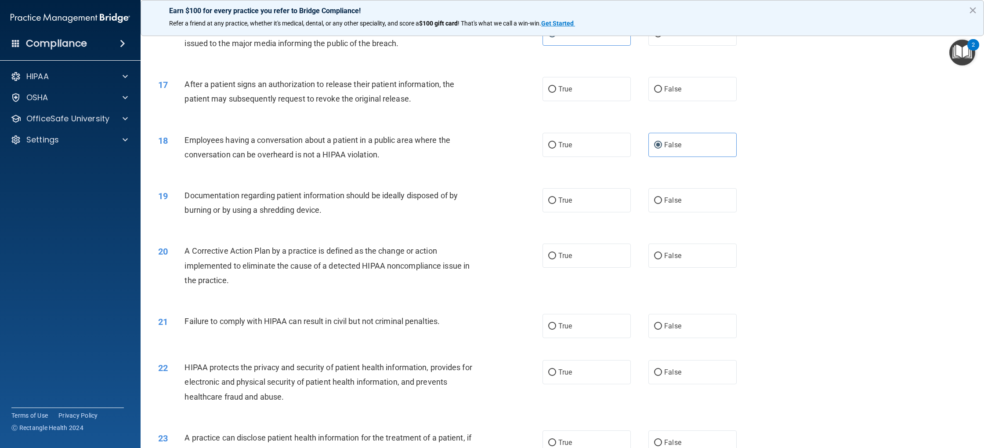
scroll to position [908, 0]
drag, startPoint x: 660, startPoint y: 341, endPoint x: 639, endPoint y: 351, distance: 22.8
click at [660, 336] on label "False" at bounding box center [693, 324] width 88 height 24
click at [660, 328] on input "False" at bounding box center [658, 324] width 8 height 7
radio input "true"
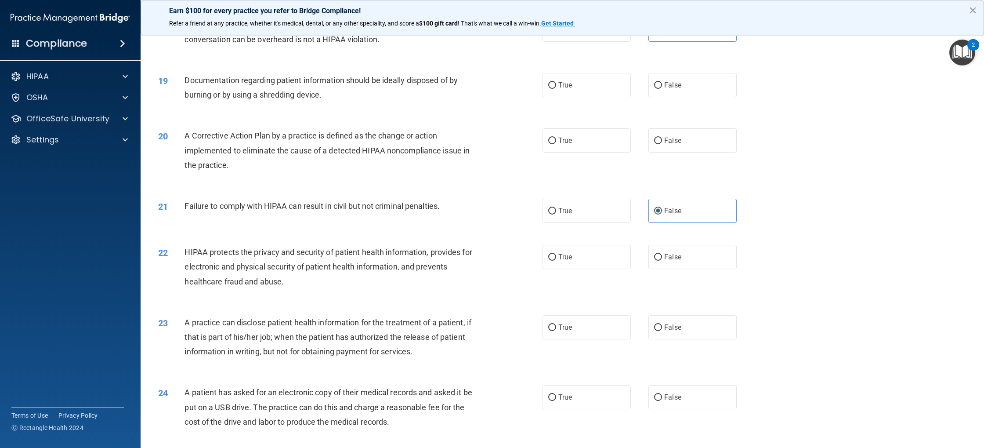
scroll to position [1025, 0]
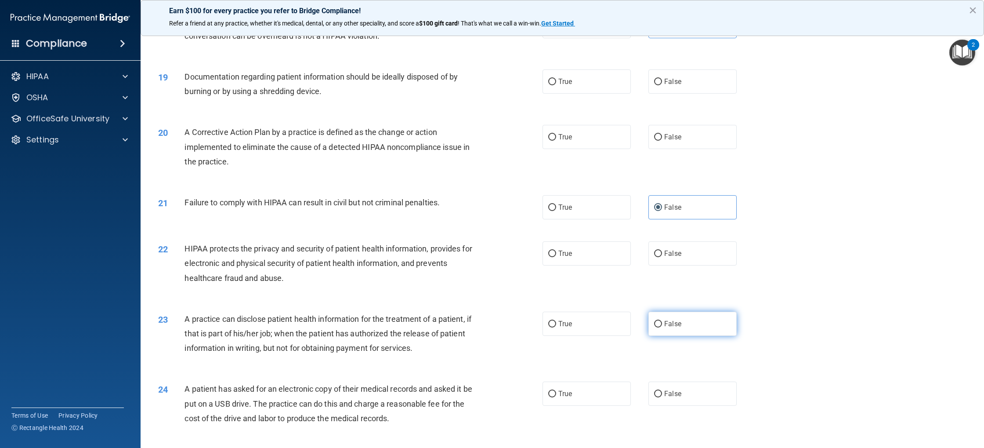
click at [665, 336] on label "False" at bounding box center [693, 324] width 88 height 24
click at [662, 327] on input "False" at bounding box center [658, 324] width 8 height 7
radio input "true"
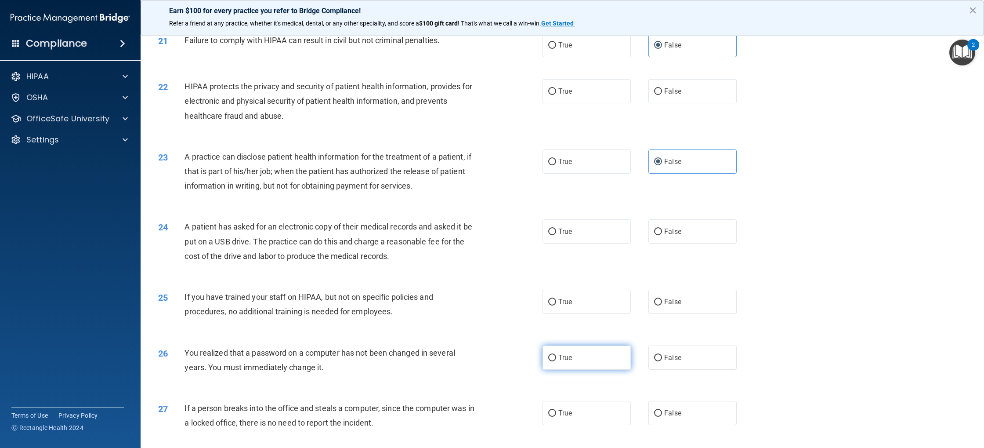
click at [565, 370] on label "True" at bounding box center [587, 357] width 88 height 24
click at [556, 361] on input "True" at bounding box center [552, 358] width 8 height 7
radio input "true"
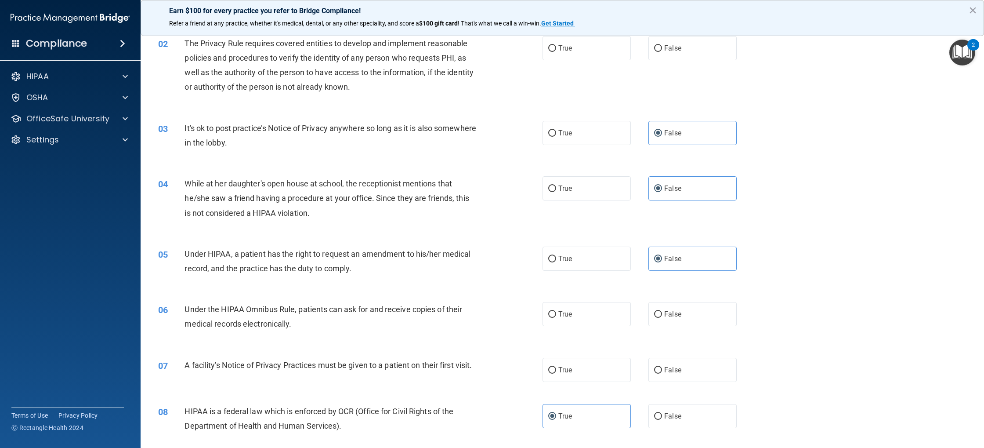
scroll to position [0, 0]
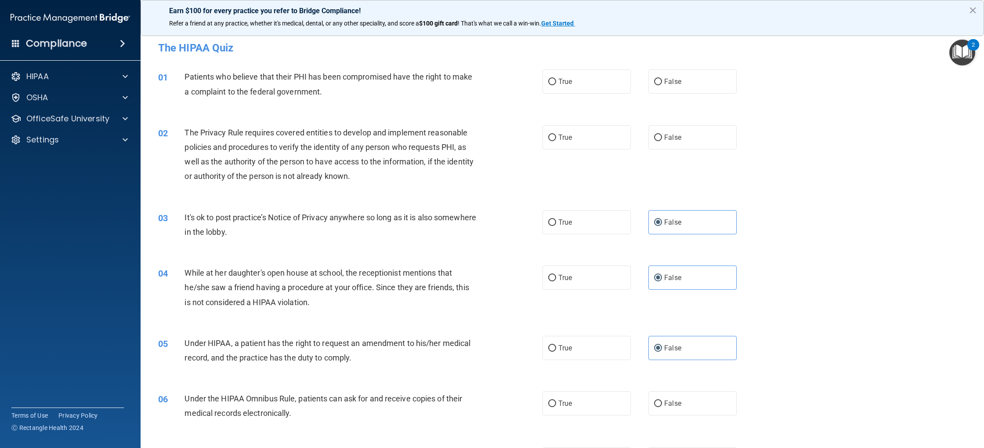
drag, startPoint x: 567, startPoint y: 90, endPoint x: 569, endPoint y: 95, distance: 5.9
click at [567, 90] on label "True" at bounding box center [587, 81] width 88 height 24
click at [556, 85] on input "True" at bounding box center [552, 82] width 8 height 7
radio input "true"
click at [566, 132] on label "True" at bounding box center [587, 137] width 88 height 24
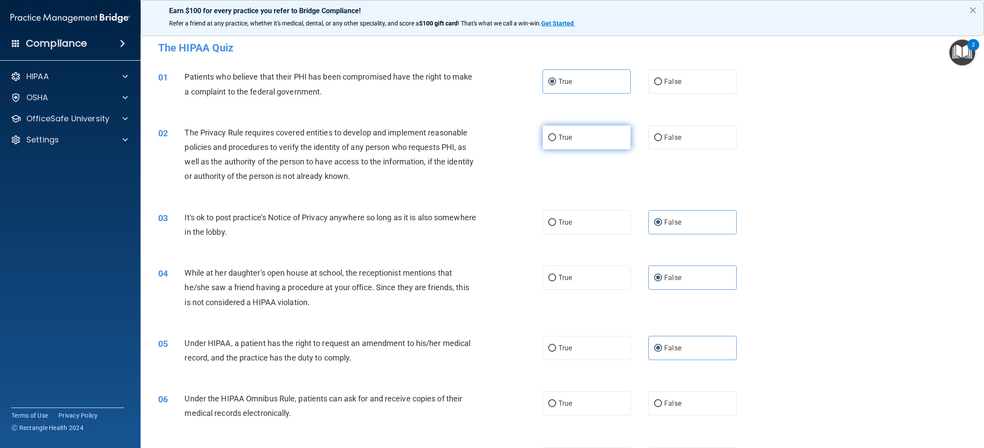
click at [556, 134] on input "True" at bounding box center [552, 137] width 8 height 7
radio input "true"
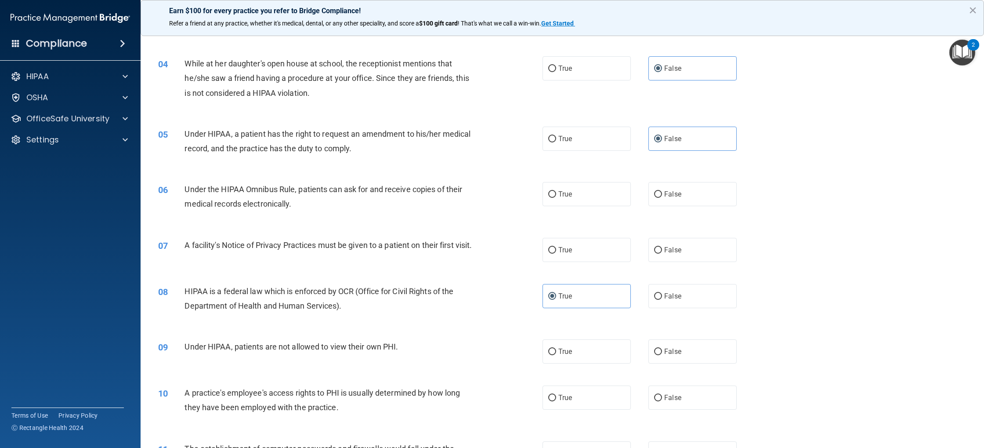
scroll to position [211, 0]
click at [573, 197] on label "True" at bounding box center [587, 192] width 88 height 24
click at [556, 196] on input "True" at bounding box center [552, 192] width 8 height 7
radio input "true"
click at [569, 248] on span "True" at bounding box center [566, 247] width 14 height 8
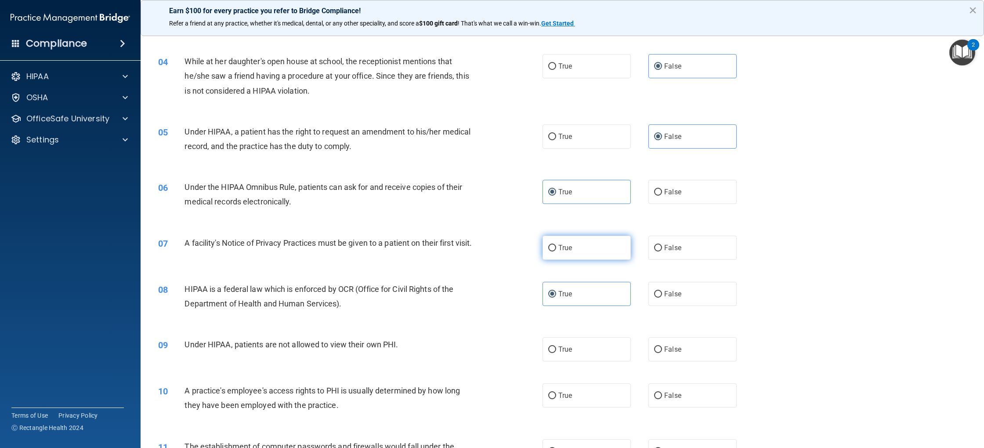
click at [556, 248] on input "True" at bounding box center [552, 248] width 8 height 7
radio input "true"
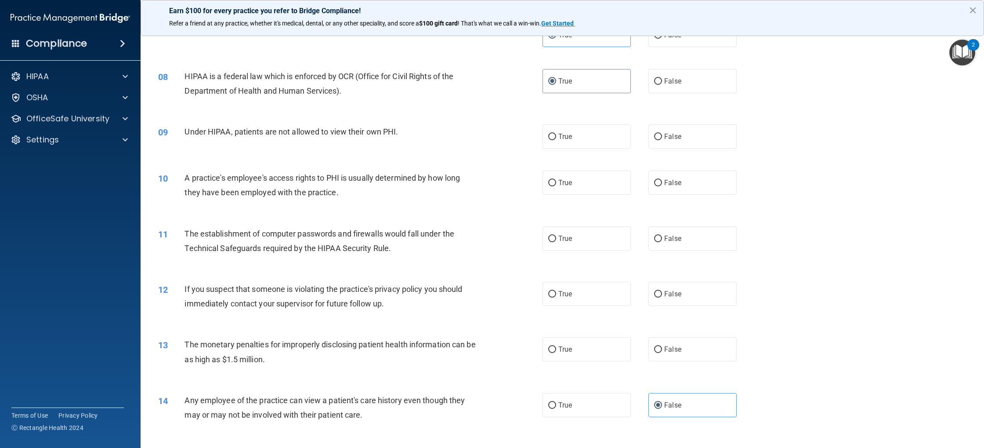
scroll to position [432, 0]
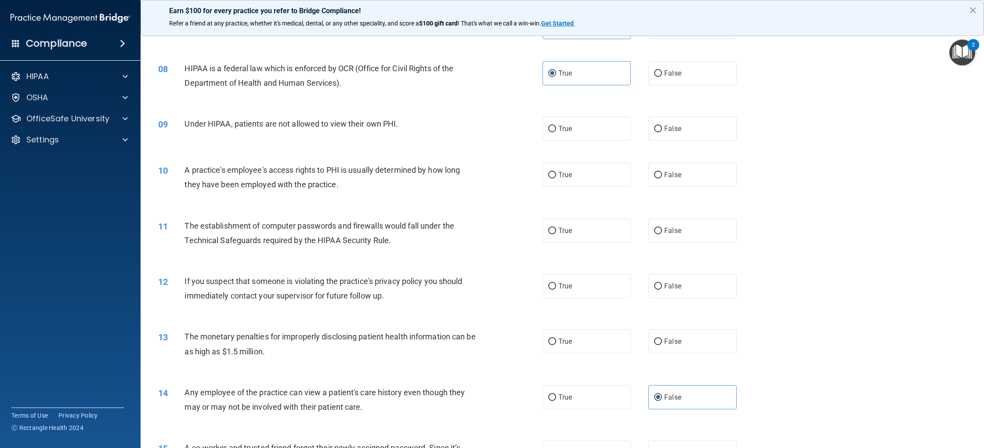
click at [687, 141] on label "False" at bounding box center [693, 128] width 88 height 24
click at [662, 132] on input "False" at bounding box center [658, 129] width 8 height 7
radio input "true"
click at [678, 178] on label "False" at bounding box center [693, 175] width 88 height 24
click at [662, 178] on input "False" at bounding box center [658, 175] width 8 height 7
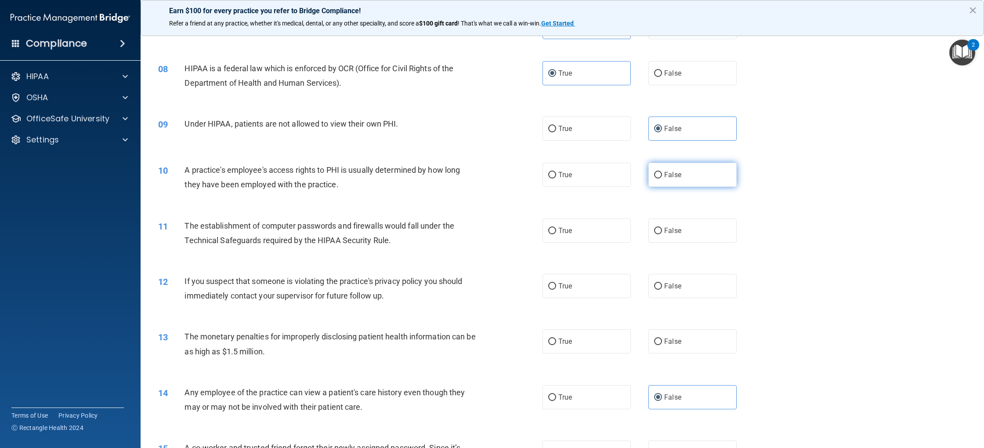
radio input "true"
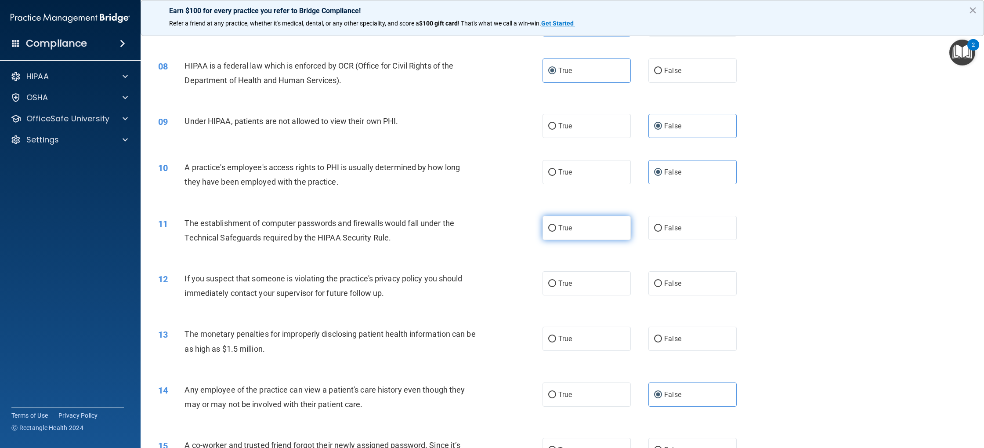
scroll to position [433, 0]
drag, startPoint x: 587, startPoint y: 244, endPoint x: 589, endPoint y: 264, distance: 19.9
click at [587, 241] on label "True" at bounding box center [587, 229] width 88 height 24
click at [556, 233] on input "True" at bounding box center [552, 229] width 8 height 7
radio input "true"
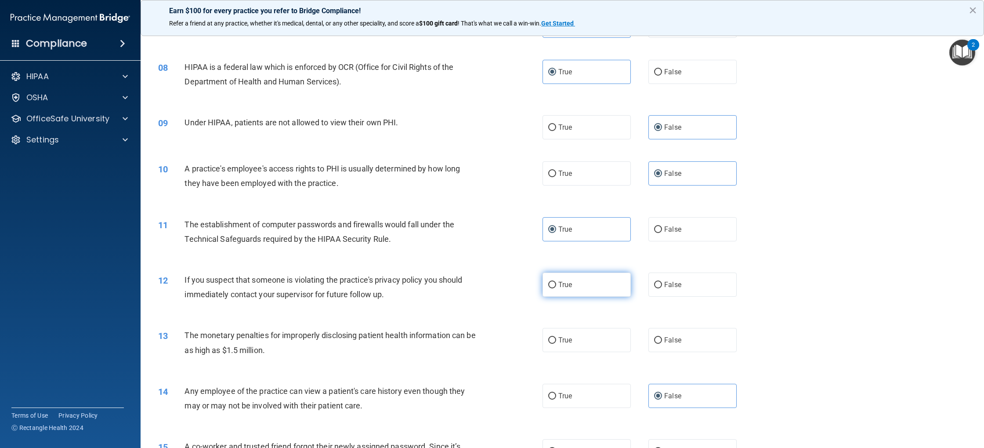
drag, startPoint x: 577, startPoint y: 291, endPoint x: 579, endPoint y: 300, distance: 8.6
click at [577, 292] on label "True" at bounding box center [587, 284] width 88 height 24
click at [556, 288] on input "True" at bounding box center [552, 285] width 8 height 7
radio input "true"
drag, startPoint x: 573, startPoint y: 347, endPoint x: 565, endPoint y: 343, distance: 8.3
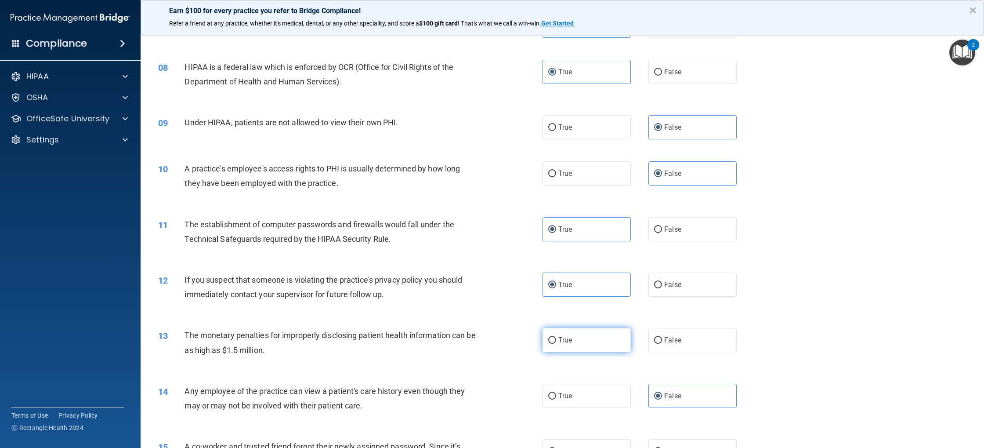
click at [573, 346] on label "True" at bounding box center [587, 340] width 88 height 24
click at [556, 344] on input "True" at bounding box center [552, 340] width 8 height 7
radio input "true"
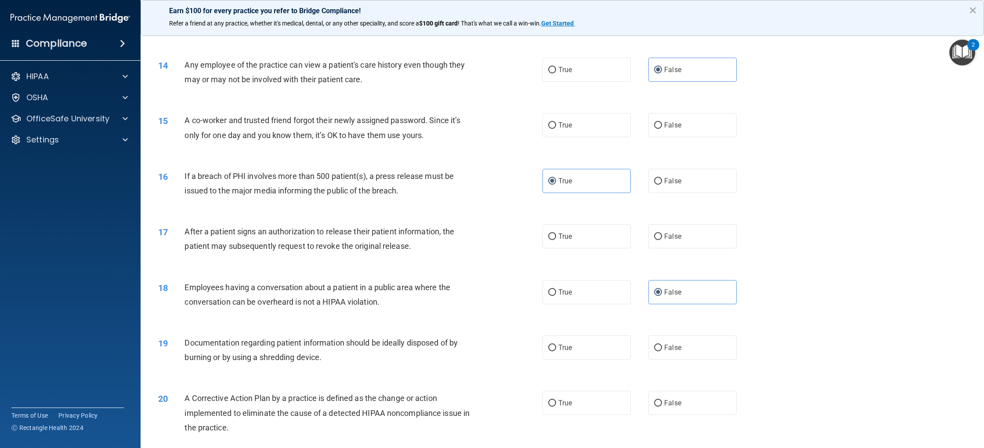
scroll to position [767, 0]
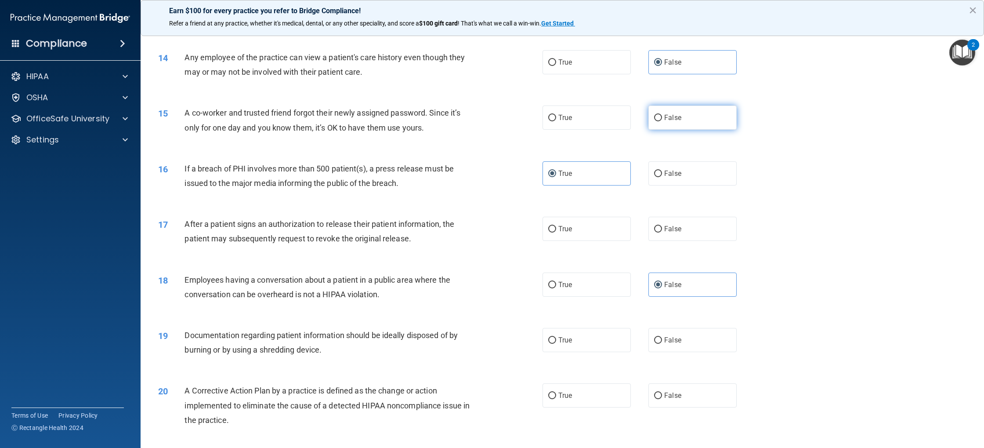
click at [694, 127] on label "False" at bounding box center [693, 117] width 88 height 24
click at [662, 121] on input "False" at bounding box center [658, 118] width 8 height 7
radio input "true"
drag, startPoint x: 577, startPoint y: 232, endPoint x: 577, endPoint y: 238, distance: 5.3
click at [577, 232] on label "True" at bounding box center [587, 229] width 88 height 24
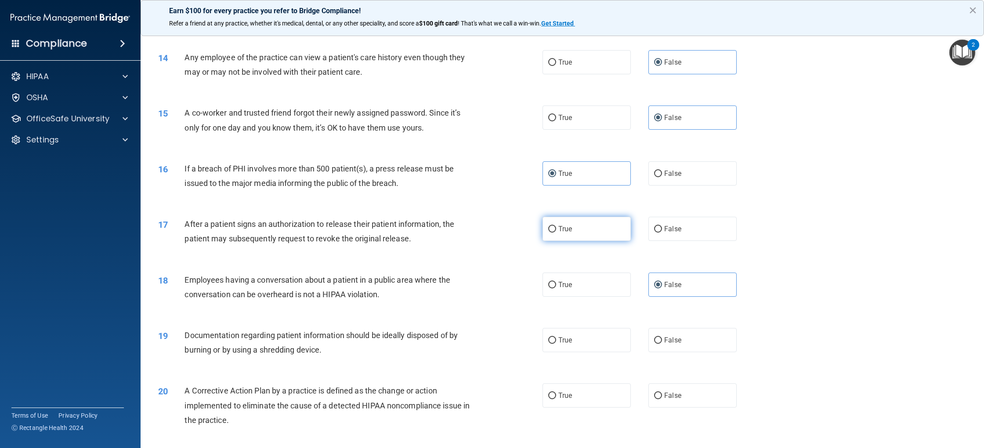
click at [556, 232] on input "True" at bounding box center [552, 229] width 8 height 7
radio input "true"
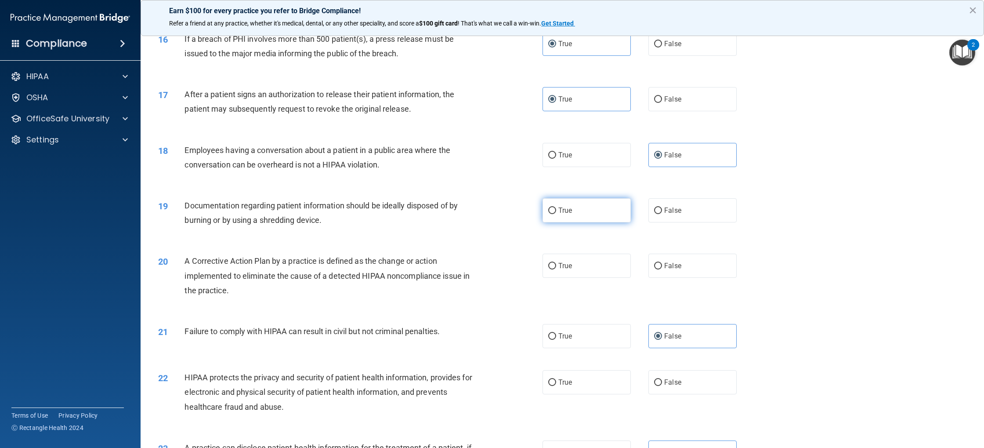
scroll to position [900, 0]
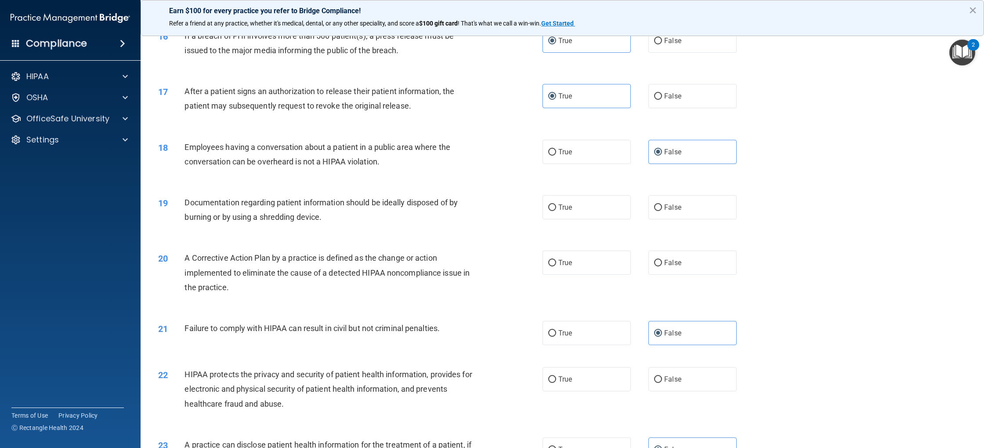
drag, startPoint x: 579, startPoint y: 222, endPoint x: 585, endPoint y: 237, distance: 15.4
click at [580, 219] on label "True" at bounding box center [587, 207] width 88 height 24
click at [556, 211] on input "True" at bounding box center [552, 207] width 8 height 7
radio input "true"
click at [576, 269] on label "True" at bounding box center [587, 263] width 88 height 24
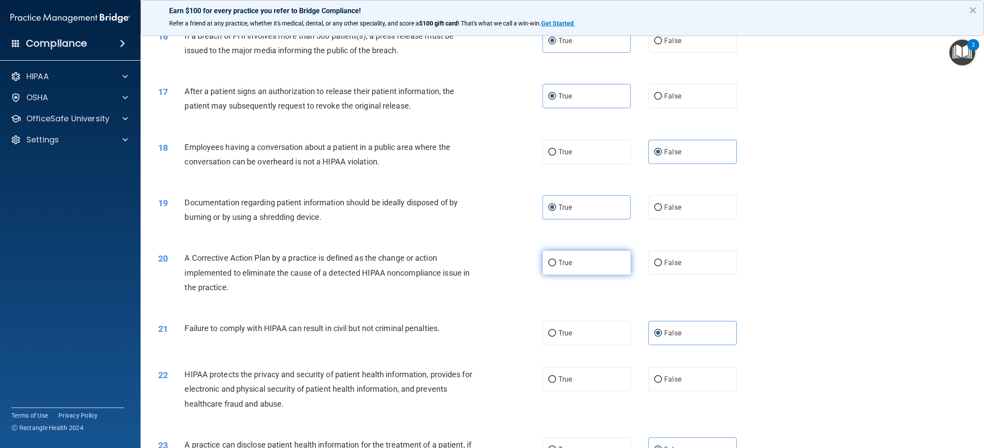
click at [556, 266] on input "True" at bounding box center [552, 263] width 8 height 7
radio input "true"
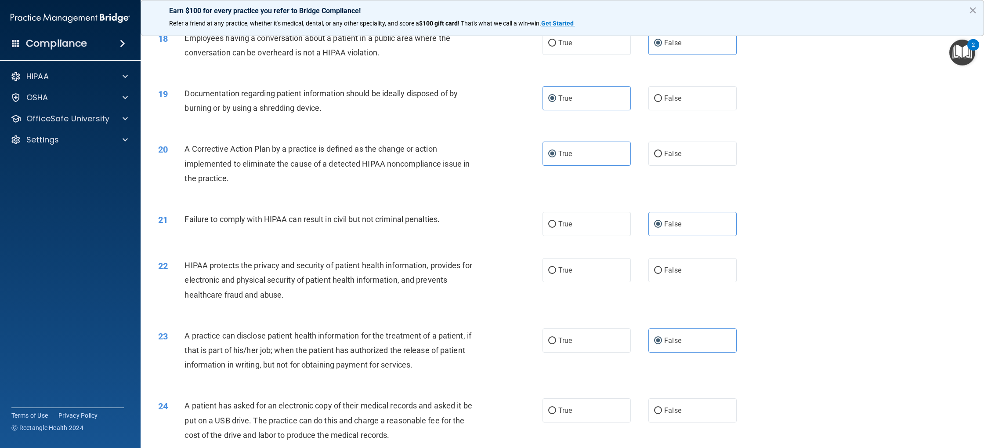
scroll to position [1011, 0]
drag, startPoint x: 570, startPoint y: 284, endPoint x: 555, endPoint y: 314, distance: 33.4
click at [570, 280] on label "True" at bounding box center [587, 268] width 88 height 24
click at [556, 272] on input "True" at bounding box center [552, 268] width 8 height 7
radio input "true"
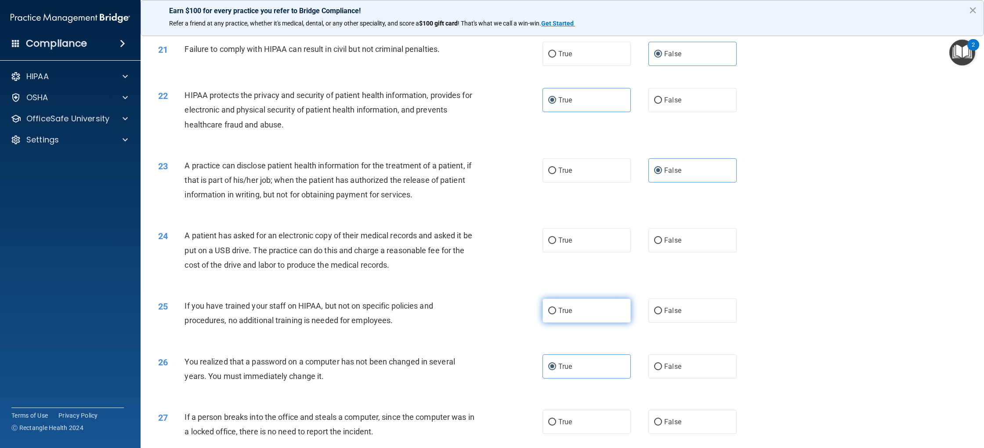
scroll to position [1181, 0]
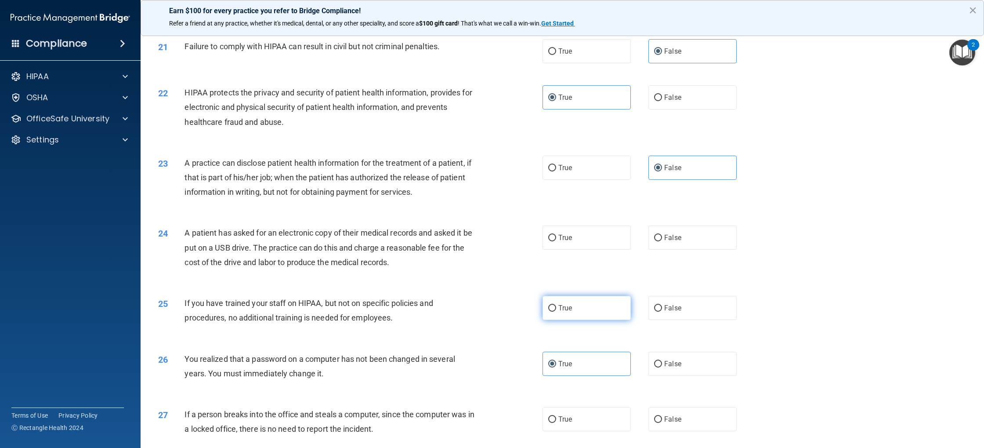
drag, startPoint x: 578, startPoint y: 323, endPoint x: 559, endPoint y: 328, distance: 20.3
click at [578, 320] on label "True" at bounding box center [587, 308] width 88 height 24
click at [556, 312] on input "True" at bounding box center [552, 308] width 8 height 7
radio input "true"
click at [564, 250] on label "True" at bounding box center [587, 237] width 88 height 24
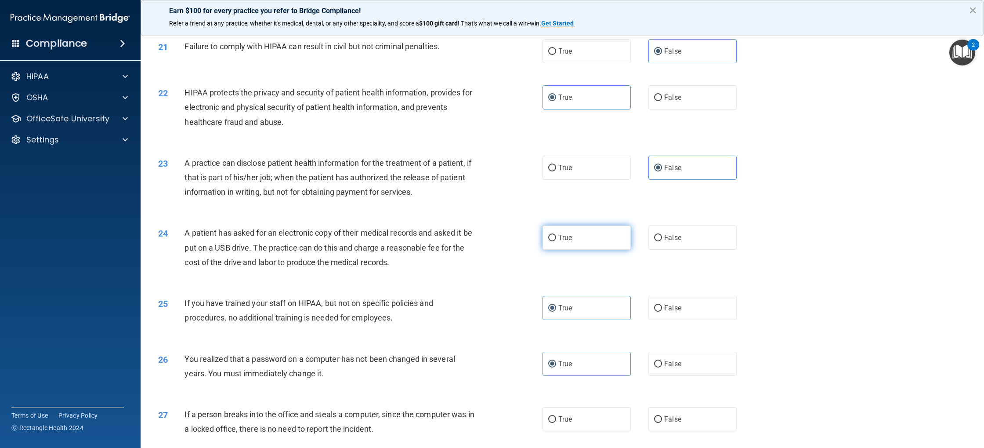
click at [556, 241] on input "True" at bounding box center [552, 238] width 8 height 7
radio input "true"
drag, startPoint x: 660, startPoint y: 317, endPoint x: 593, endPoint y: 329, distance: 67.8
click at [660, 312] on input "False" at bounding box center [658, 308] width 8 height 7
radio input "true"
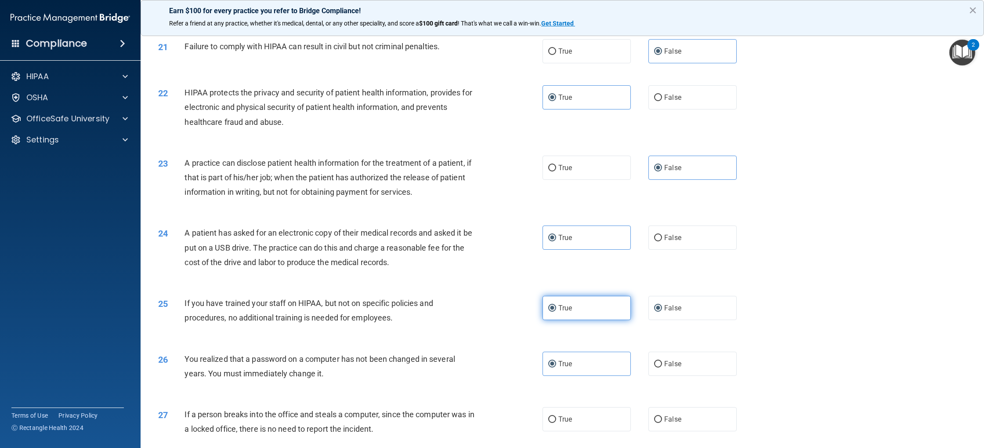
radio input "false"
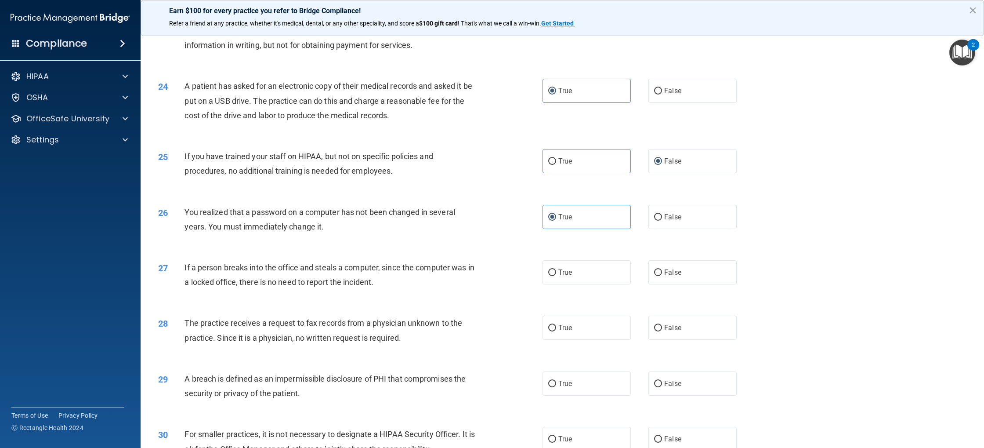
scroll to position [1329, 0]
click at [660, 283] on label "False" at bounding box center [693, 271] width 88 height 24
click at [660, 275] on input "False" at bounding box center [658, 272] width 8 height 7
radio input "true"
click at [677, 331] on label "False" at bounding box center [693, 327] width 88 height 24
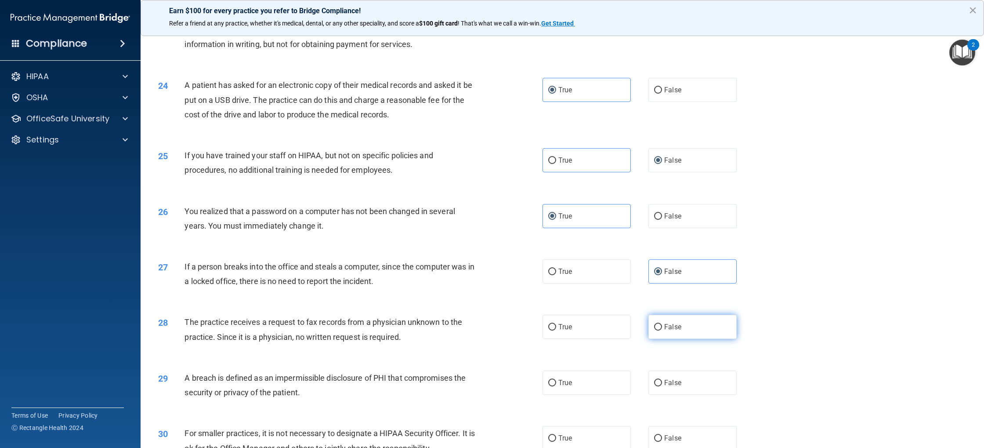
click at [662, 331] on input "False" at bounding box center [658, 327] width 8 height 7
radio input "true"
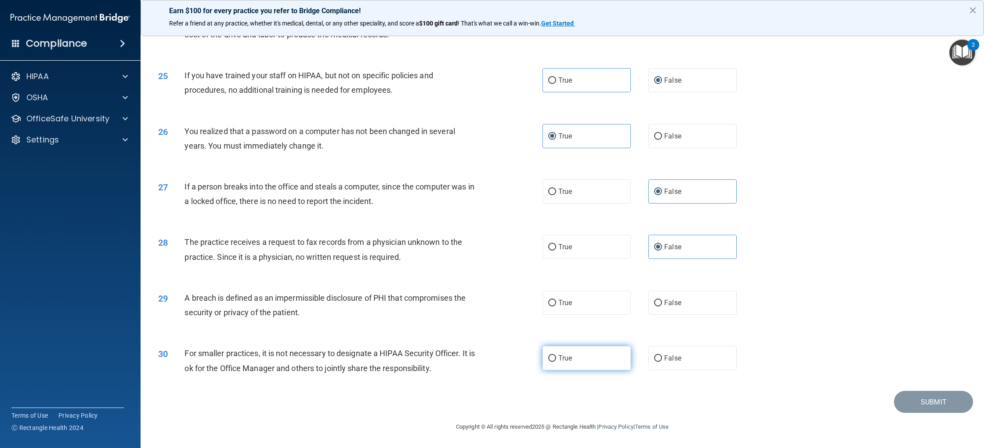
scroll to position [1417, 0]
click at [572, 312] on label "True" at bounding box center [587, 303] width 88 height 24
click at [556, 306] on input "True" at bounding box center [552, 303] width 8 height 7
radio input "true"
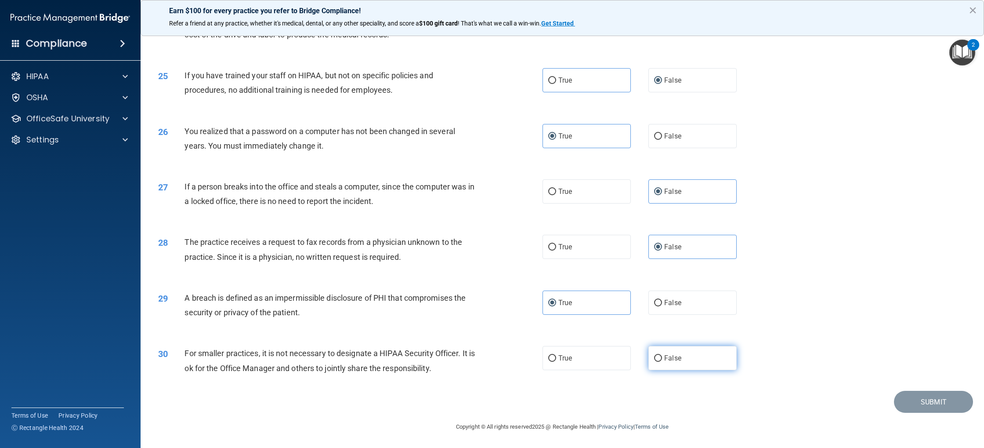
click at [665, 361] on span "False" at bounding box center [673, 358] width 17 height 8
click at [662, 361] on input "False" at bounding box center [658, 358] width 8 height 7
radio input "true"
click at [947, 407] on button "Submit" at bounding box center [933, 402] width 79 height 22
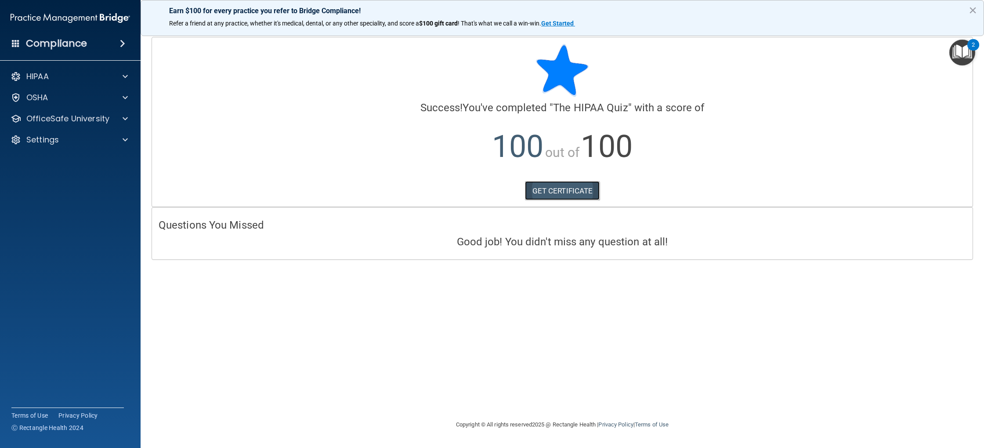
click at [587, 194] on link "GET CERTIFICATE" at bounding box center [562, 190] width 75 height 19
click at [97, 114] on p "OfficeSafe University" at bounding box center [67, 118] width 83 height 11
click at [65, 140] on p "HIPAA Training" at bounding box center [42, 139] width 73 height 9
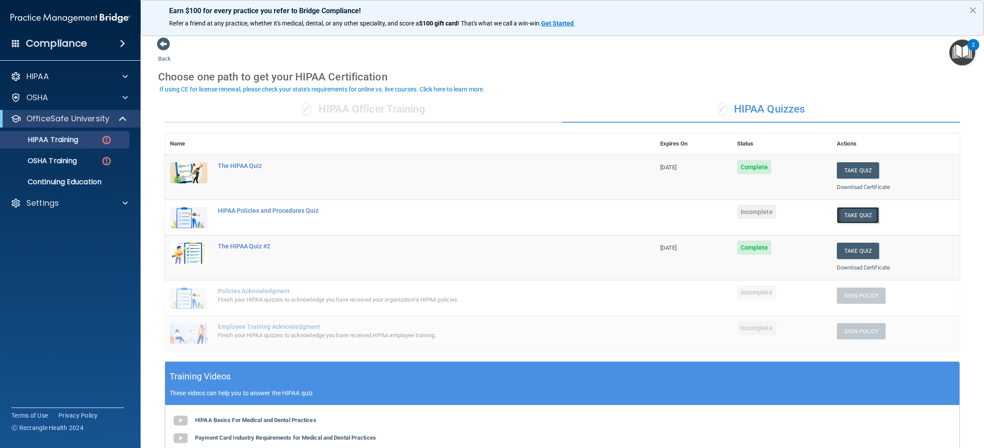
click at [855, 216] on button "Take Quiz" at bounding box center [858, 215] width 42 height 16
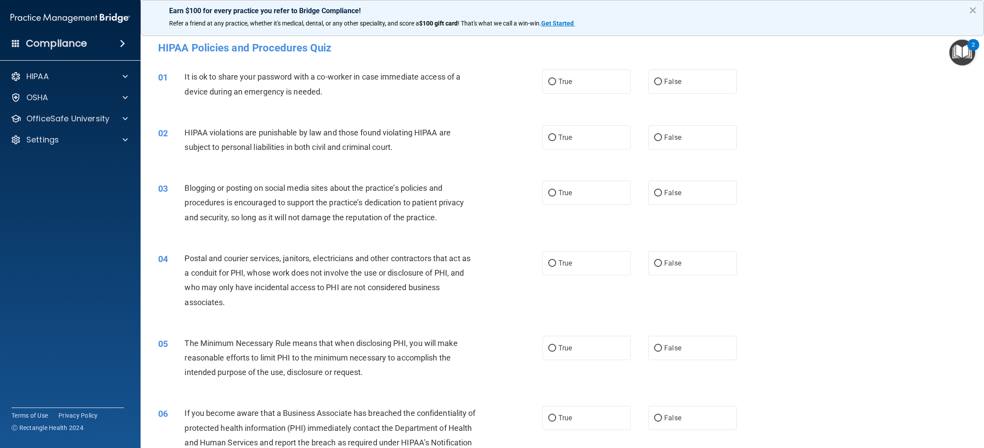
drag, startPoint x: 708, startPoint y: 82, endPoint x: 625, endPoint y: 163, distance: 115.6
click at [708, 82] on label "False" at bounding box center [693, 81] width 88 height 24
click at [662, 82] on input "False" at bounding box center [658, 82] width 8 height 7
radio input "true"
drag, startPoint x: 610, startPoint y: 146, endPoint x: 529, endPoint y: 180, distance: 88.1
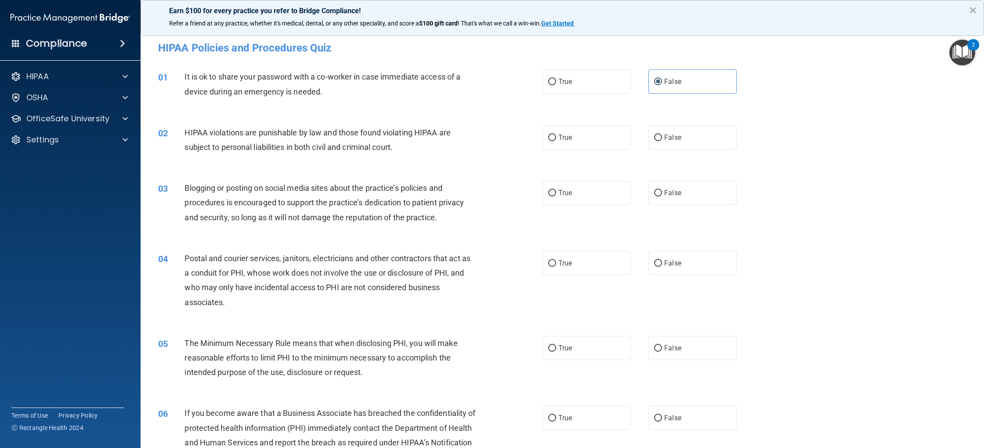
click at [610, 146] on label "True" at bounding box center [587, 137] width 88 height 24
click at [556, 141] on input "True" at bounding box center [552, 137] width 8 height 7
radio input "true"
drag, startPoint x: 664, startPoint y: 199, endPoint x: 657, endPoint y: 202, distance: 7.7
click at [664, 199] on label "False" at bounding box center [693, 193] width 88 height 24
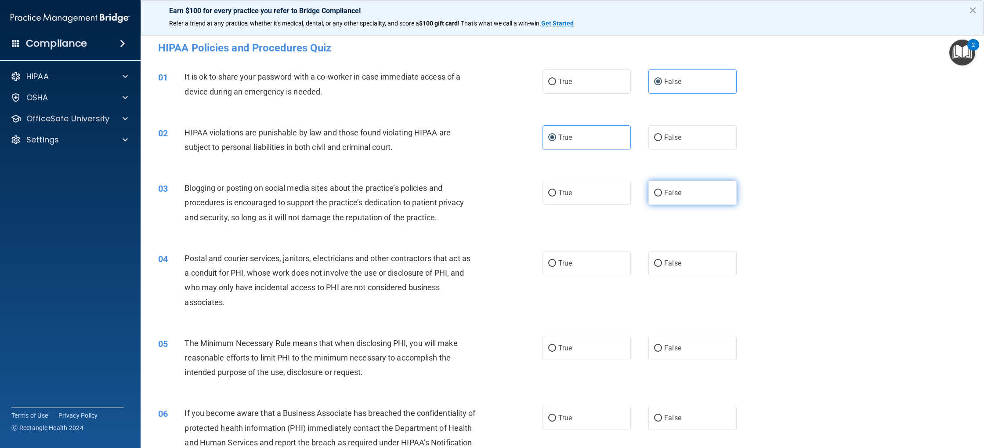
click at [662, 196] on input "False" at bounding box center [658, 193] width 8 height 7
radio input "true"
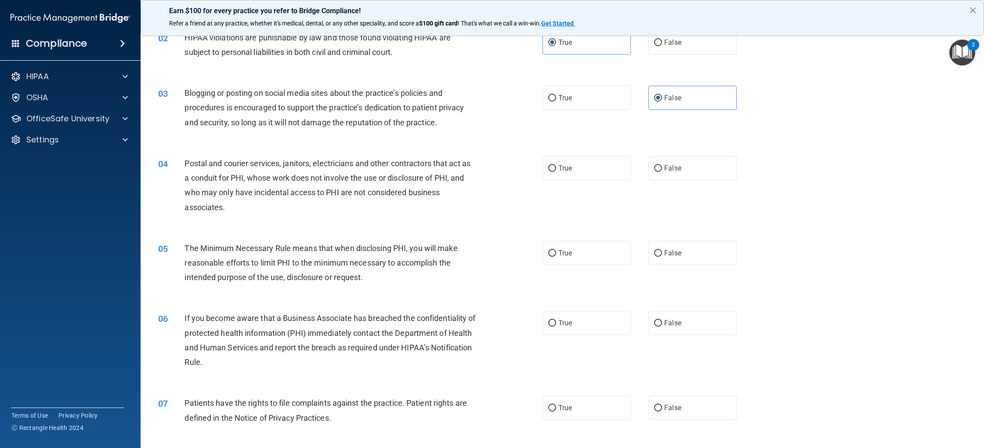
scroll to position [96, 0]
drag, startPoint x: 679, startPoint y: 175, endPoint x: 619, endPoint y: 208, distance: 68.6
click at [679, 176] on label "False" at bounding box center [693, 167] width 88 height 24
click at [662, 171] on input "False" at bounding box center [658, 167] width 8 height 7
radio input "true"
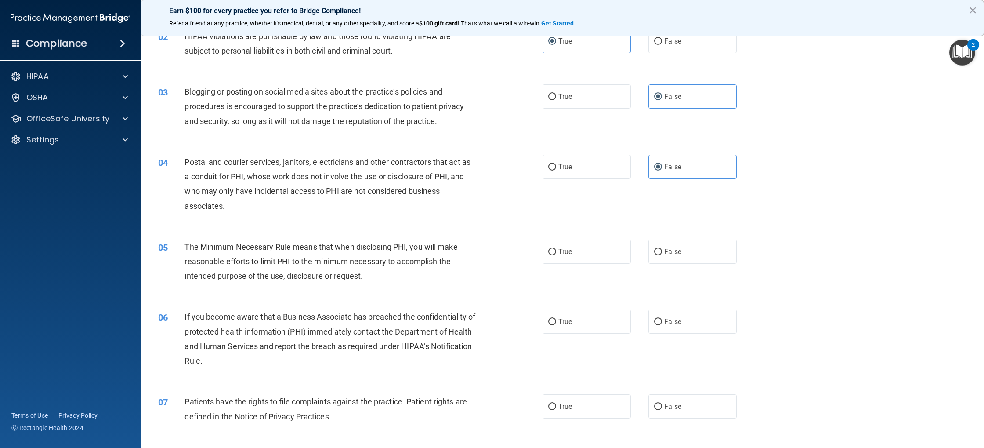
drag, startPoint x: 568, startPoint y: 259, endPoint x: 511, endPoint y: 278, distance: 60.0
click at [567, 260] on label "True" at bounding box center [587, 252] width 88 height 24
click at [556, 255] on input "True" at bounding box center [552, 252] width 8 height 7
radio input "true"
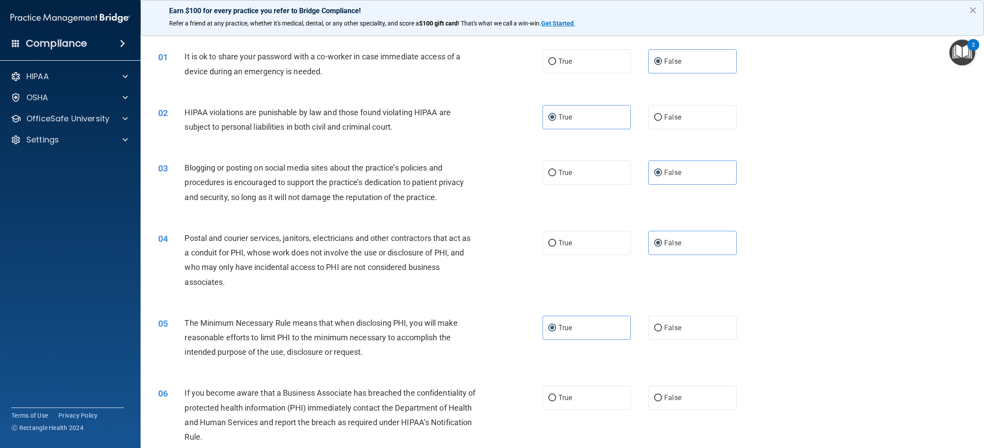
scroll to position [34, 0]
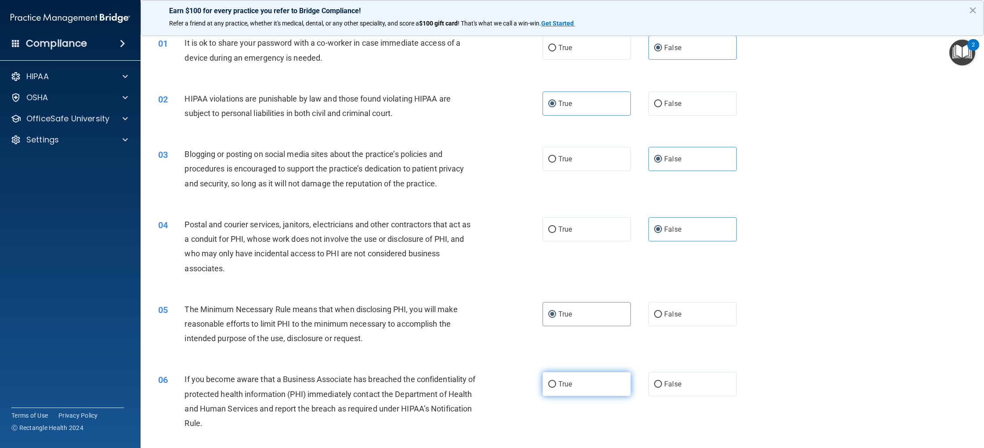
click at [591, 388] on label "True" at bounding box center [587, 384] width 88 height 24
click at [556, 388] on input "True" at bounding box center [552, 384] width 8 height 7
radio input "true"
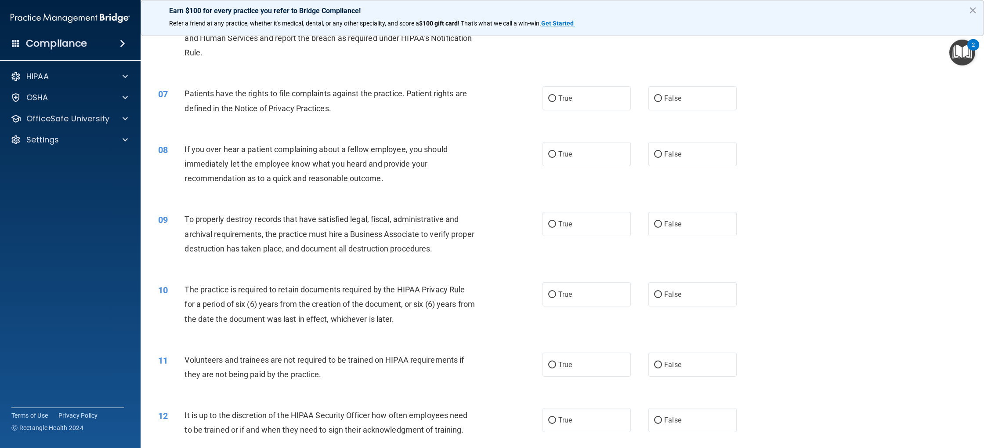
scroll to position [405, 0]
drag, startPoint x: 582, startPoint y: 94, endPoint x: 514, endPoint y: 146, distance: 85.3
click at [581, 98] on label "True" at bounding box center [587, 97] width 88 height 24
click at [556, 98] on input "True" at bounding box center [552, 97] width 8 height 7
radio input "true"
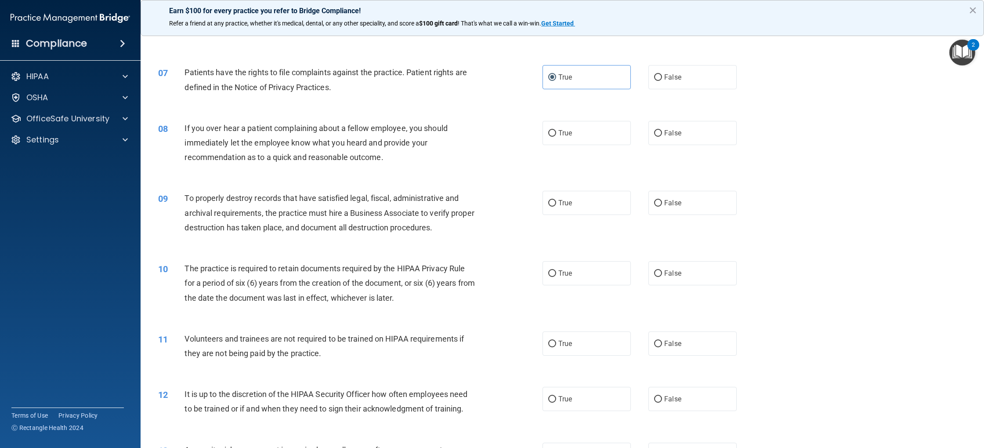
scroll to position [426, 0]
drag, startPoint x: 554, startPoint y: 133, endPoint x: 466, endPoint y: 178, distance: 99.1
click at [554, 133] on input "True" at bounding box center [552, 132] width 8 height 7
radio input "true"
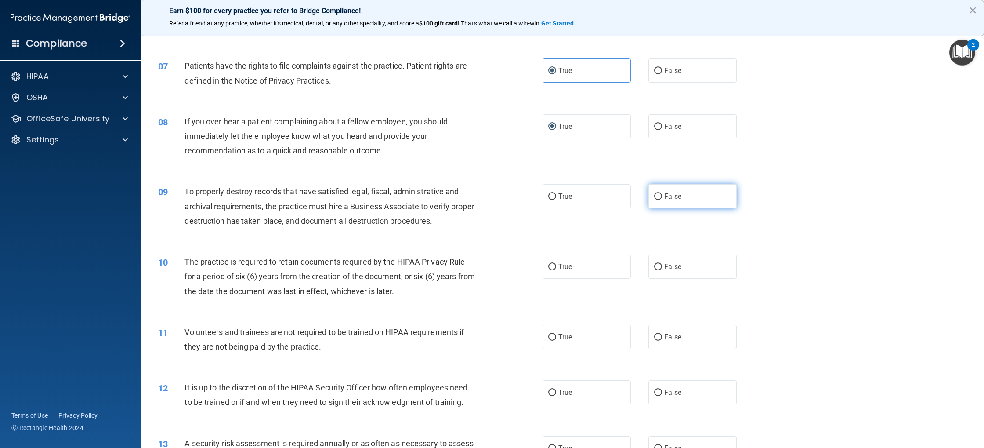
click at [670, 205] on label "False" at bounding box center [693, 196] width 88 height 24
click at [662, 200] on input "False" at bounding box center [658, 196] width 8 height 7
radio input "true"
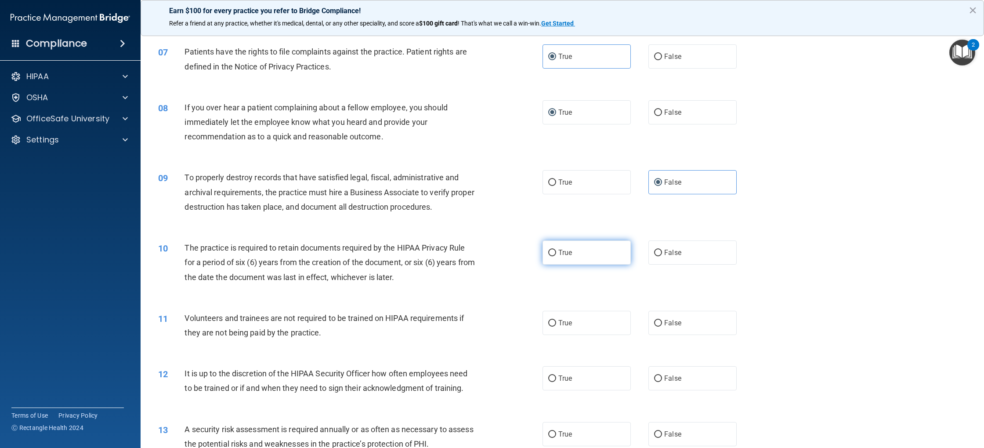
scroll to position [450, 0]
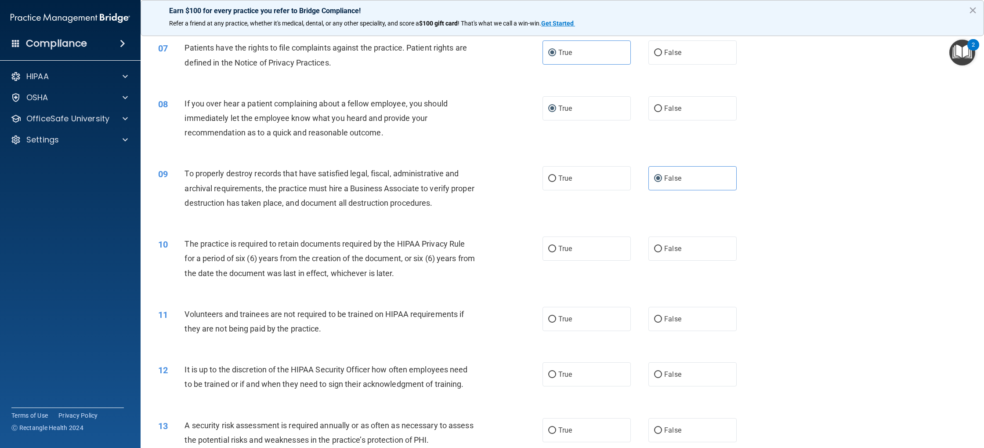
drag, startPoint x: 597, startPoint y: 251, endPoint x: 654, endPoint y: 270, distance: 60.0
click at [597, 251] on label "True" at bounding box center [587, 248] width 88 height 24
click at [556, 251] on input "True" at bounding box center [552, 249] width 8 height 7
radio input "true"
click at [676, 319] on span "False" at bounding box center [673, 319] width 17 height 8
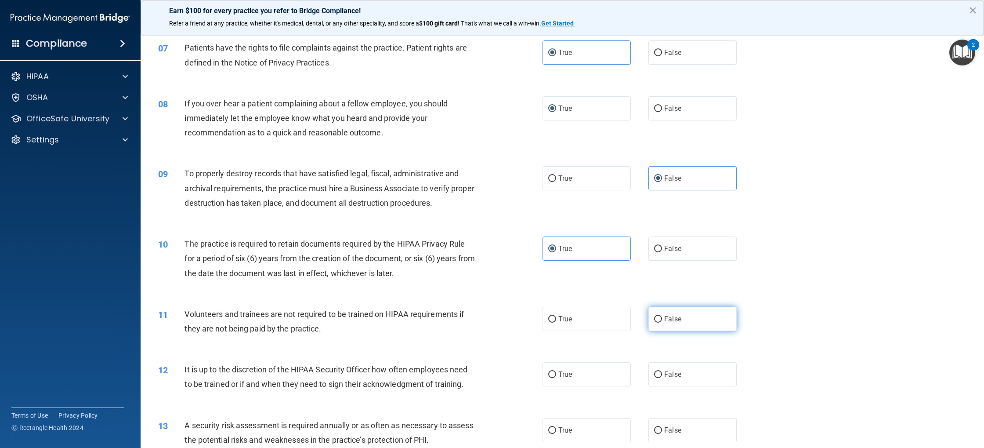
click at [662, 319] on input "False" at bounding box center [658, 319] width 8 height 7
radio input "true"
click at [664, 253] on label "False" at bounding box center [693, 248] width 88 height 24
click at [662, 252] on input "False" at bounding box center [658, 249] width 8 height 7
radio input "true"
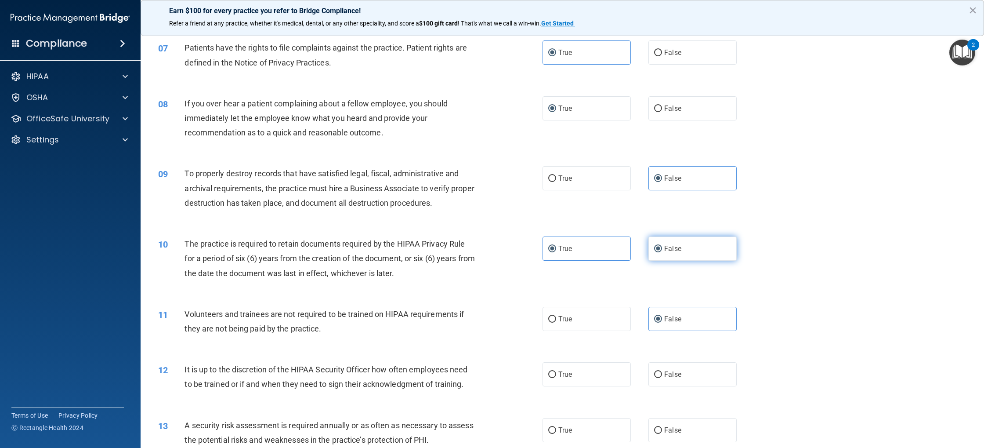
radio input "false"
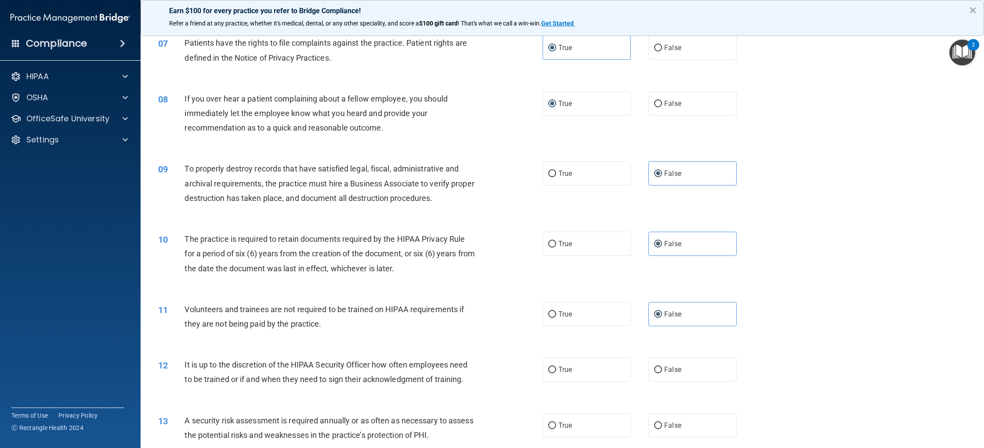
scroll to position [444, 0]
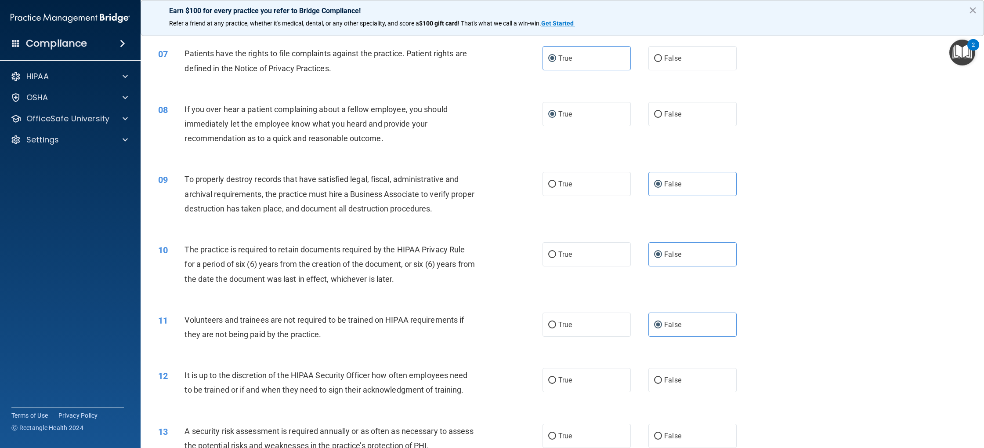
drag, startPoint x: 567, startPoint y: 388, endPoint x: 715, endPoint y: 401, distance: 147.8
click at [567, 388] on label "True" at bounding box center [587, 380] width 88 height 24
click at [556, 384] on input "True" at bounding box center [552, 380] width 8 height 7
radio input "true"
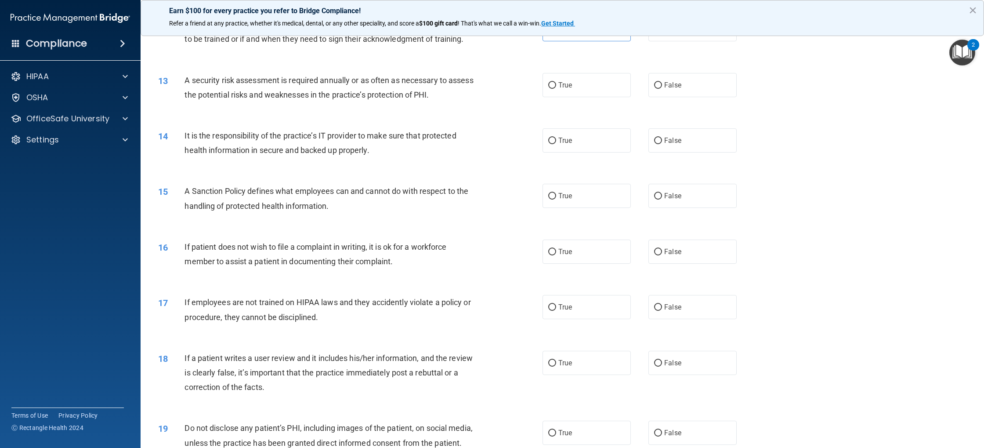
scroll to position [796, 0]
click at [620, 86] on label "True" at bounding box center [587, 84] width 88 height 24
click at [556, 86] on input "True" at bounding box center [552, 84] width 8 height 7
radio input "true"
click at [674, 141] on span "False" at bounding box center [673, 139] width 17 height 8
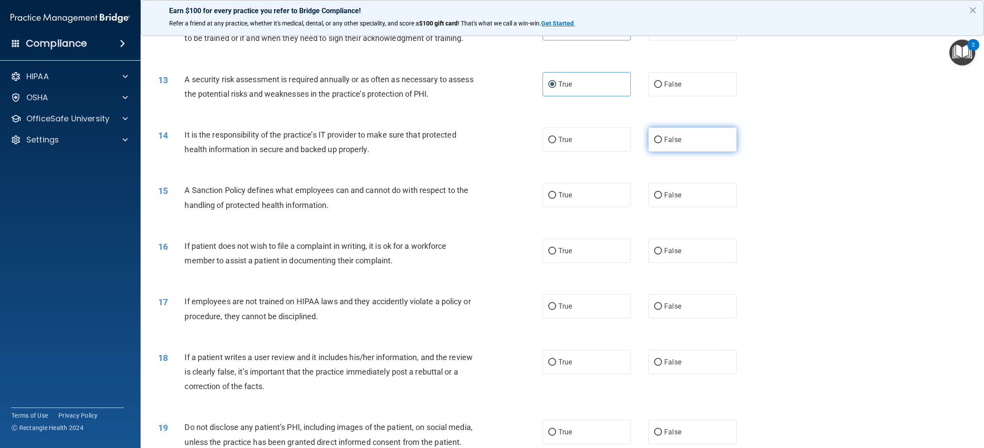
click at [662, 141] on input "False" at bounding box center [658, 140] width 8 height 7
radio input "true"
drag, startPoint x: 610, startPoint y: 133, endPoint x: 648, endPoint y: 136, distance: 38.4
click at [610, 133] on label "True" at bounding box center [587, 139] width 88 height 24
click at [556, 137] on input "True" at bounding box center [552, 140] width 8 height 7
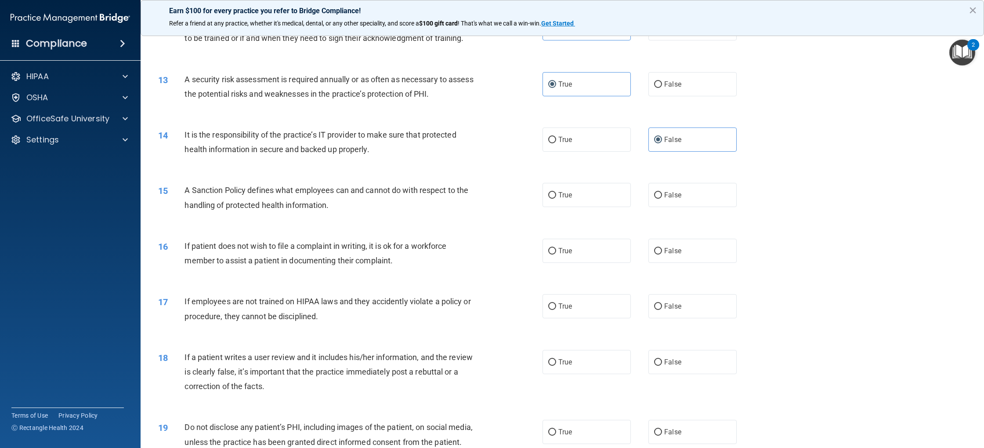
radio input "true"
radio input "false"
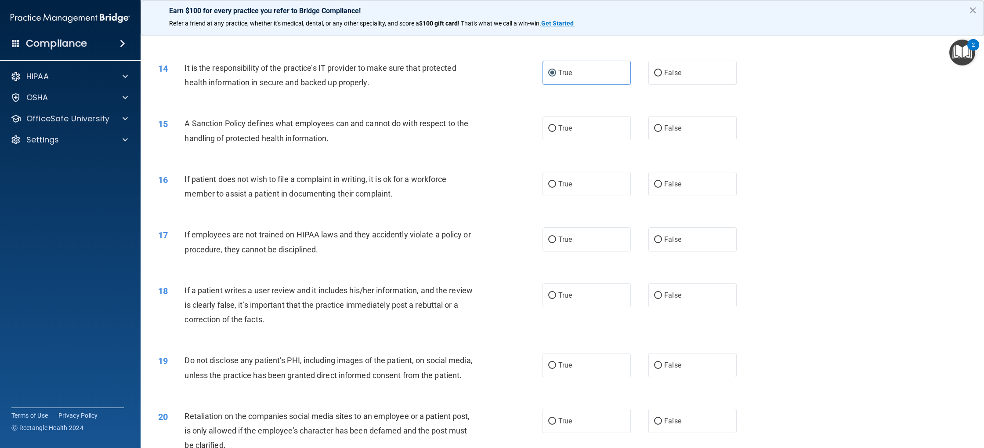
scroll to position [868, 0]
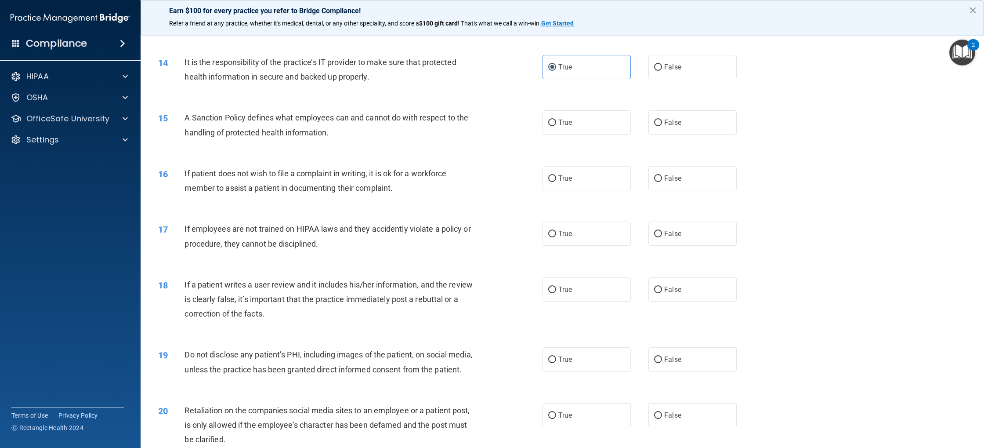
drag, startPoint x: 672, startPoint y: 123, endPoint x: 625, endPoint y: 142, distance: 51.2
click at [672, 123] on span "False" at bounding box center [673, 122] width 17 height 8
click at [662, 123] on input "False" at bounding box center [658, 123] width 8 height 7
radio input "true"
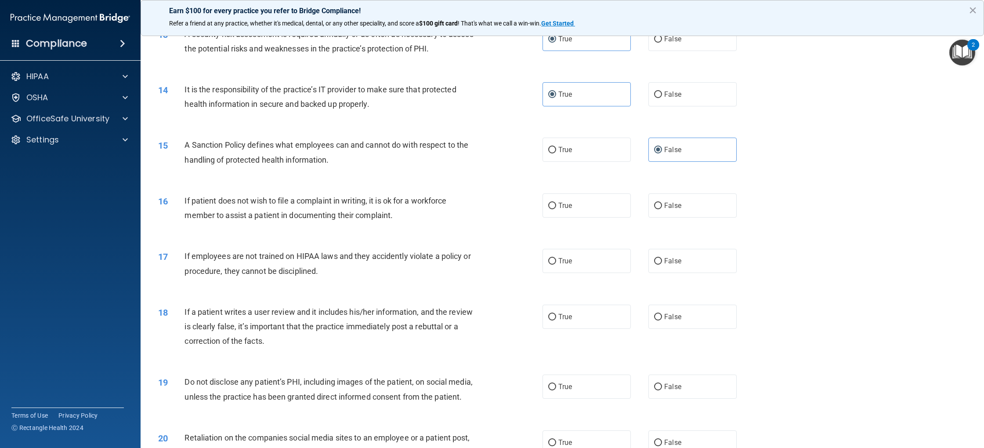
scroll to position [826, 0]
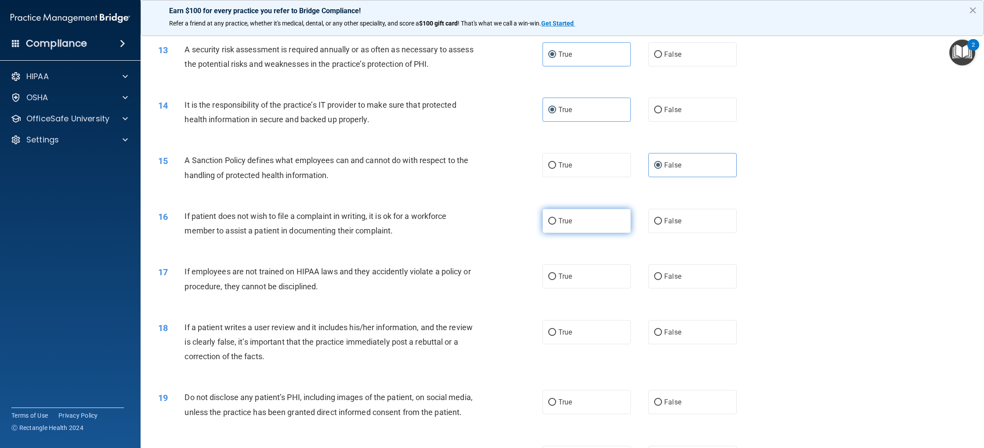
click at [583, 221] on label "True" at bounding box center [587, 221] width 88 height 24
click at [556, 221] on input "True" at bounding box center [552, 221] width 8 height 7
radio input "true"
drag, startPoint x: 592, startPoint y: 278, endPoint x: 585, endPoint y: 280, distance: 7.6
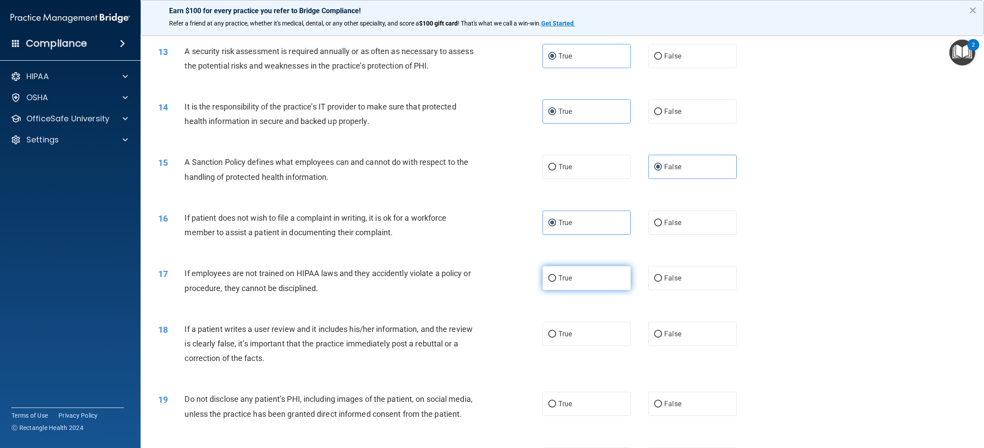
click at [592, 278] on label "True" at bounding box center [587, 278] width 88 height 24
click at [556, 278] on input "True" at bounding box center [552, 278] width 8 height 7
radio input "true"
click at [668, 340] on label "False" at bounding box center [693, 333] width 88 height 24
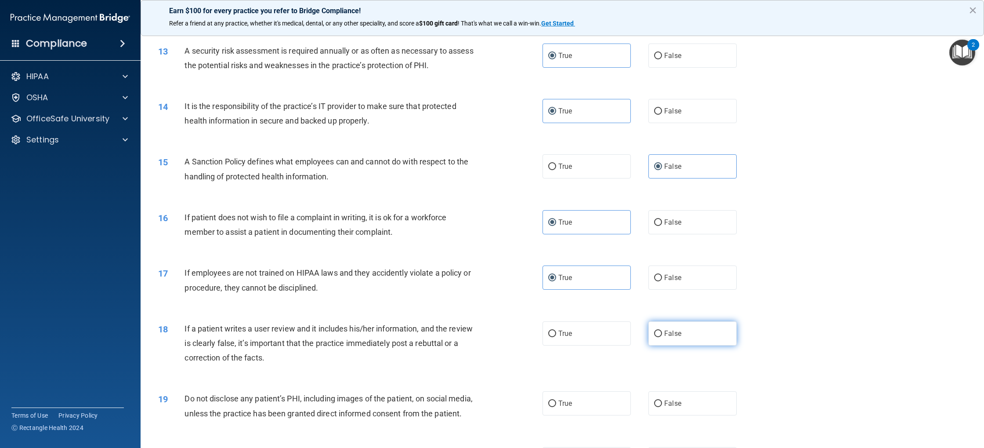
click at [662, 337] on input "False" at bounding box center [658, 334] width 8 height 7
radio input "true"
drag, startPoint x: 569, startPoint y: 402, endPoint x: 581, endPoint y: 398, distance: 12.7
click at [574, 400] on label "True" at bounding box center [587, 402] width 88 height 24
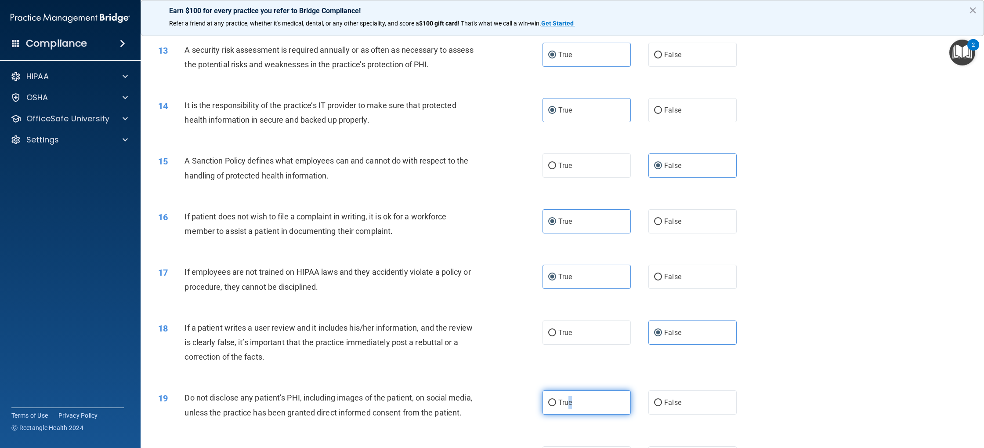
click at [555, 405] on input "True" at bounding box center [552, 403] width 8 height 7
radio input "true"
drag, startPoint x: 805, startPoint y: 360, endPoint x: 809, endPoint y: 361, distance: 4.7
click at [805, 360] on div "18 If a patient writes a user review and it includes his/her information, and t…" at bounding box center [563, 344] width 822 height 70
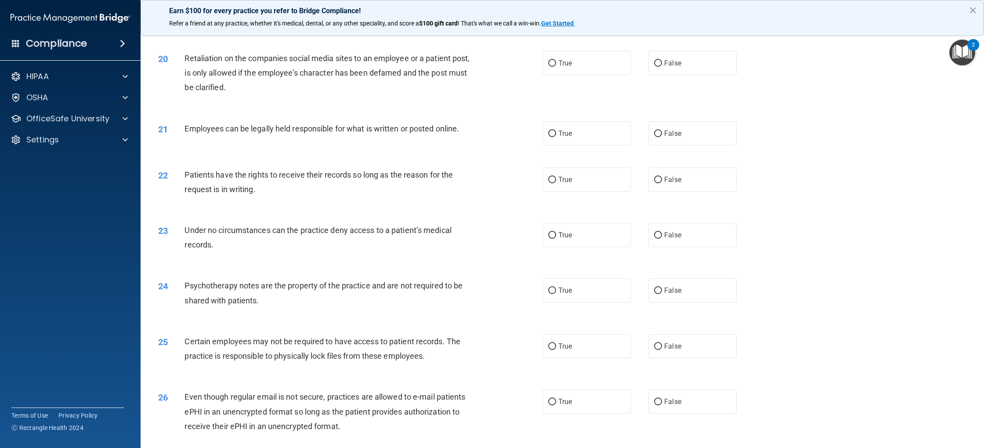
scroll to position [1221, 0]
click at [576, 141] on label "True" at bounding box center [587, 132] width 88 height 24
click at [556, 136] on input "True" at bounding box center [552, 133] width 8 height 7
radio input "true"
click at [662, 68] on label "False" at bounding box center [693, 62] width 88 height 24
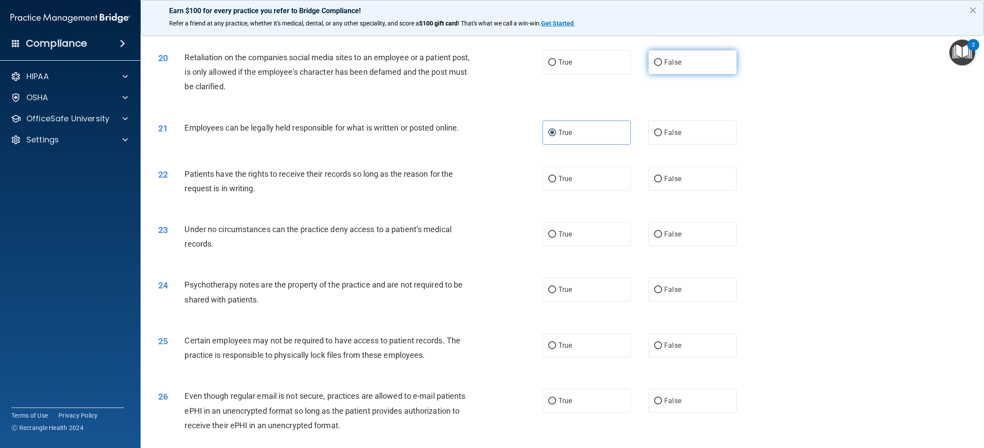
click at [662, 66] on input "False" at bounding box center [658, 62] width 8 height 7
radio input "true"
drag, startPoint x: 663, startPoint y: 182, endPoint x: 630, endPoint y: 215, distance: 47.2
click at [664, 182] on label "False" at bounding box center [693, 179] width 88 height 24
click at [662, 182] on input "False" at bounding box center [658, 179] width 8 height 7
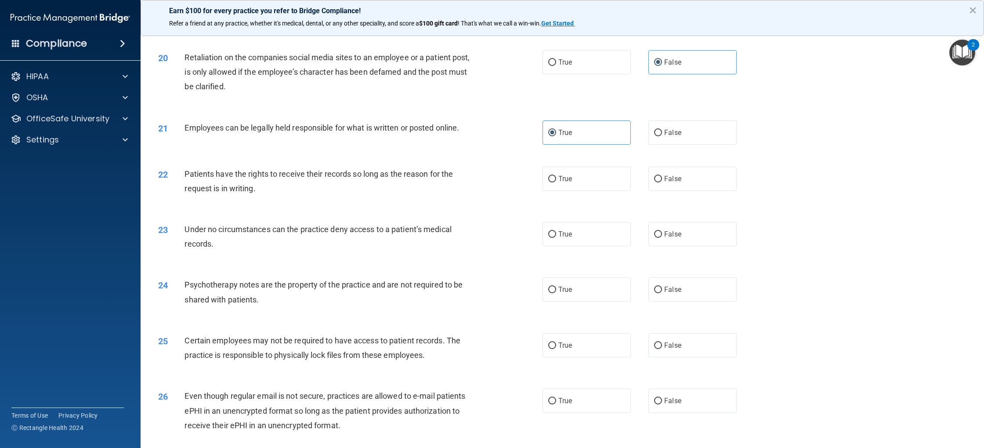
radio input "true"
click at [607, 233] on label "True" at bounding box center [587, 234] width 88 height 24
click at [556, 233] on input "True" at bounding box center [552, 234] width 8 height 7
radio input "true"
click at [617, 298] on label "True" at bounding box center [587, 289] width 88 height 24
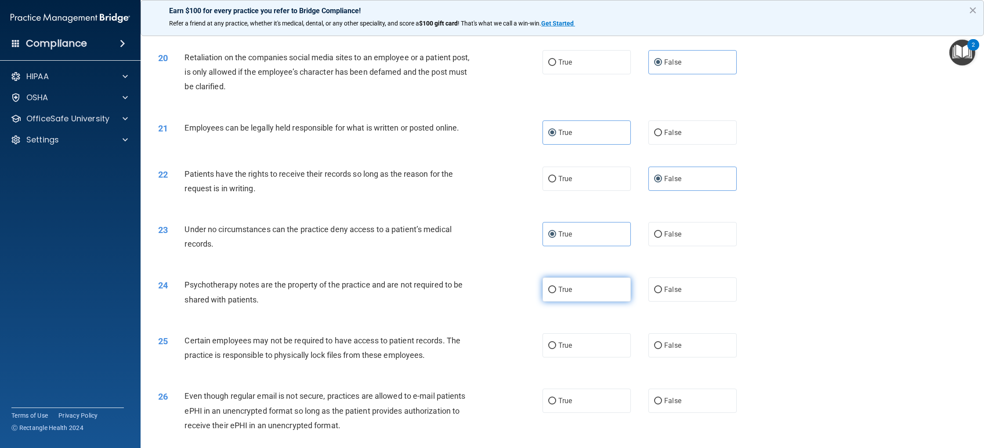
click at [556, 293] on input "True" at bounding box center [552, 290] width 8 height 7
radio input "true"
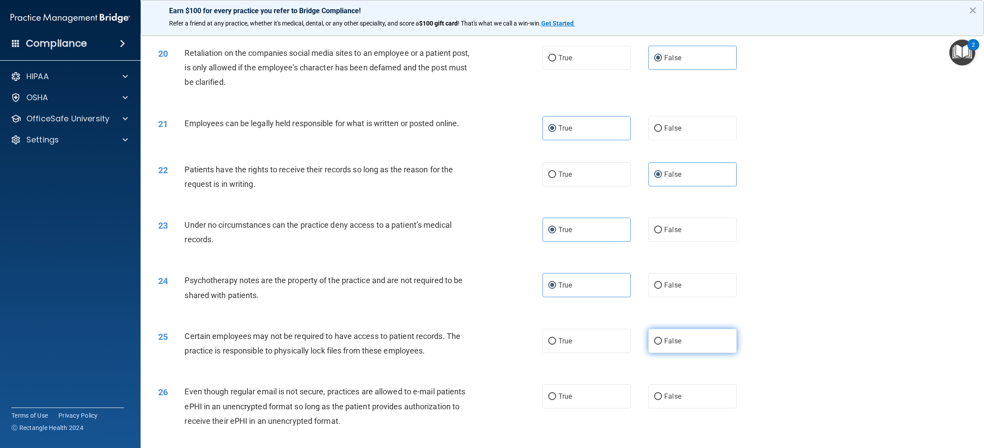
scroll to position [1228, 0]
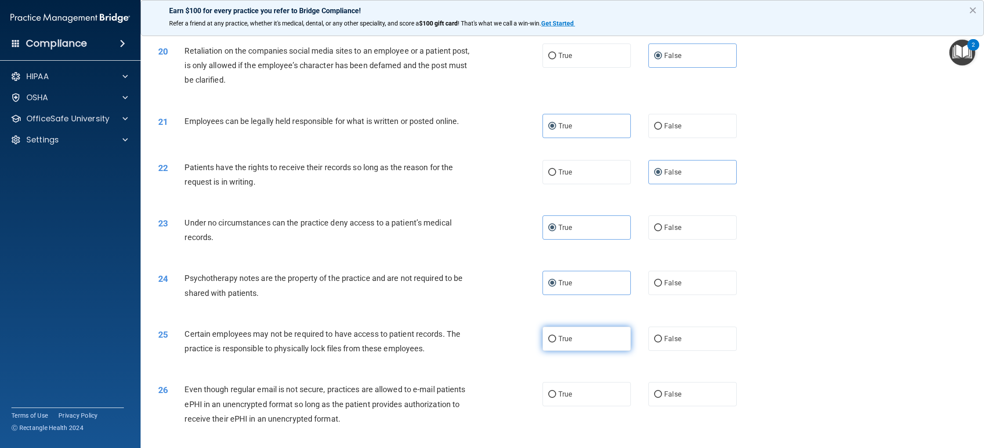
click at [565, 339] on span "True" at bounding box center [566, 338] width 14 height 8
click at [556, 339] on input "True" at bounding box center [552, 339] width 8 height 7
radio input "true"
drag, startPoint x: 564, startPoint y: 388, endPoint x: 586, endPoint y: 389, distance: 21.6
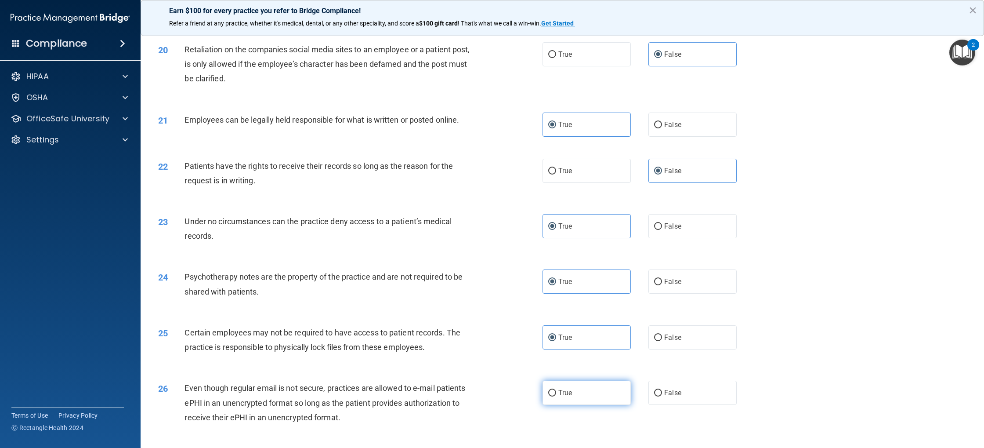
click at [568, 389] on label "True" at bounding box center [587, 393] width 88 height 24
drag, startPoint x: 567, startPoint y: 399, endPoint x: 579, endPoint y: 400, distance: 12.3
click at [570, 399] on label "True" at bounding box center [587, 393] width 88 height 24
click at [556, 396] on input "True" at bounding box center [552, 393] width 8 height 7
radio input "true"
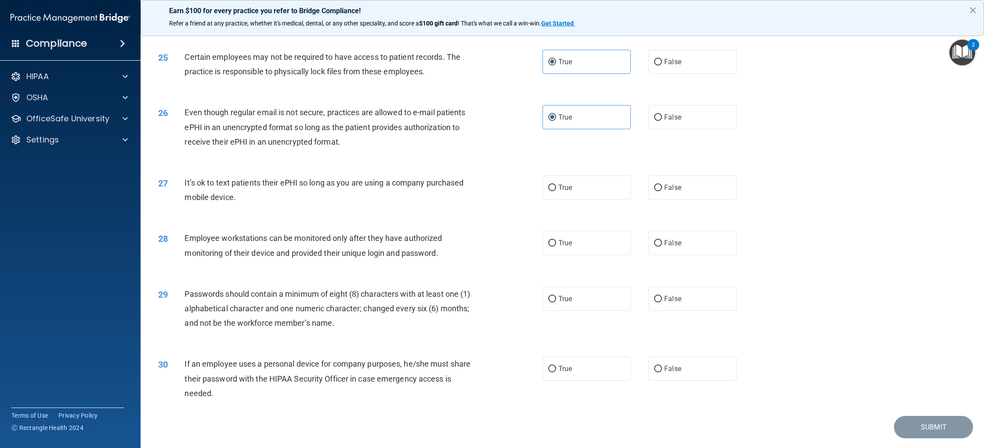
scroll to position [1530, 0]
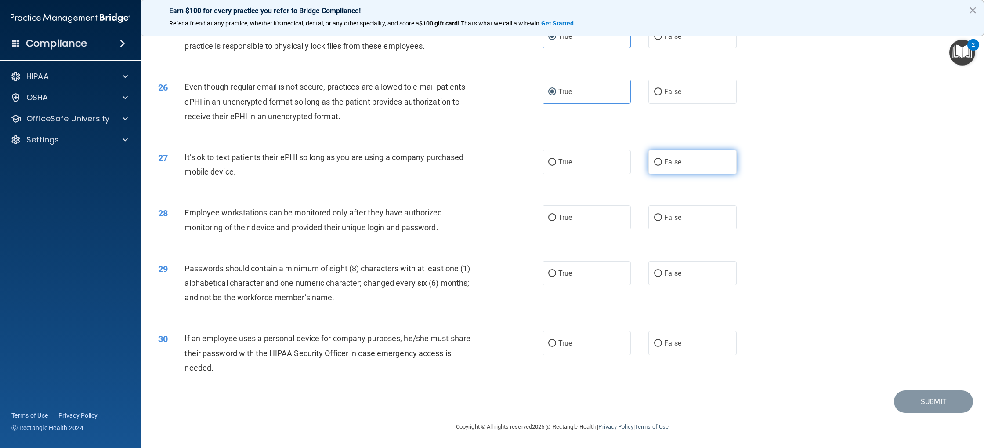
click at [653, 168] on label "False" at bounding box center [693, 162] width 88 height 24
click at [654, 166] on input "False" at bounding box center [658, 162] width 8 height 7
radio input "true"
click at [556, 222] on label "True" at bounding box center [587, 217] width 88 height 24
click at [556, 221] on input "True" at bounding box center [552, 217] width 8 height 7
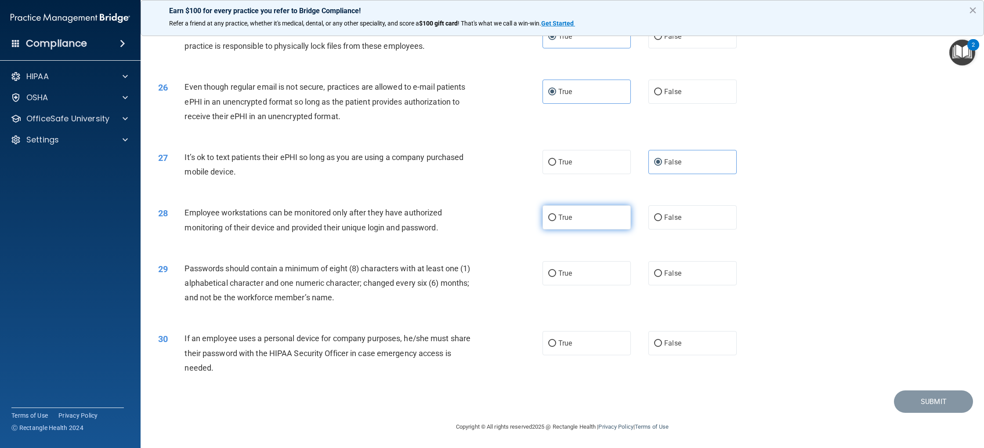
radio input "true"
click at [564, 273] on span "True" at bounding box center [566, 273] width 14 height 8
click at [556, 273] on input "True" at bounding box center [552, 273] width 8 height 7
radio input "true"
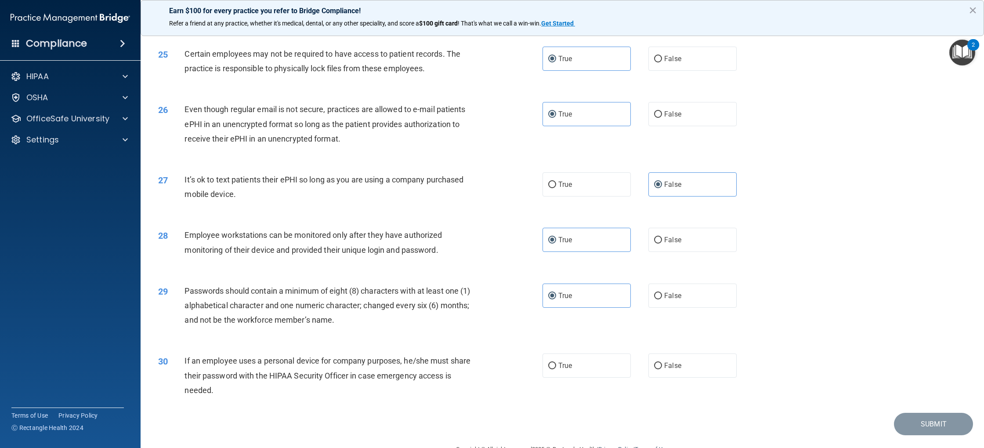
scroll to position [1506, 0]
click at [561, 368] on span "True" at bounding box center [566, 367] width 14 height 8
click at [556, 368] on input "True" at bounding box center [552, 367] width 8 height 7
radio input "true"
drag, startPoint x: 947, startPoint y: 424, endPoint x: 942, endPoint y: 423, distance: 4.9
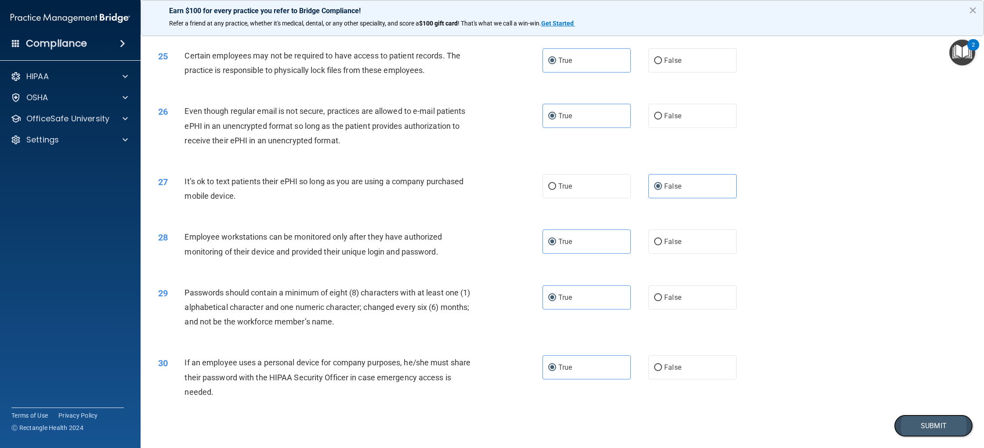
click at [947, 424] on button "Submit" at bounding box center [933, 425] width 79 height 22
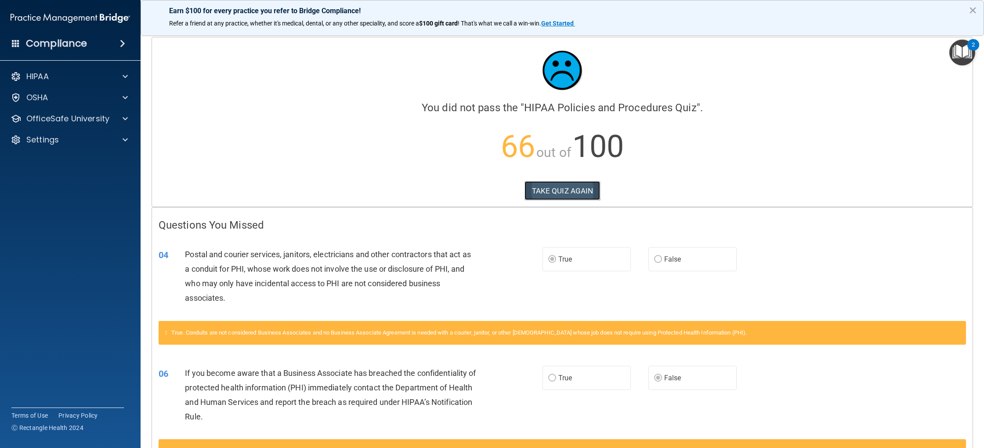
click at [576, 196] on button "TAKE QUIZ AGAIN" at bounding box center [563, 190] width 76 height 19
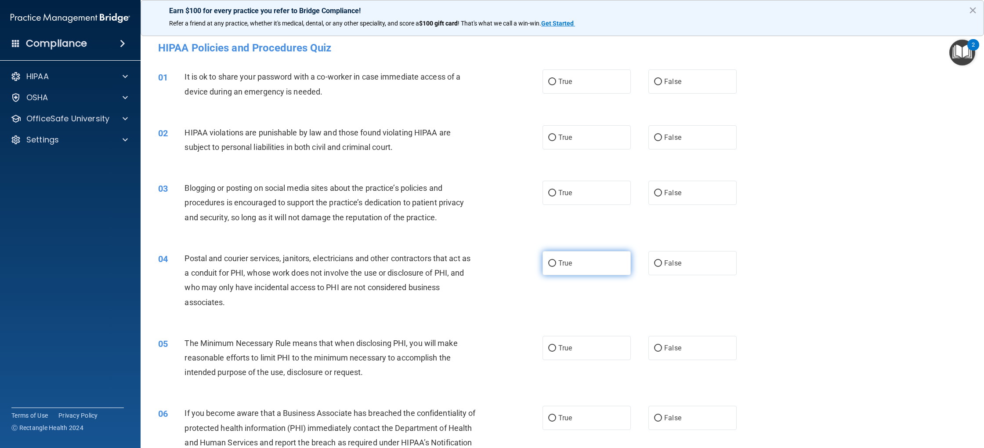
click at [570, 269] on label "True" at bounding box center [587, 263] width 88 height 24
click at [556, 267] on input "True" at bounding box center [552, 263] width 8 height 7
radio input "true"
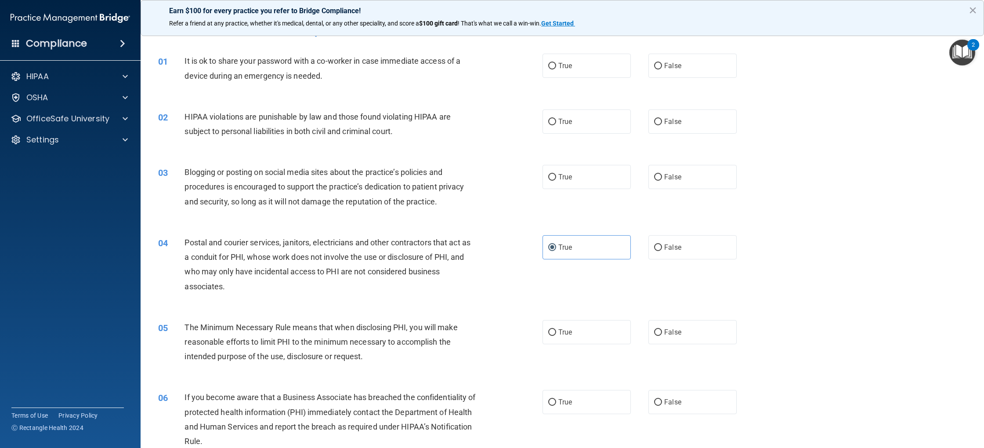
scroll to position [39, 0]
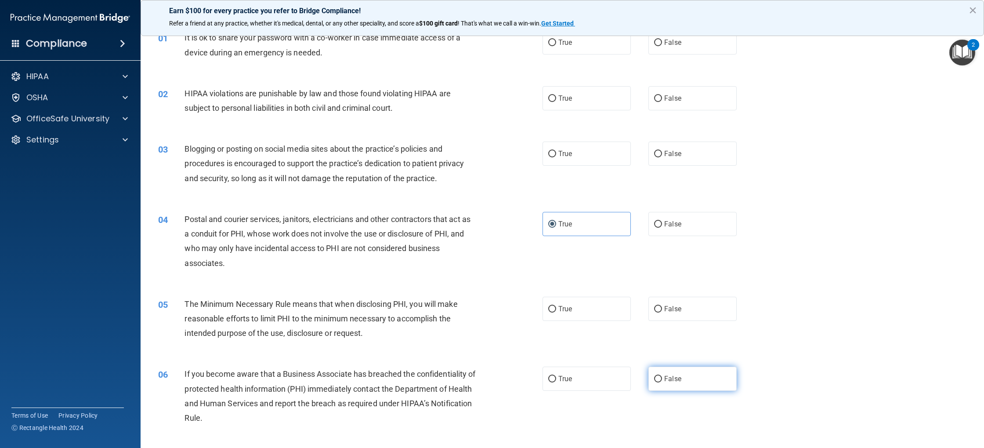
drag, startPoint x: 669, startPoint y: 375, endPoint x: 620, endPoint y: 367, distance: 50.4
click at [670, 375] on span "False" at bounding box center [673, 378] width 17 height 8
click at [662, 376] on input "False" at bounding box center [658, 379] width 8 height 7
radio input "true"
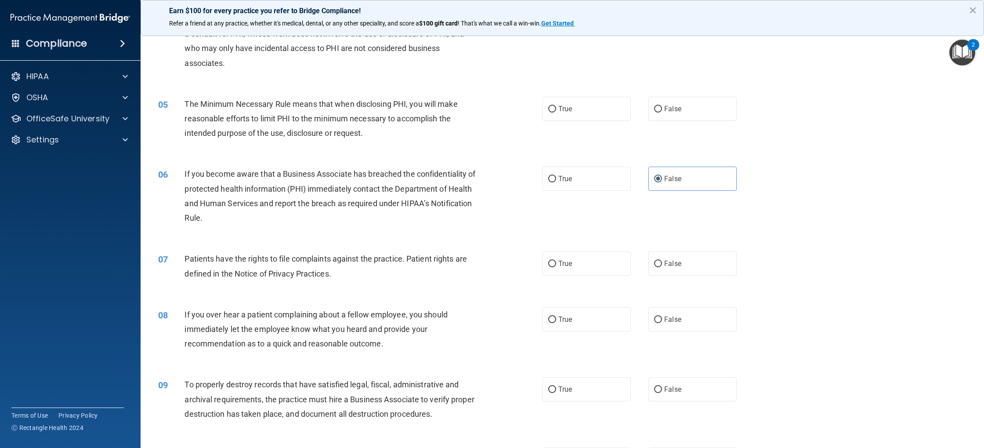
scroll to position [242, 0]
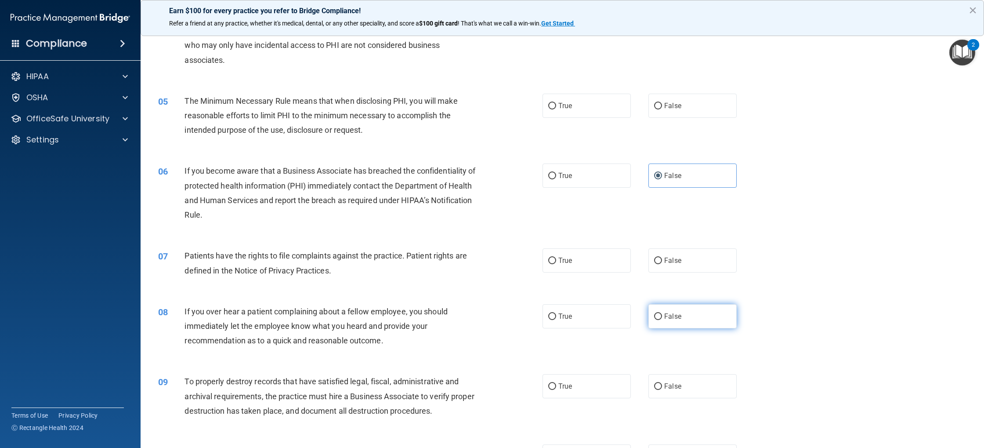
click at [676, 322] on label "False" at bounding box center [693, 316] width 88 height 24
click at [662, 320] on input "False" at bounding box center [658, 316] width 8 height 7
radio input "true"
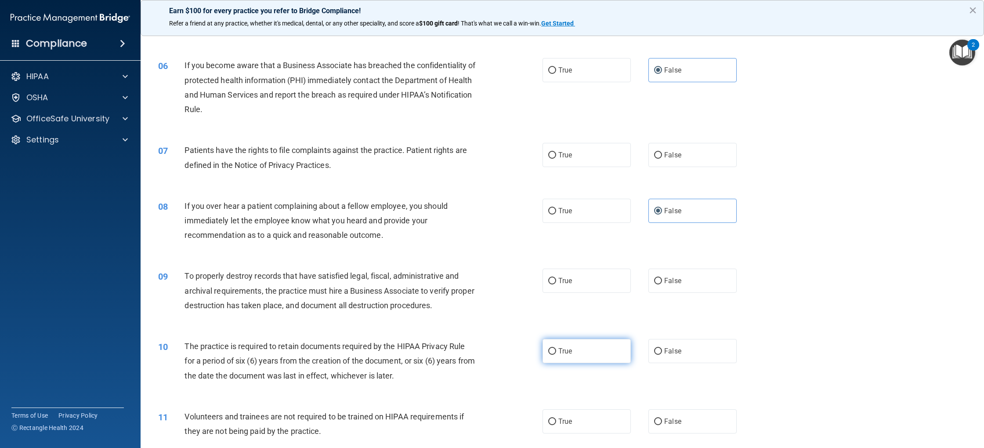
scroll to position [351, 0]
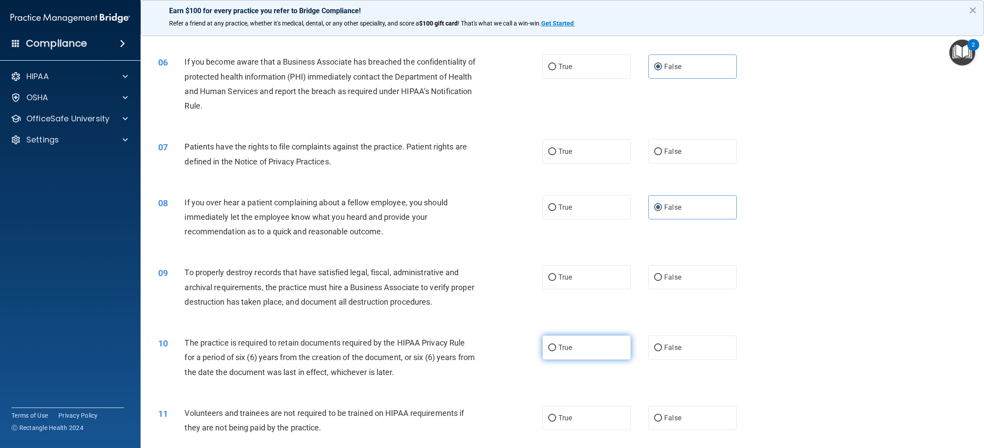
click at [594, 360] on label "True" at bounding box center [587, 347] width 88 height 24
click at [556, 351] on input "True" at bounding box center [552, 348] width 8 height 7
radio input "true"
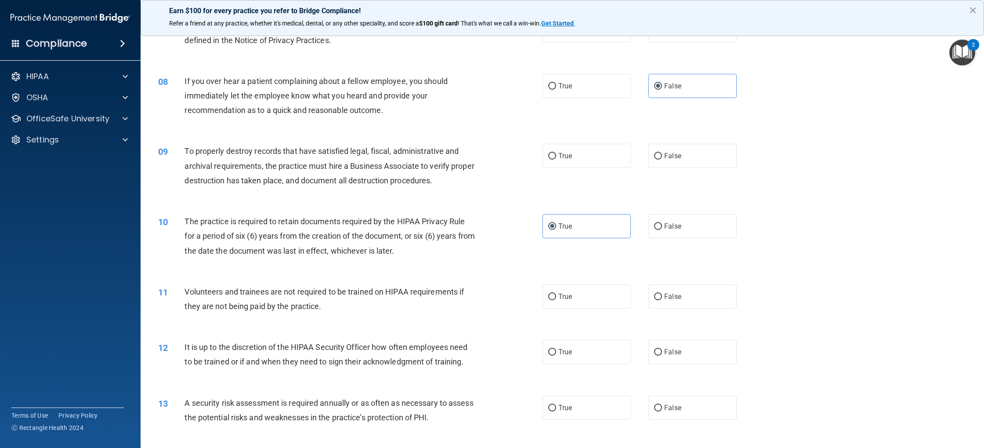
scroll to position [475, 0]
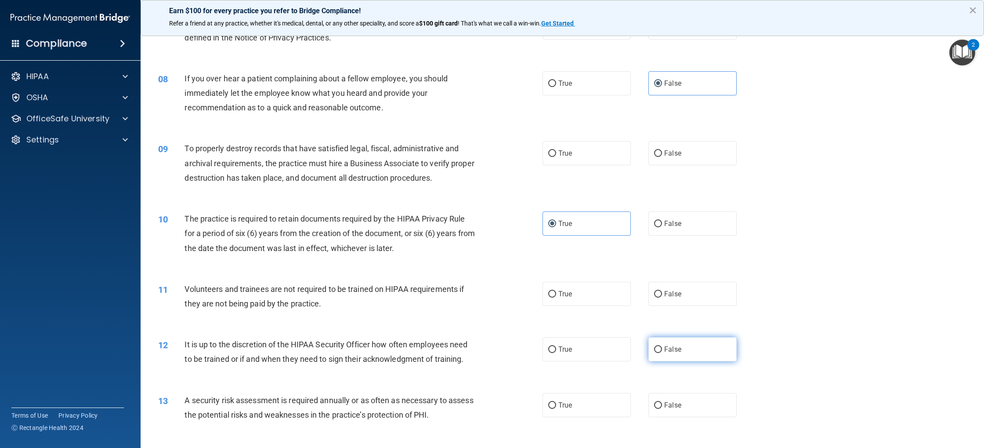
click at [665, 358] on label "False" at bounding box center [693, 349] width 88 height 24
click at [662, 353] on input "False" at bounding box center [658, 349] width 8 height 7
radio input "true"
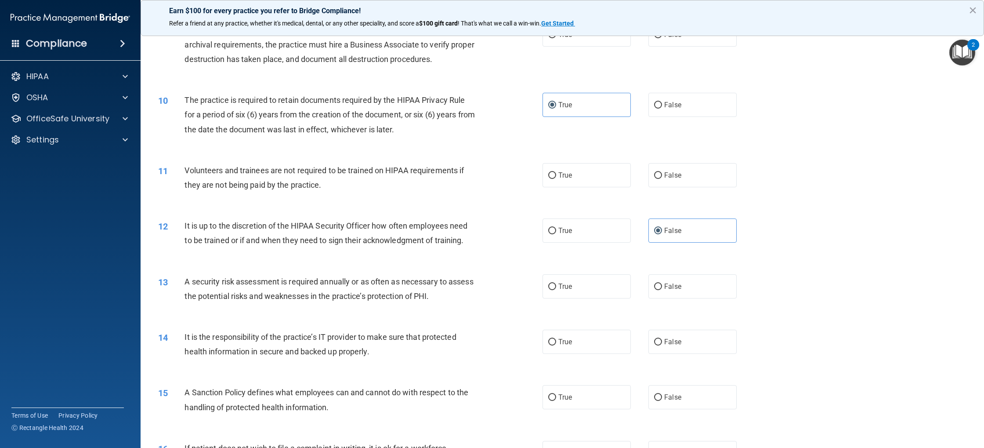
scroll to position [600, 0]
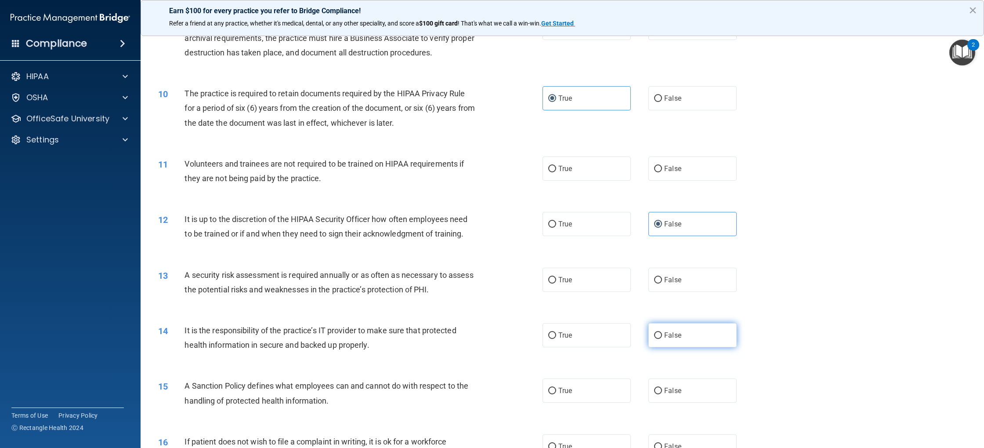
click at [653, 342] on label "False" at bounding box center [693, 335] width 88 height 24
click at [654, 339] on input "False" at bounding box center [658, 335] width 8 height 7
radio input "true"
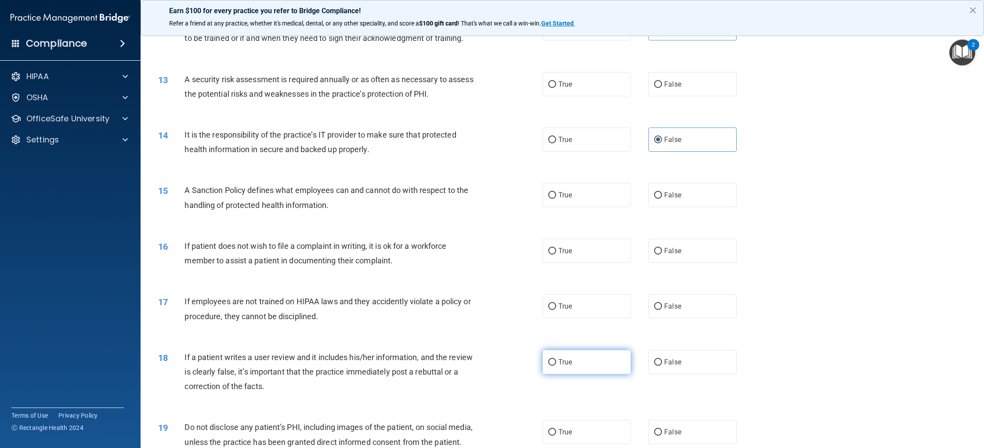
scroll to position [798, 0]
click at [661, 312] on label "False" at bounding box center [693, 304] width 88 height 24
click at [661, 308] on input "False" at bounding box center [658, 304] width 8 height 7
radio input "true"
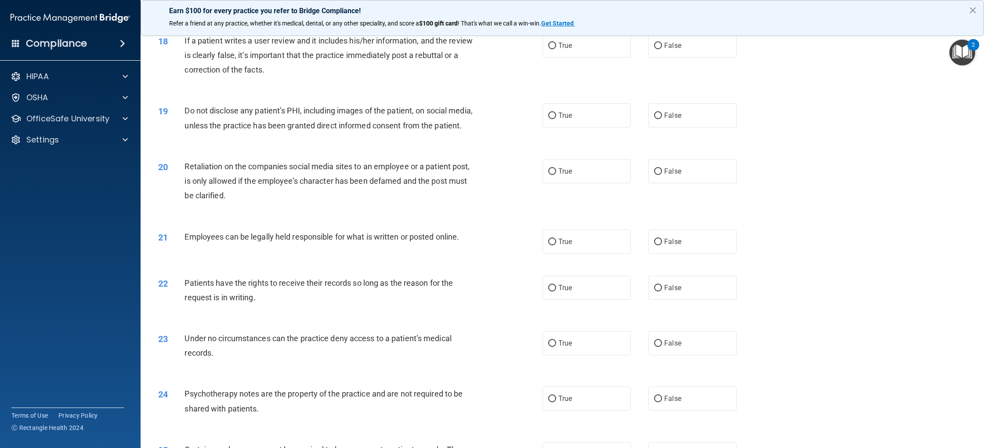
scroll to position [1120, 0]
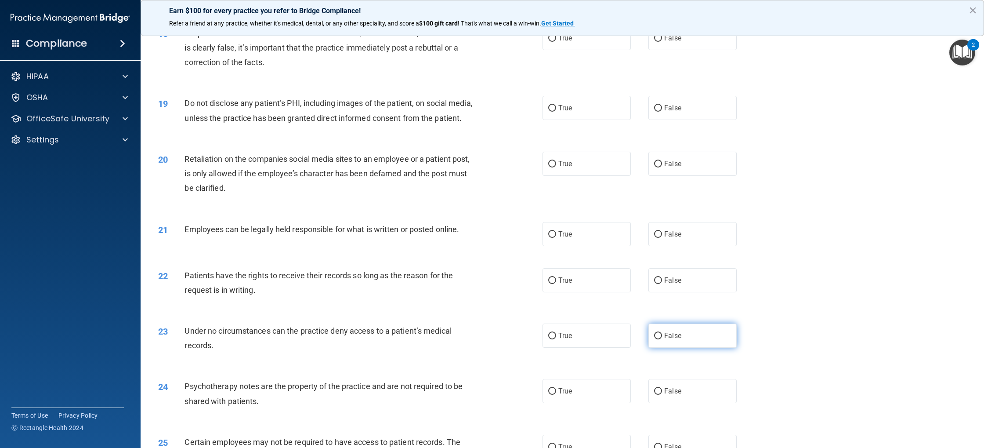
click at [663, 344] on label "False" at bounding box center [693, 335] width 88 height 24
click at [662, 339] on input "False" at bounding box center [658, 336] width 8 height 7
radio input "true"
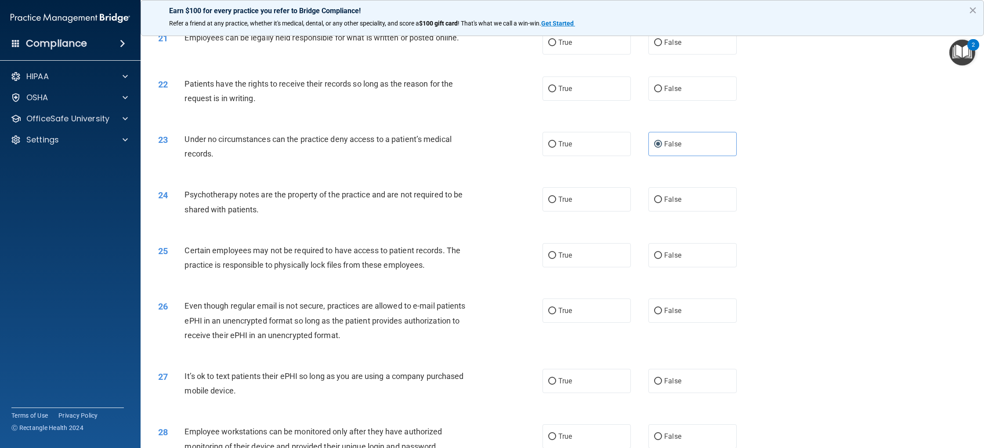
scroll to position [1342, 0]
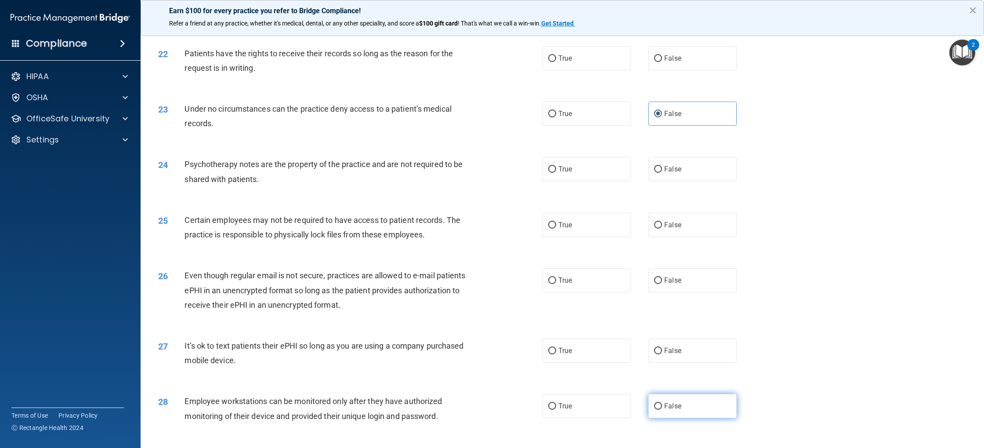
click at [655, 406] on input "False" at bounding box center [658, 406] width 8 height 7
radio input "true"
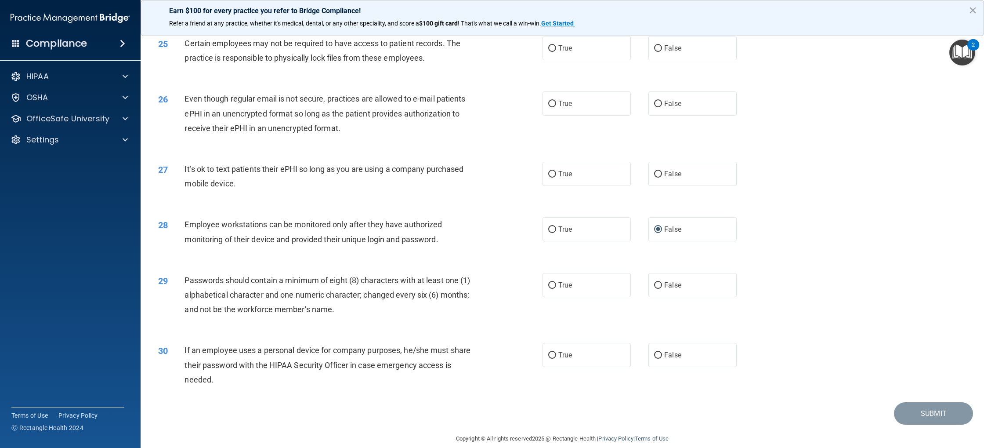
scroll to position [1521, 0]
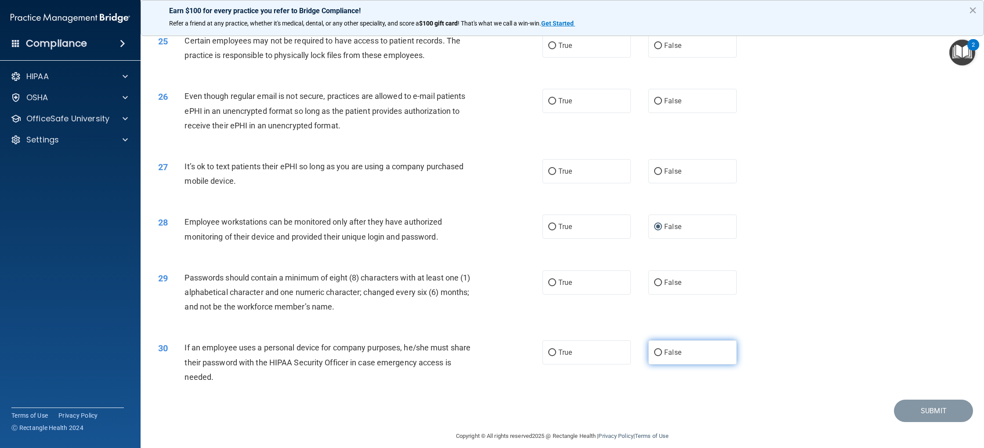
click at [667, 363] on label "False" at bounding box center [693, 352] width 88 height 24
click at [662, 356] on input "False" at bounding box center [658, 352] width 8 height 7
radio input "true"
click at [572, 291] on label "True" at bounding box center [587, 282] width 88 height 24
click at [556, 286] on input "True" at bounding box center [552, 283] width 8 height 7
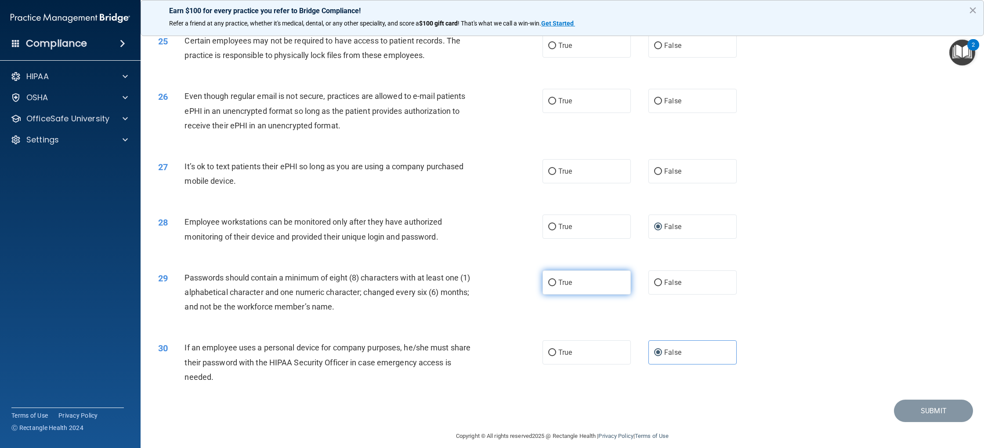
radio input "true"
click at [677, 177] on label "False" at bounding box center [693, 171] width 88 height 24
click at [662, 175] on input "False" at bounding box center [658, 171] width 8 height 7
radio input "true"
click at [577, 109] on label "True" at bounding box center [587, 101] width 88 height 24
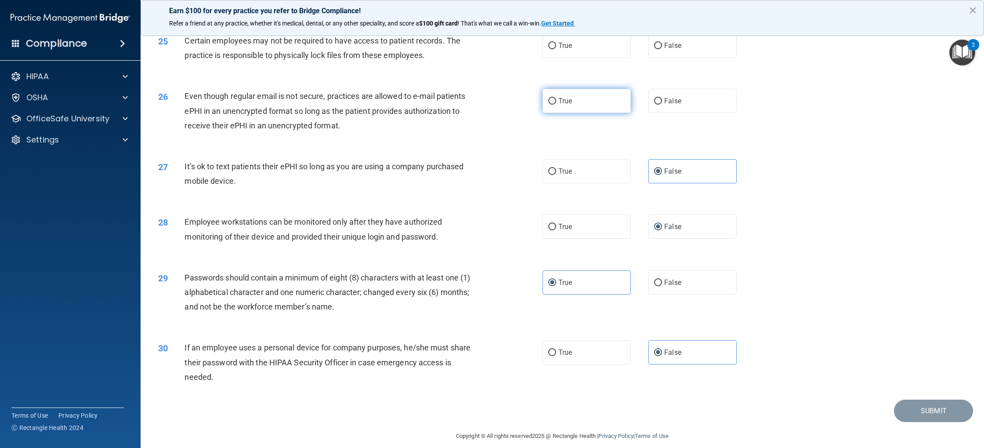
click at [556, 105] on input "True" at bounding box center [552, 101] width 8 height 7
radio input "true"
drag, startPoint x: 591, startPoint y: 55, endPoint x: 603, endPoint y: 107, distance: 52.9
click at [591, 55] on label "True" at bounding box center [587, 45] width 88 height 24
click at [556, 49] on input "True" at bounding box center [552, 46] width 8 height 7
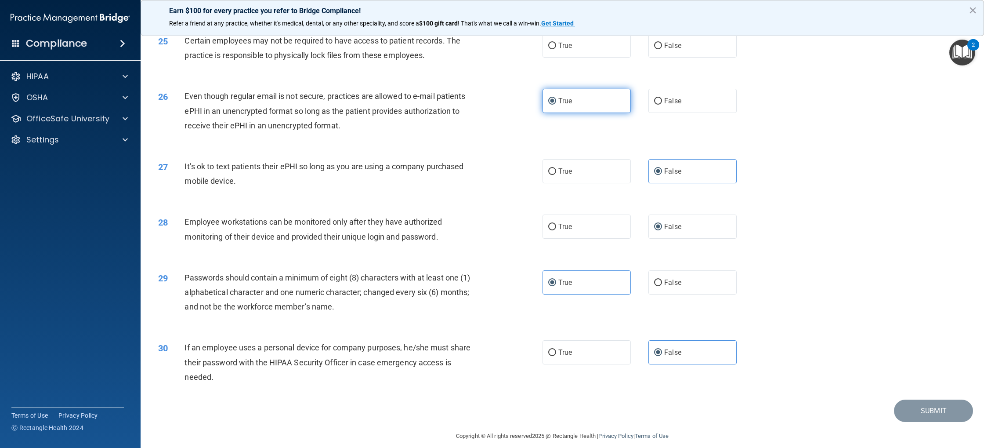
radio input "true"
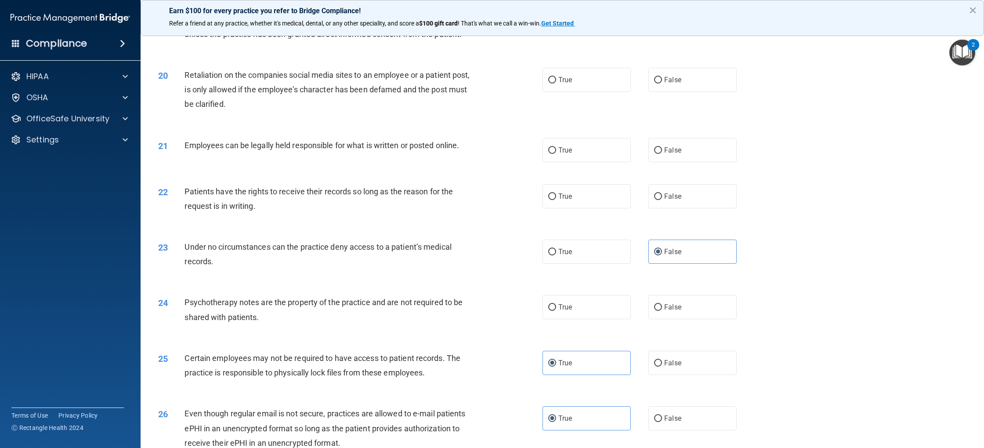
scroll to position [1202, 0]
click at [570, 310] on span "True" at bounding box center [566, 309] width 14 height 8
click at [556, 310] on input "True" at bounding box center [552, 309] width 8 height 7
radio input "true"
drag, startPoint x: 665, startPoint y: 83, endPoint x: 654, endPoint y: 90, distance: 13.0
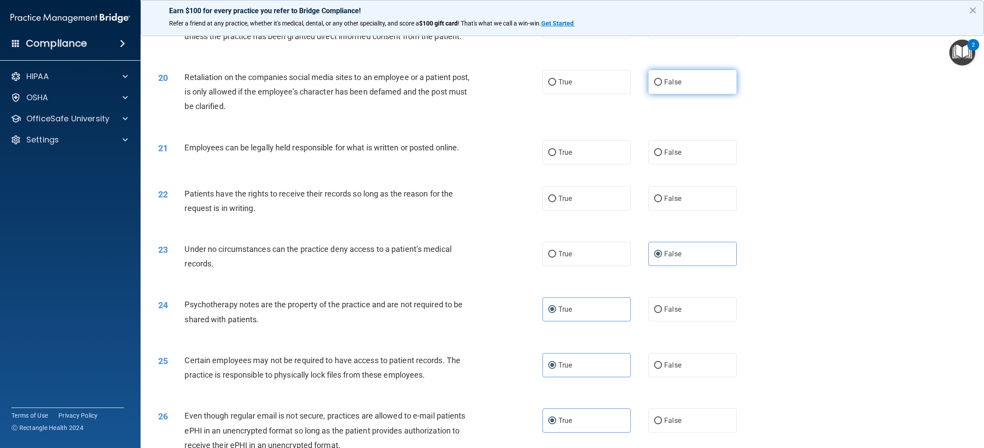
click at [665, 83] on span "False" at bounding box center [673, 82] width 17 height 8
click at [662, 83] on input "False" at bounding box center [658, 82] width 8 height 7
radio input "true"
drag, startPoint x: 590, startPoint y: 147, endPoint x: 610, endPoint y: 154, distance: 20.6
click at [591, 148] on label "True" at bounding box center [587, 152] width 88 height 24
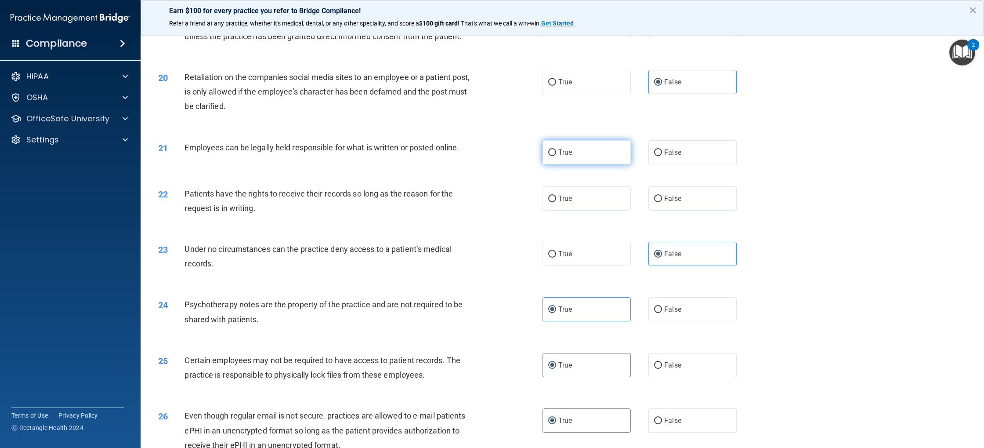
click at [556, 149] on input "True" at bounding box center [552, 152] width 8 height 7
radio input "true"
drag, startPoint x: 663, startPoint y: 192, endPoint x: 657, endPoint y: 197, distance: 7.8
click at [663, 192] on label "False" at bounding box center [693, 198] width 88 height 24
click at [662, 196] on input "False" at bounding box center [658, 199] width 8 height 7
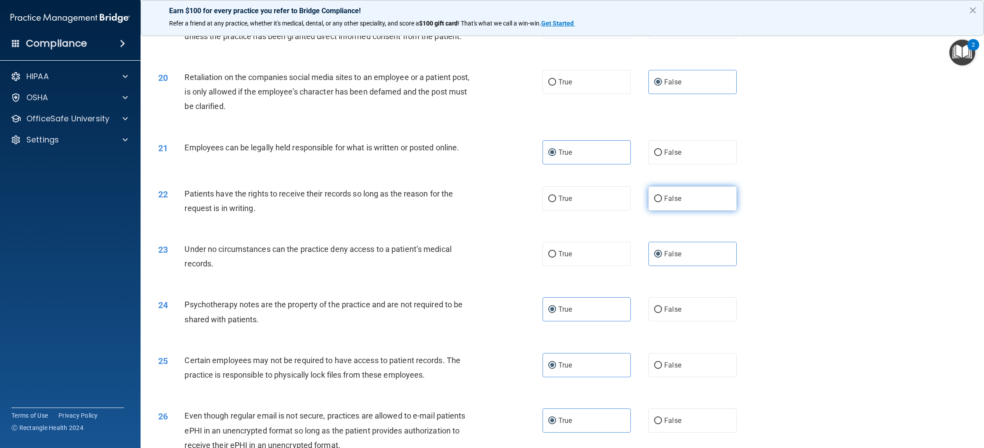
radio input "true"
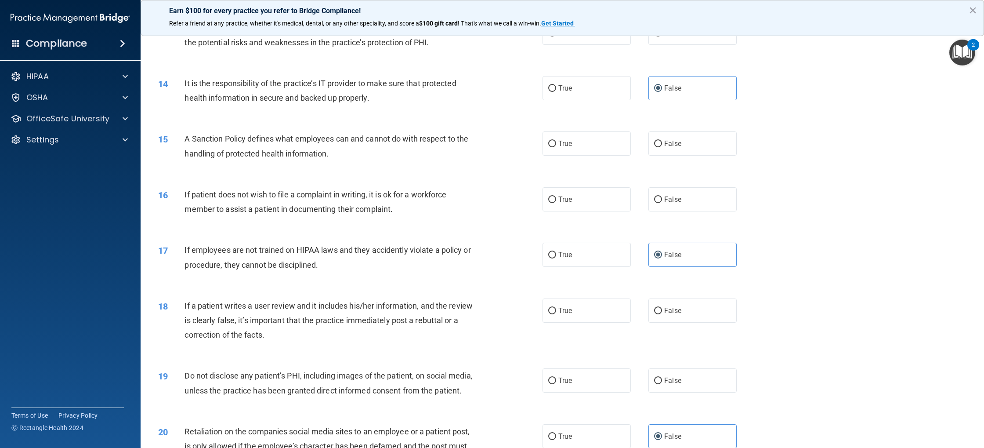
scroll to position [842, 0]
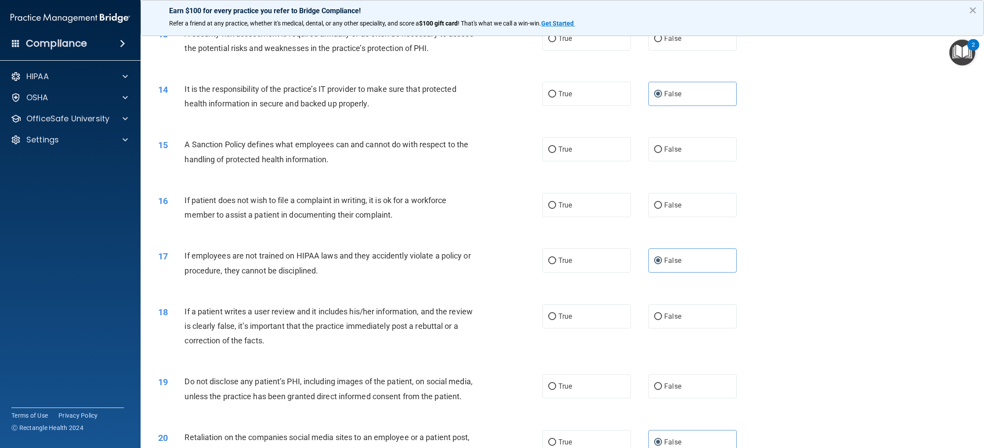
drag, startPoint x: 583, startPoint y: 379, endPoint x: 636, endPoint y: 352, distance: 59.2
click at [583, 379] on label "True" at bounding box center [587, 386] width 88 height 24
click at [556, 383] on input "True" at bounding box center [552, 386] width 8 height 7
radio input "true"
click at [671, 316] on span "False" at bounding box center [673, 316] width 17 height 8
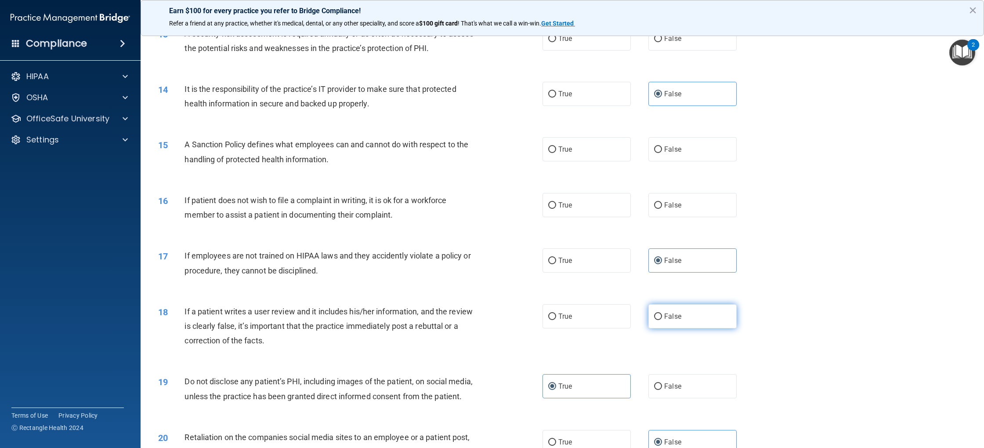
click at [662, 316] on input "False" at bounding box center [658, 316] width 8 height 7
radio input "true"
click at [577, 210] on label "True" at bounding box center [587, 205] width 88 height 24
click at [556, 209] on input "True" at bounding box center [552, 205] width 8 height 7
radio input "true"
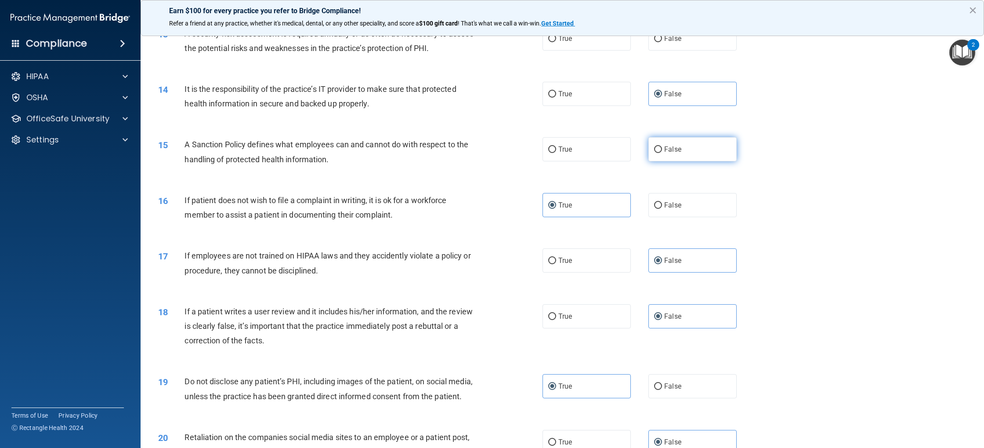
click at [678, 155] on label "False" at bounding box center [693, 149] width 88 height 24
click at [662, 153] on input "False" at bounding box center [658, 149] width 8 height 7
radio input "true"
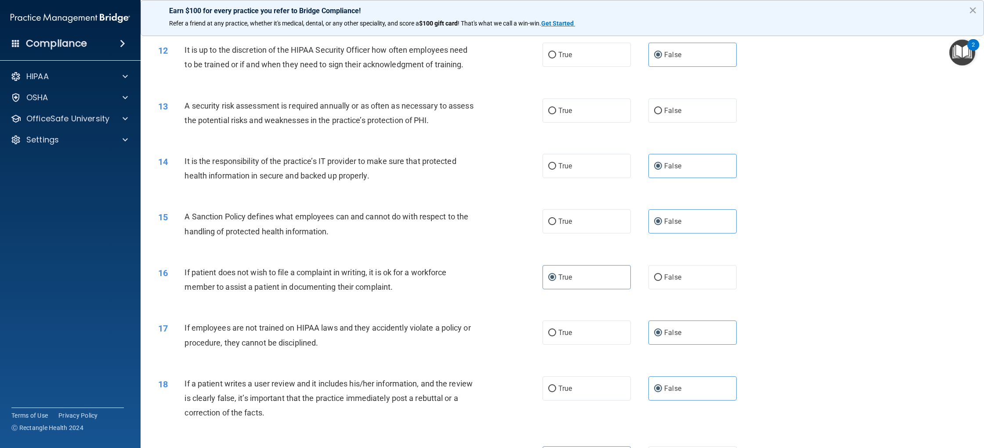
scroll to position [766, 0]
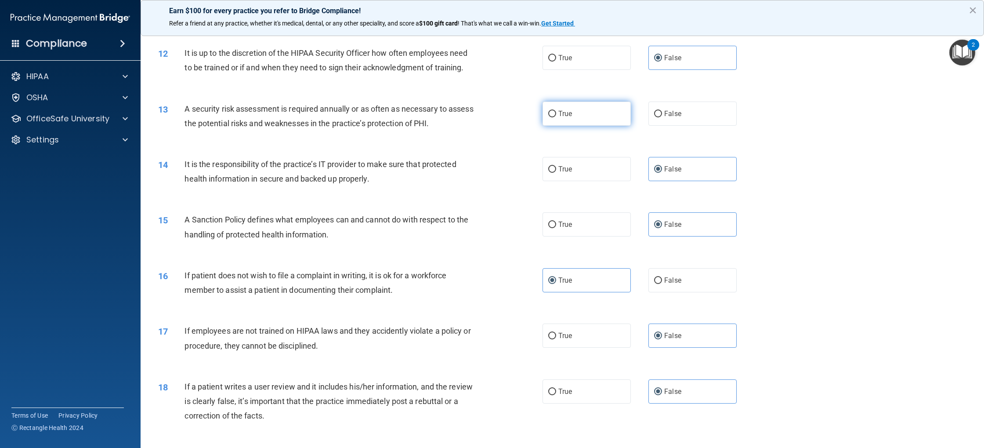
click at [595, 121] on label "True" at bounding box center [587, 114] width 88 height 24
click at [556, 117] on input "True" at bounding box center [552, 114] width 8 height 7
radio input "true"
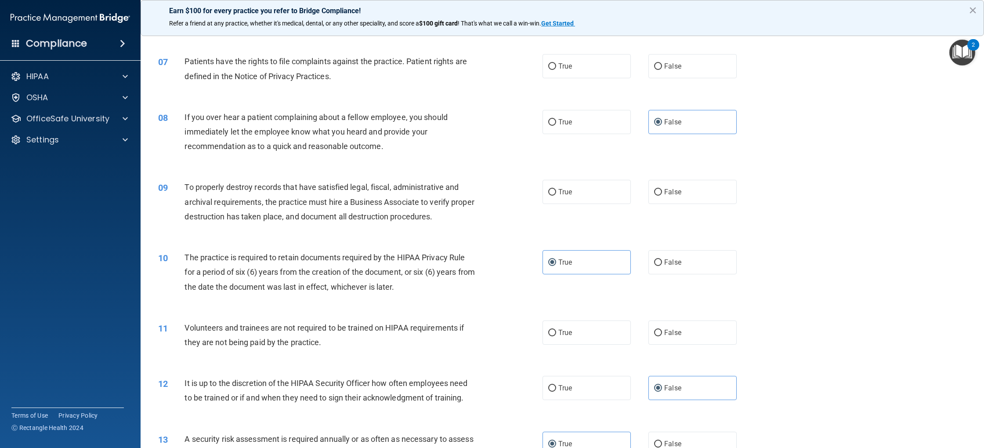
scroll to position [436, 0]
click at [661, 328] on label "False" at bounding box center [693, 333] width 88 height 24
click at [661, 330] on input "False" at bounding box center [658, 333] width 8 height 7
radio input "true"
drag, startPoint x: 681, startPoint y: 197, endPoint x: 629, endPoint y: 236, distance: 64.7
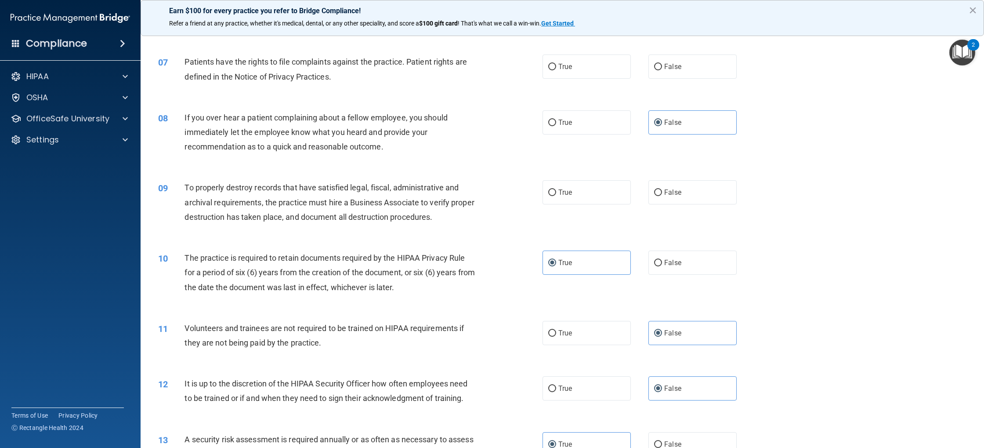
click at [681, 198] on label "False" at bounding box center [693, 192] width 88 height 24
click at [662, 196] on input "False" at bounding box center [658, 192] width 8 height 7
radio input "true"
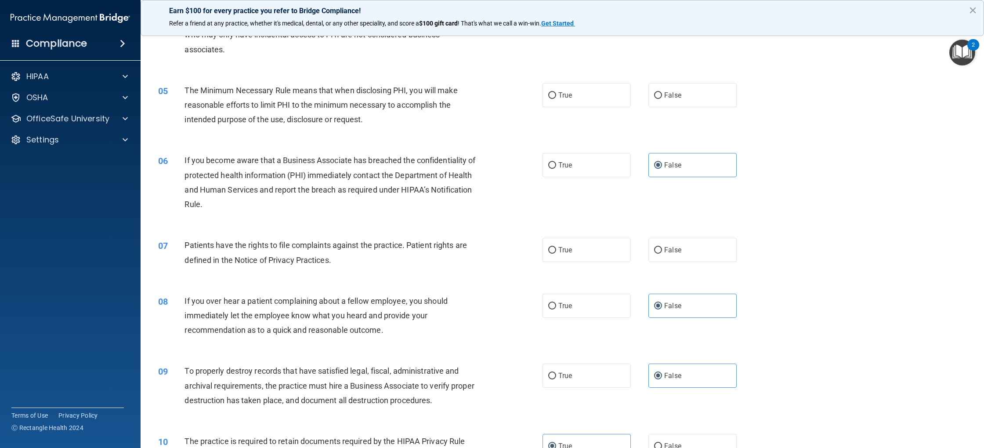
scroll to position [250, 0]
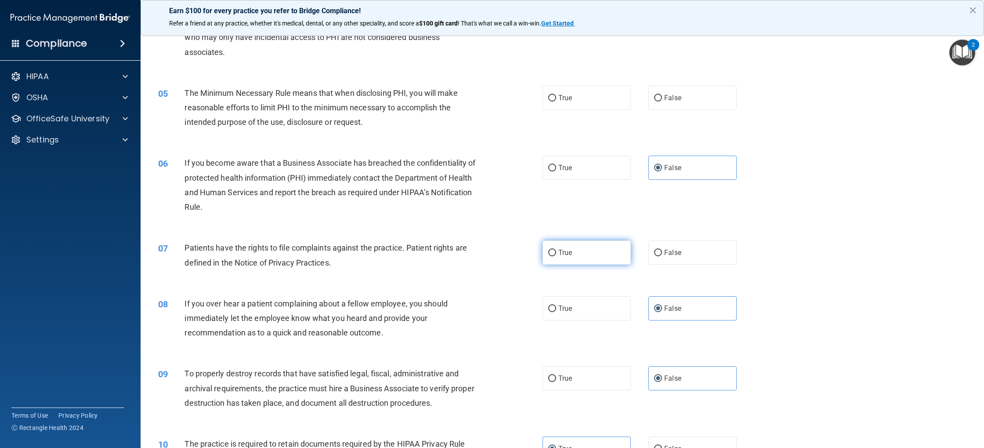
click at [586, 248] on label "True" at bounding box center [587, 252] width 88 height 24
click at [556, 250] on input "True" at bounding box center [552, 253] width 8 height 7
radio input "true"
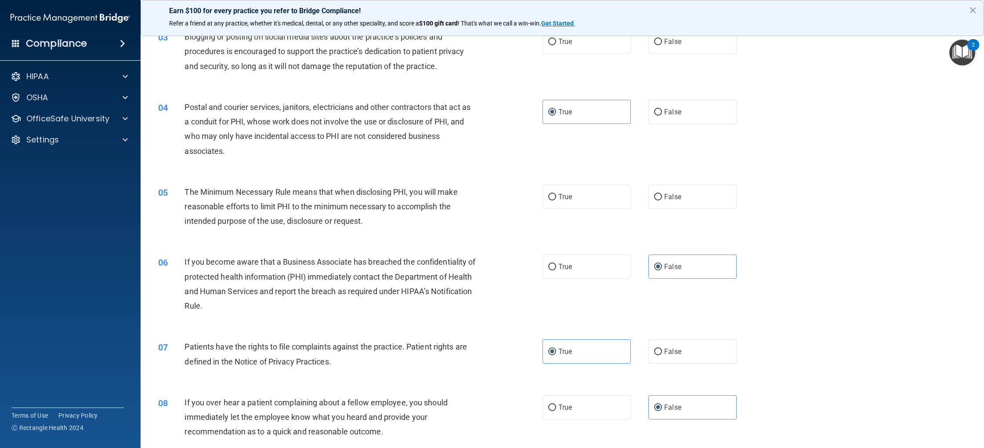
scroll to position [149, 0]
drag, startPoint x: 586, startPoint y: 207, endPoint x: 579, endPoint y: 231, distance: 25.7
click at [586, 207] on label "True" at bounding box center [587, 198] width 88 height 24
click at [556, 202] on input "True" at bounding box center [552, 199] width 8 height 7
radio input "true"
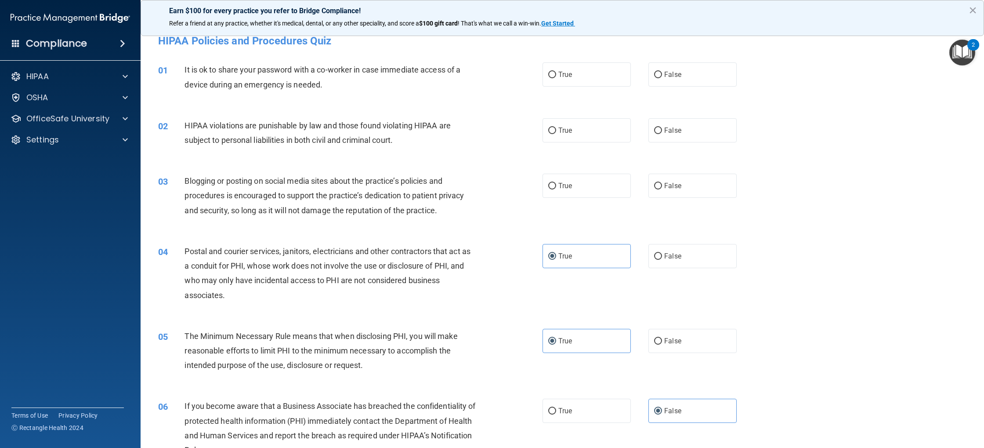
scroll to position [0, 0]
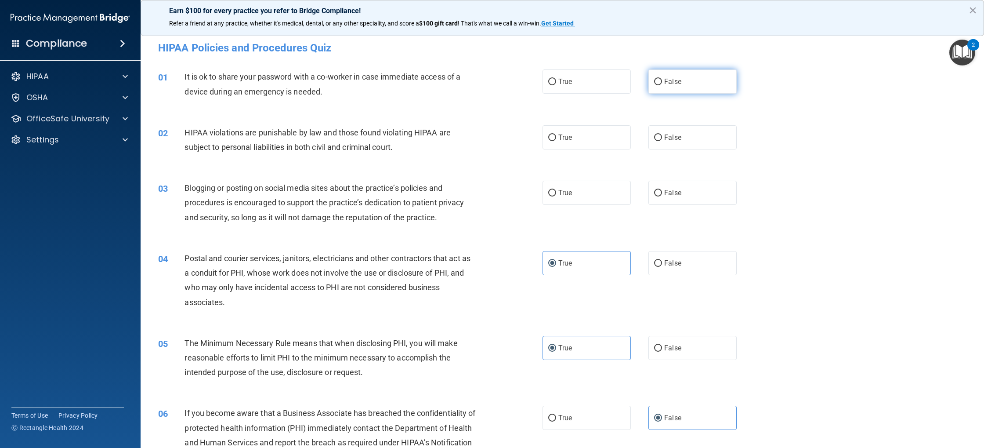
click at [668, 89] on label "False" at bounding box center [693, 81] width 88 height 24
click at [662, 85] on input "False" at bounding box center [658, 82] width 8 height 7
radio input "true"
drag, startPoint x: 597, startPoint y: 131, endPoint x: 632, endPoint y: 164, distance: 47.9
click at [599, 134] on label "True" at bounding box center [587, 137] width 88 height 24
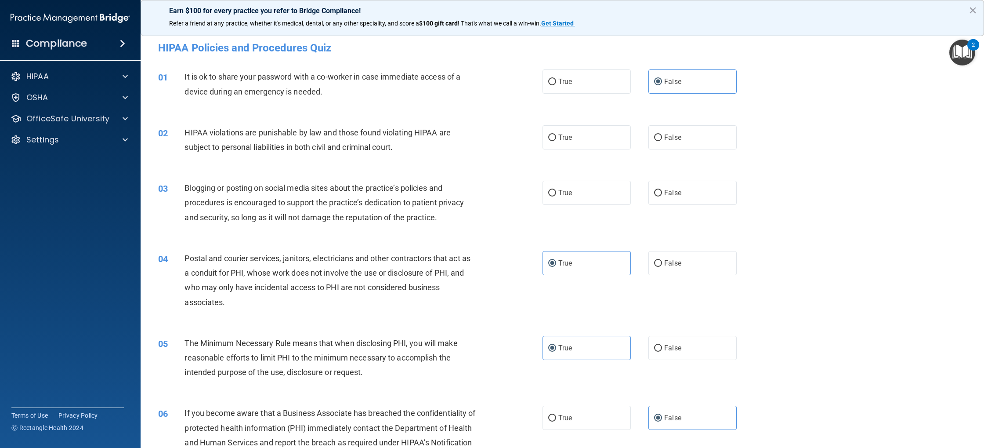
click at [556, 134] on input "True" at bounding box center [552, 137] width 8 height 7
radio input "true"
click at [661, 191] on input "False" at bounding box center [658, 193] width 8 height 7
radio input "true"
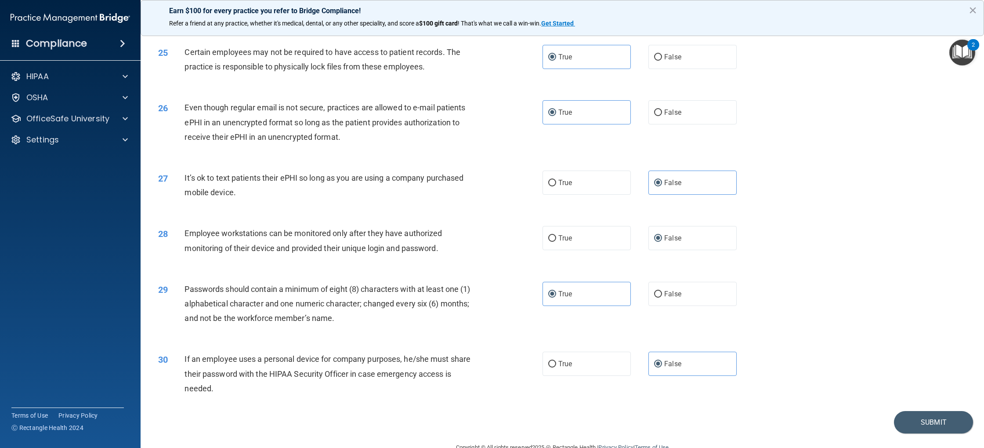
scroll to position [1530, 0]
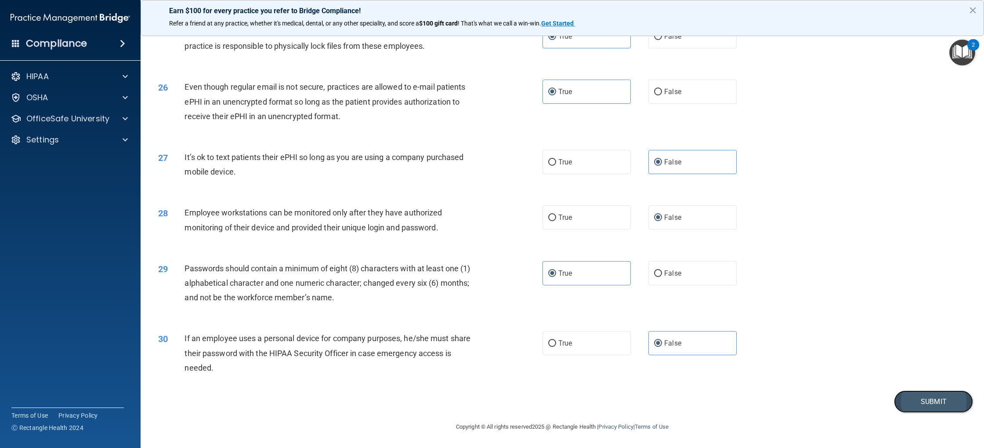
click at [952, 400] on button "Submit" at bounding box center [933, 401] width 79 height 22
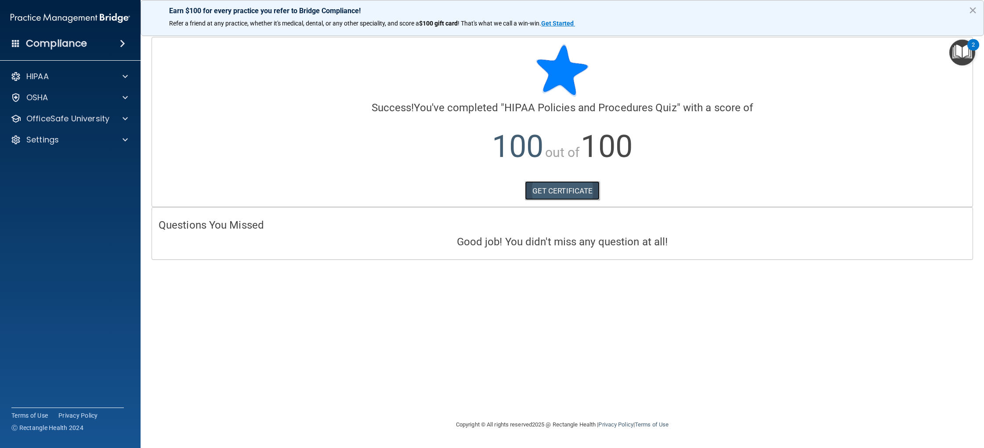
click at [577, 194] on link "GET CERTIFICATE" at bounding box center [562, 190] width 75 height 19
click at [109, 118] on div "OfficeSafe University" at bounding box center [58, 118] width 109 height 11
click at [61, 139] on p "HIPAA Training" at bounding box center [42, 139] width 73 height 9
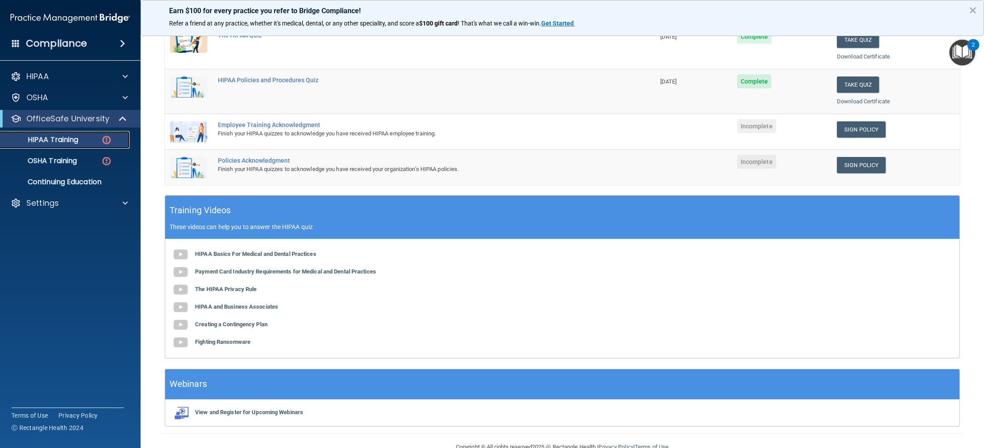
scroll to position [174, 0]
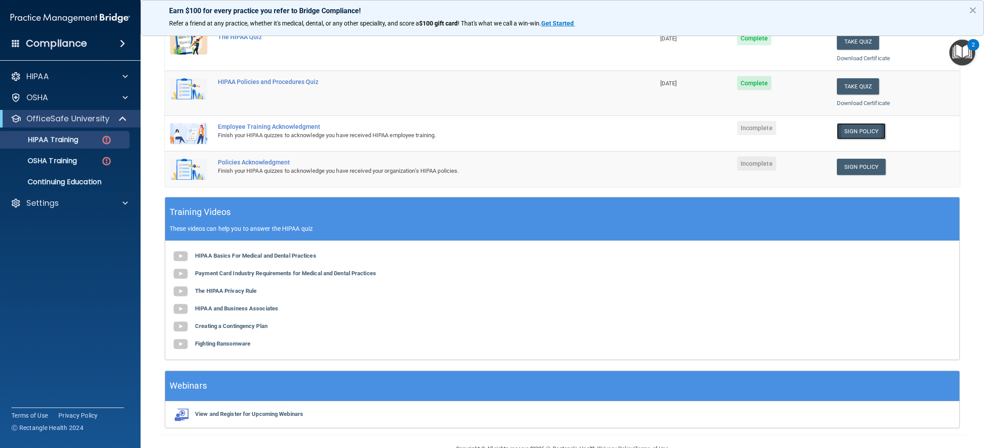
click at [866, 133] on link "Sign Policy" at bounding box center [861, 131] width 49 height 16
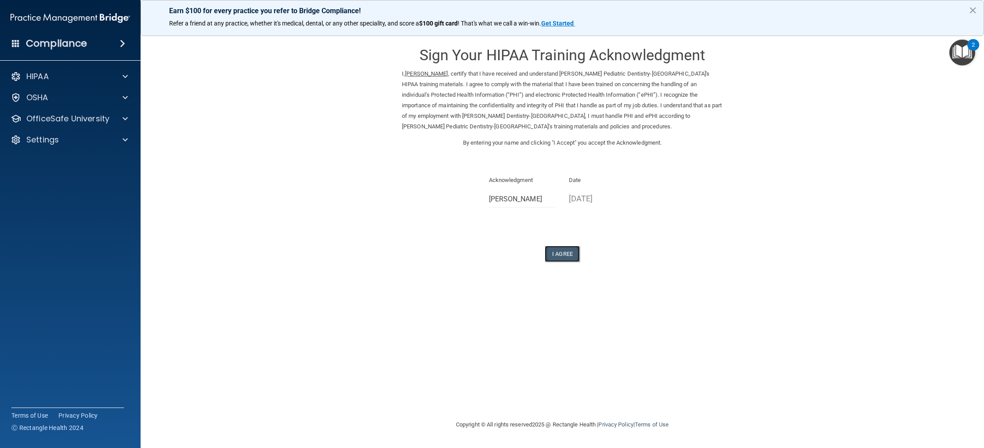
click at [560, 254] on button "I Agree" at bounding box center [562, 254] width 35 height 16
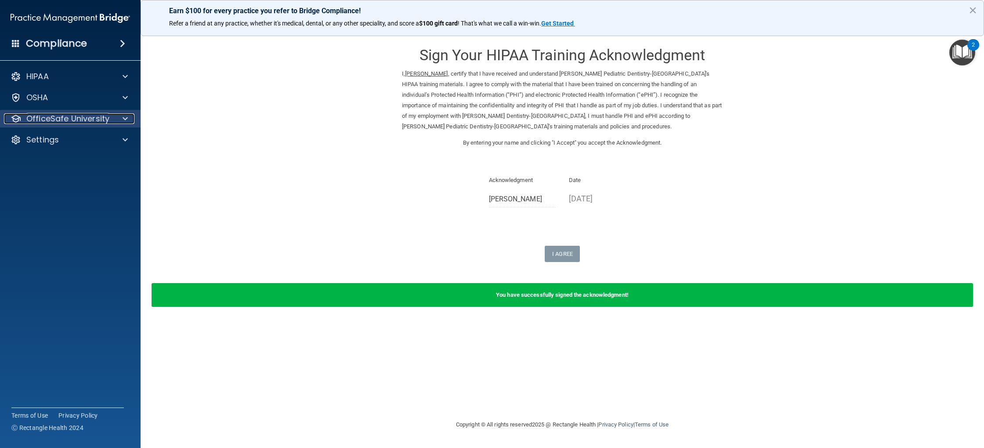
click at [67, 116] on p "OfficeSafe University" at bounding box center [67, 118] width 83 height 11
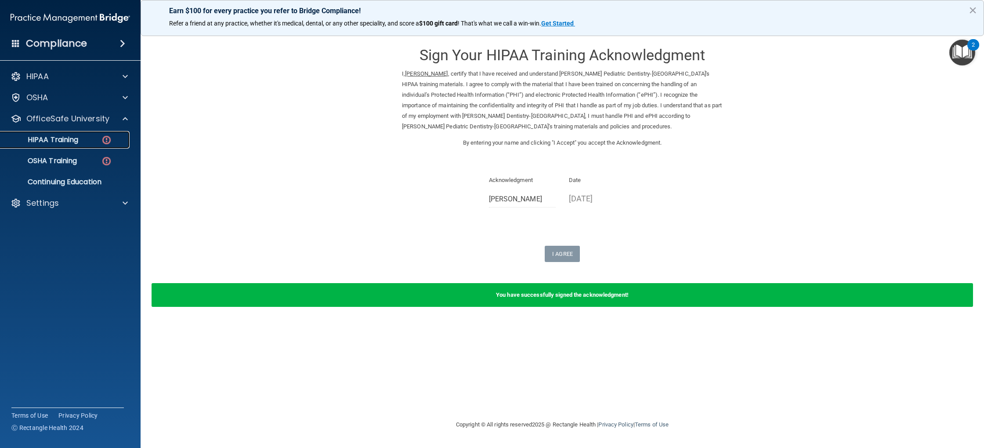
click at [76, 138] on p "HIPAA Training" at bounding box center [42, 139] width 73 height 9
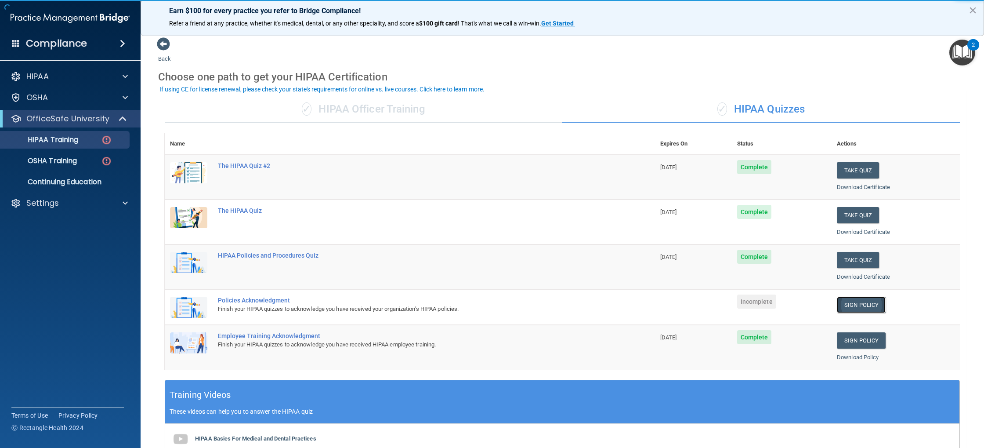
click at [867, 309] on link "Sign Policy" at bounding box center [861, 305] width 49 height 16
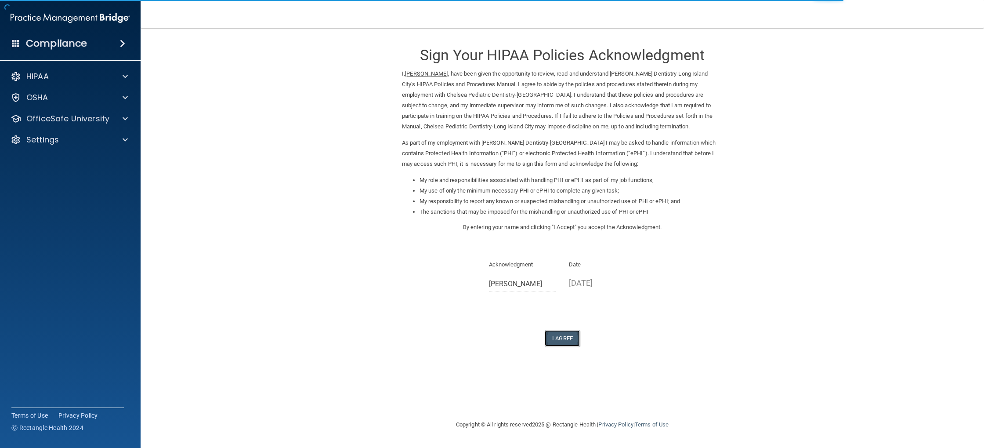
click at [567, 338] on button "I Agree" at bounding box center [562, 338] width 35 height 16
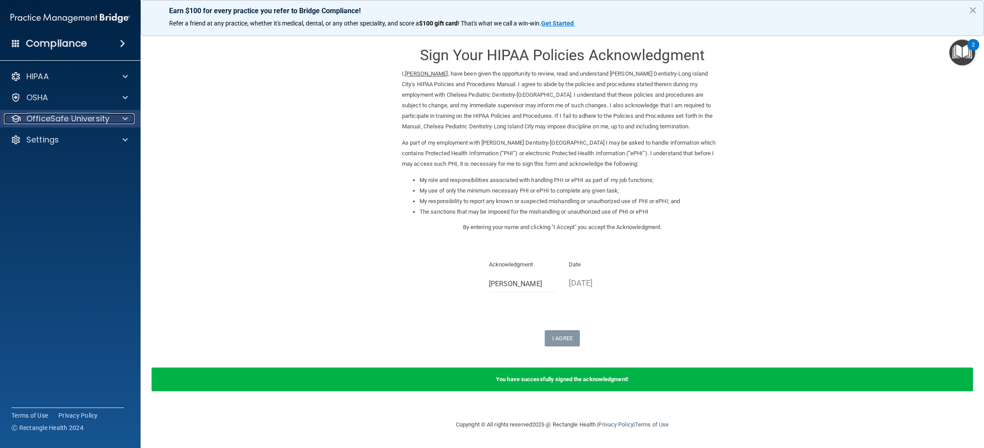
click at [74, 123] on p "OfficeSafe University" at bounding box center [67, 118] width 83 height 11
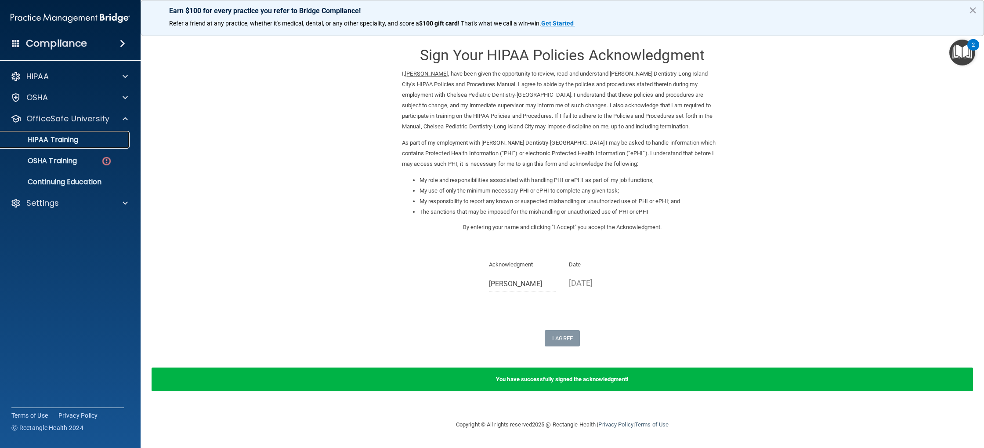
click at [56, 142] on p "HIPAA Training" at bounding box center [42, 139] width 73 height 9
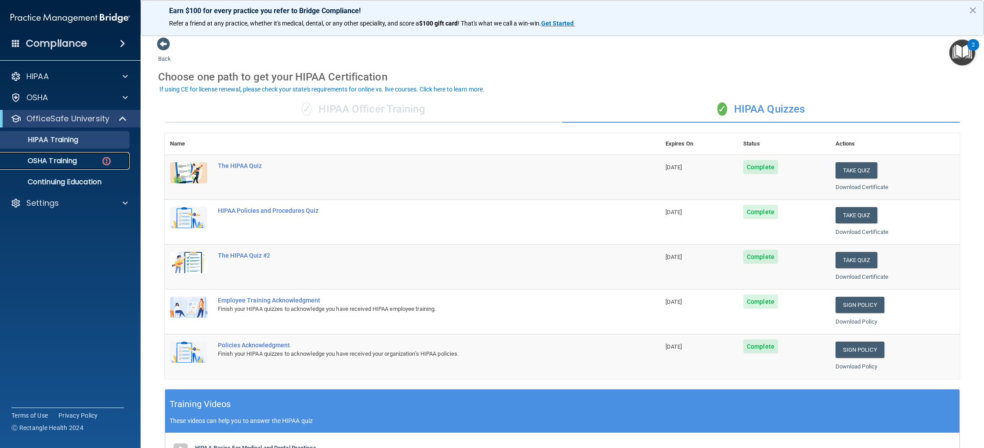
click at [62, 161] on p "OSHA Training" at bounding box center [41, 160] width 71 height 9
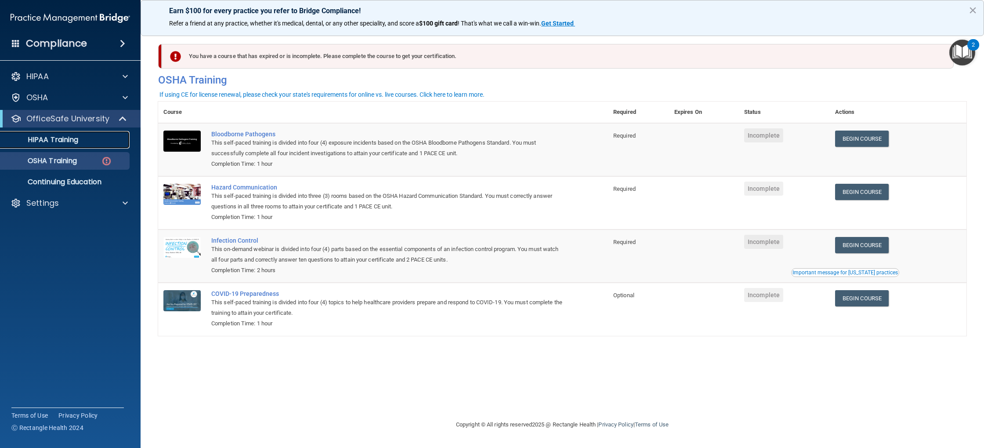
click at [73, 145] on link "HIPAA Training" at bounding box center [60, 140] width 138 height 18
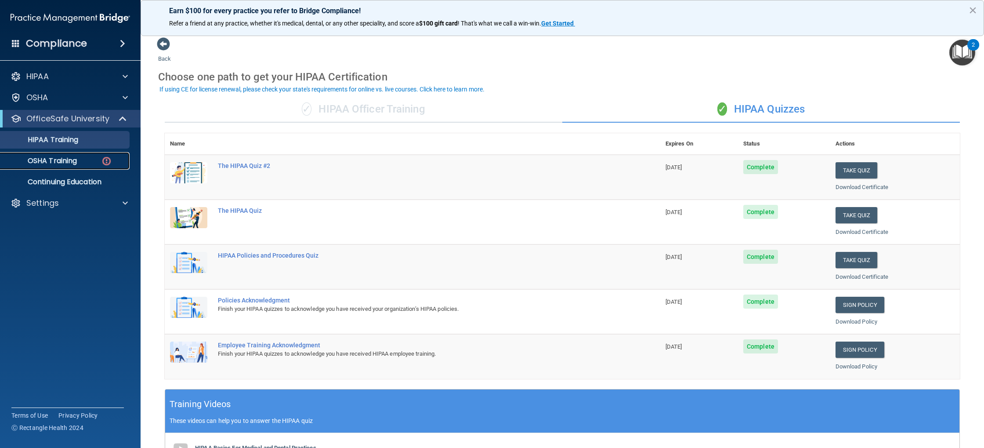
click at [76, 165] on p "OSHA Training" at bounding box center [41, 160] width 71 height 9
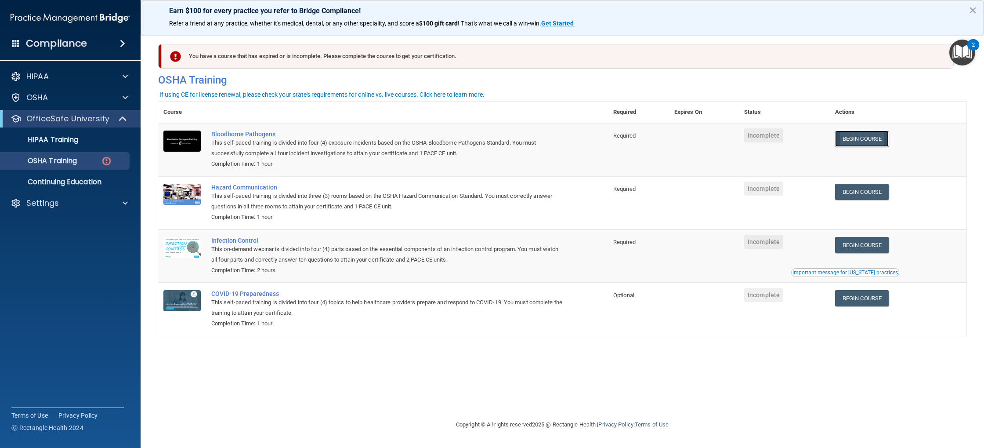
click at [866, 142] on link "Begin Course" at bounding box center [862, 139] width 54 height 16
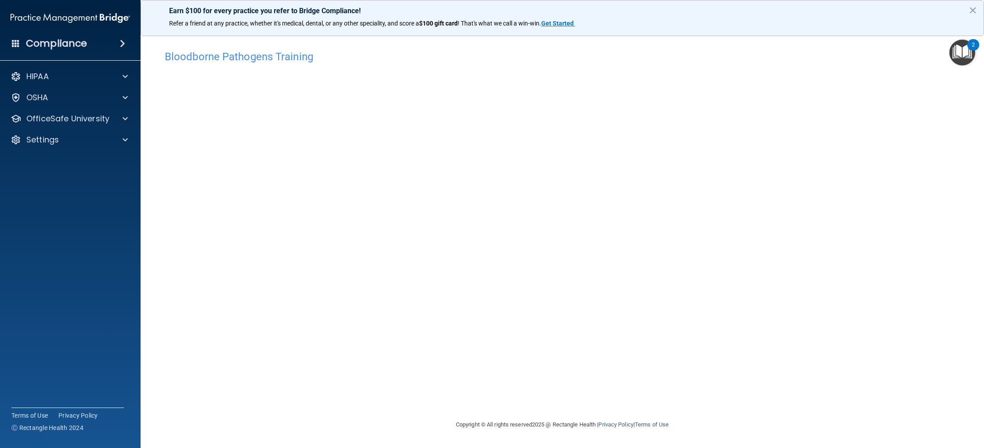
drag, startPoint x: 975, startPoint y: 243, endPoint x: 981, endPoint y: 255, distance: 13.6
click at [981, 255] on main "Bloodborne Pathogens Training This course doesn’t expire until . Are you sure y…" at bounding box center [563, 238] width 844 height 420
click at [963, 62] on img "Open Resource Center, 2 new notifications" at bounding box center [963, 53] width 26 height 26
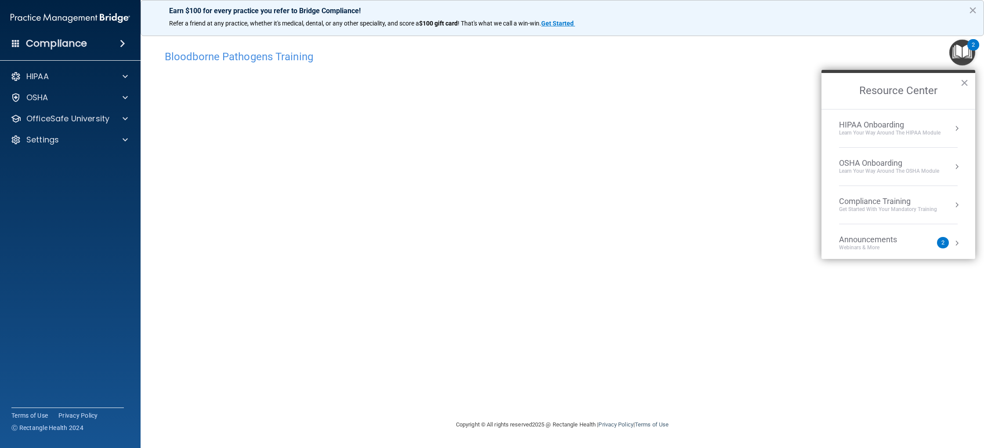
click at [954, 57] on img "Open Resource Center, 2 new notifications" at bounding box center [963, 53] width 26 height 26
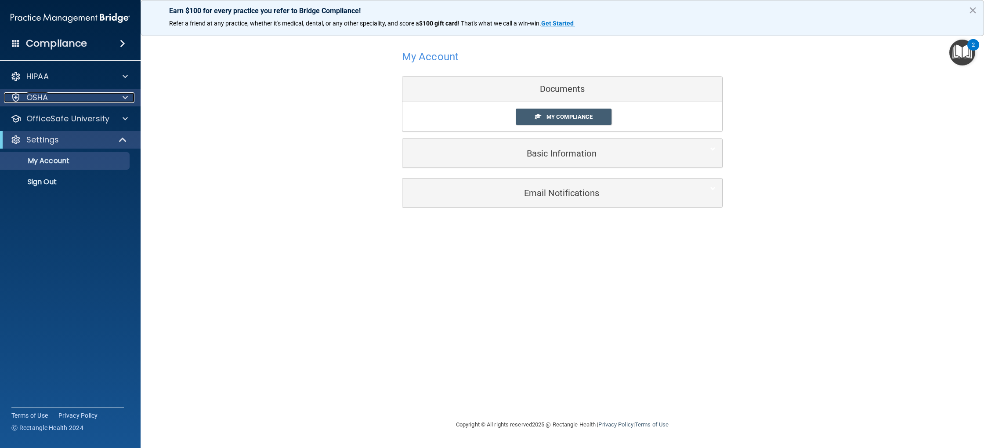
click at [84, 102] on div "OSHA" at bounding box center [58, 97] width 109 height 11
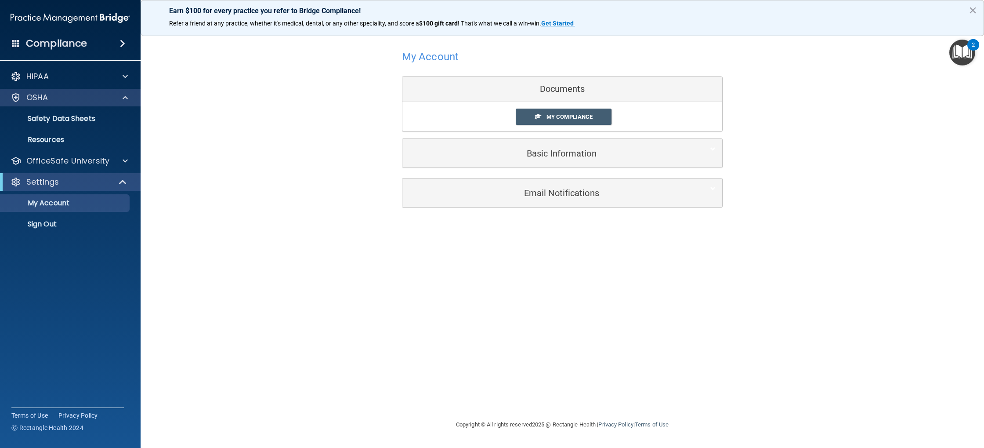
click at [51, 103] on div "OSHA" at bounding box center [70, 98] width 141 height 18
click at [582, 119] on span "My Compliance" at bounding box center [570, 116] width 46 height 7
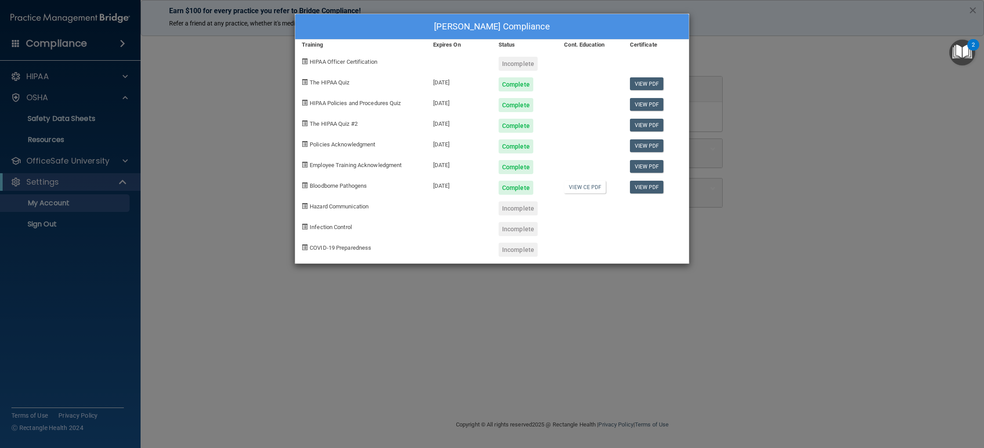
click at [737, 109] on div "Michelle Yang's Compliance Training Expires On Status Cont. Education Certifica…" at bounding box center [492, 224] width 984 height 448
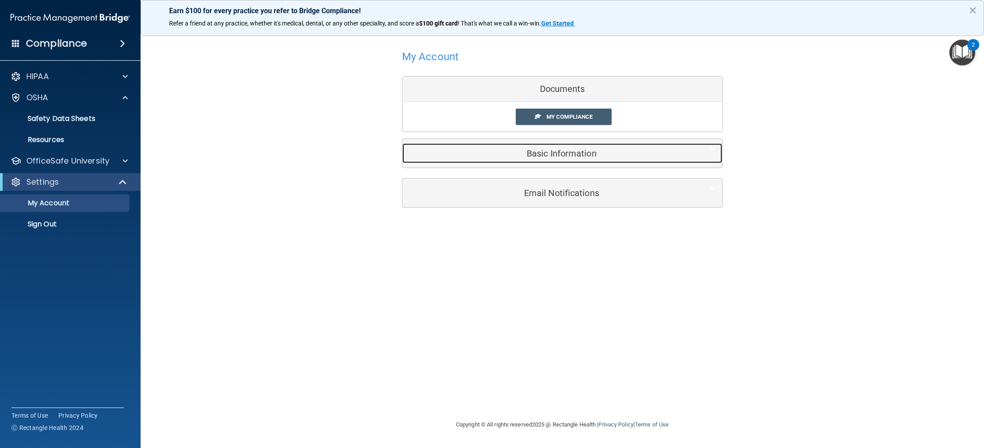
click at [593, 161] on div "Basic Information" at bounding box center [549, 153] width 293 height 20
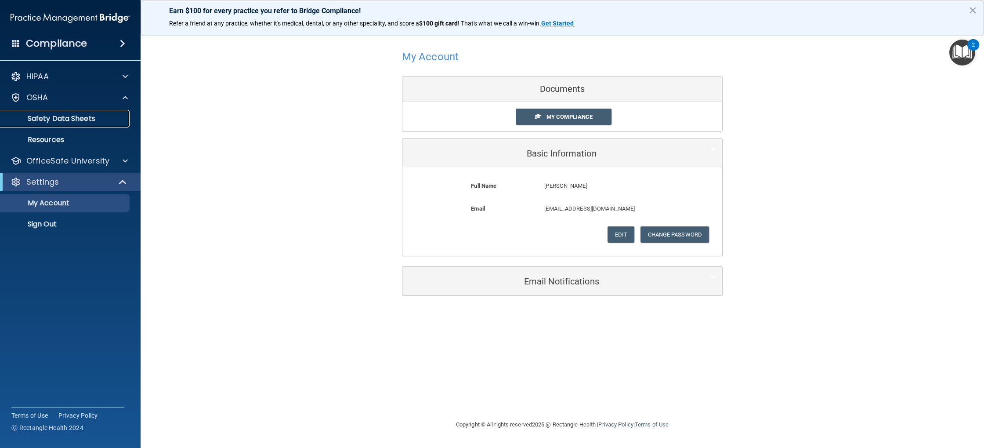
click at [67, 116] on p "Safety Data Sheets" at bounding box center [66, 118] width 120 height 9
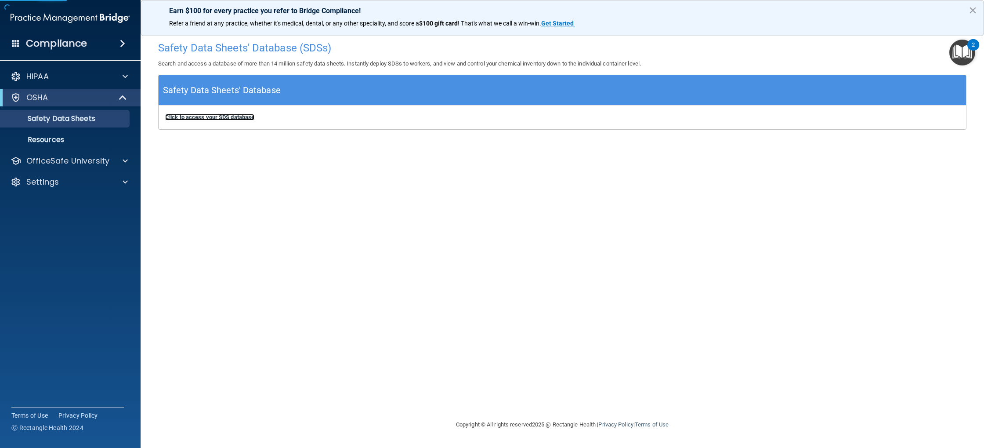
click at [250, 119] on b "Click to access your SDS database" at bounding box center [209, 117] width 89 height 7
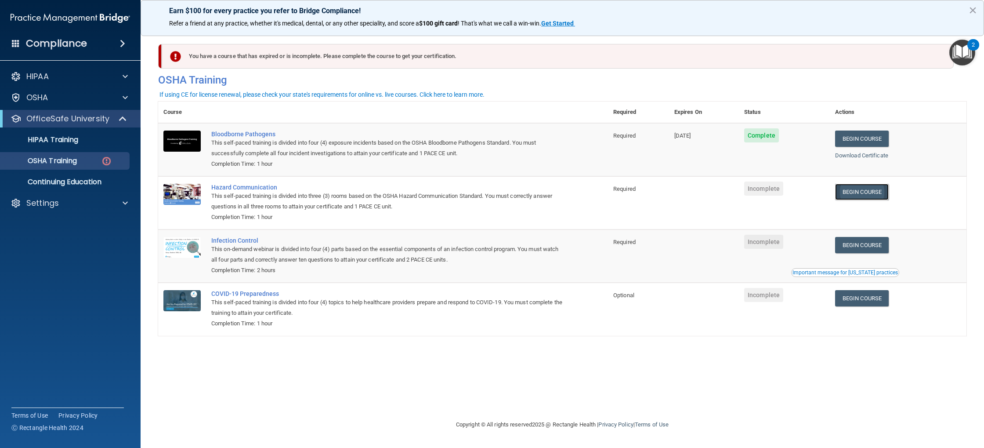
click at [881, 196] on link "Begin Course" at bounding box center [862, 192] width 54 height 16
click at [868, 249] on link "Begin Course" at bounding box center [862, 245] width 54 height 16
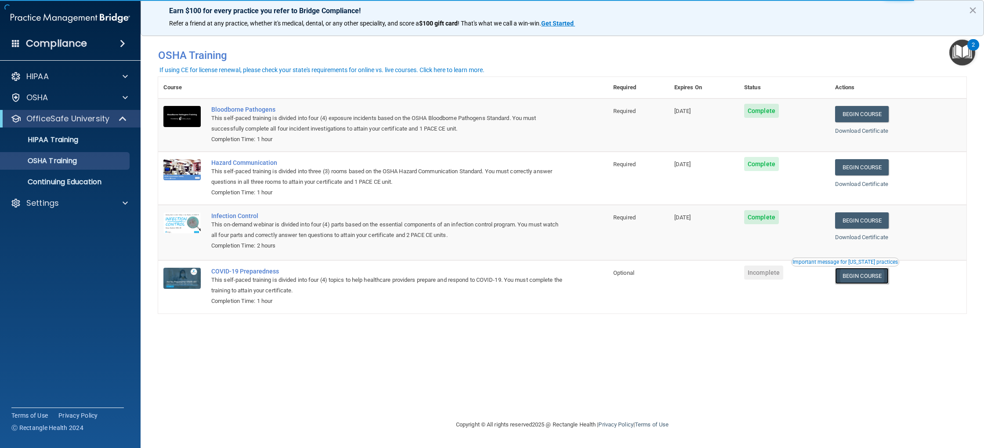
click at [861, 281] on link "Begin Course" at bounding box center [862, 276] width 54 height 16
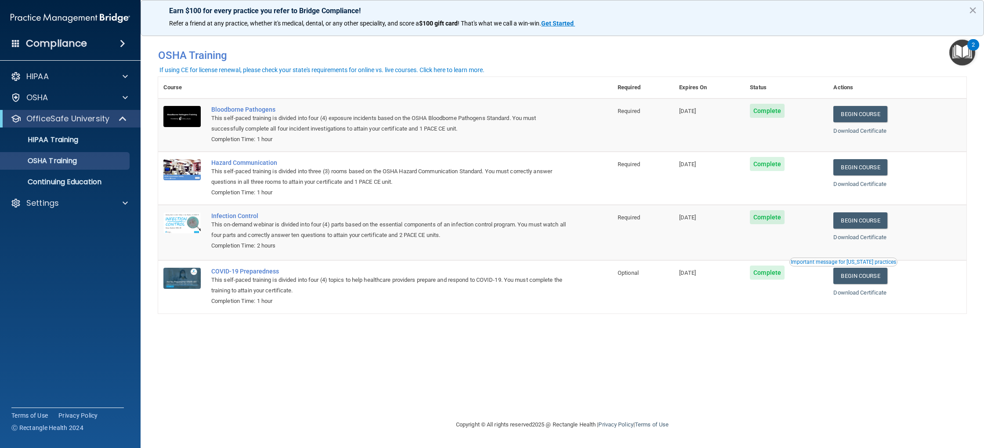
drag, startPoint x: 548, startPoint y: 386, endPoint x: 635, endPoint y: 389, distance: 87.1
click at [548, 385] on div "You have a course that has expired or is incomplete. Please complete the course…" at bounding box center [562, 224] width 809 height 374
